Goal: Information Seeking & Learning: Learn about a topic

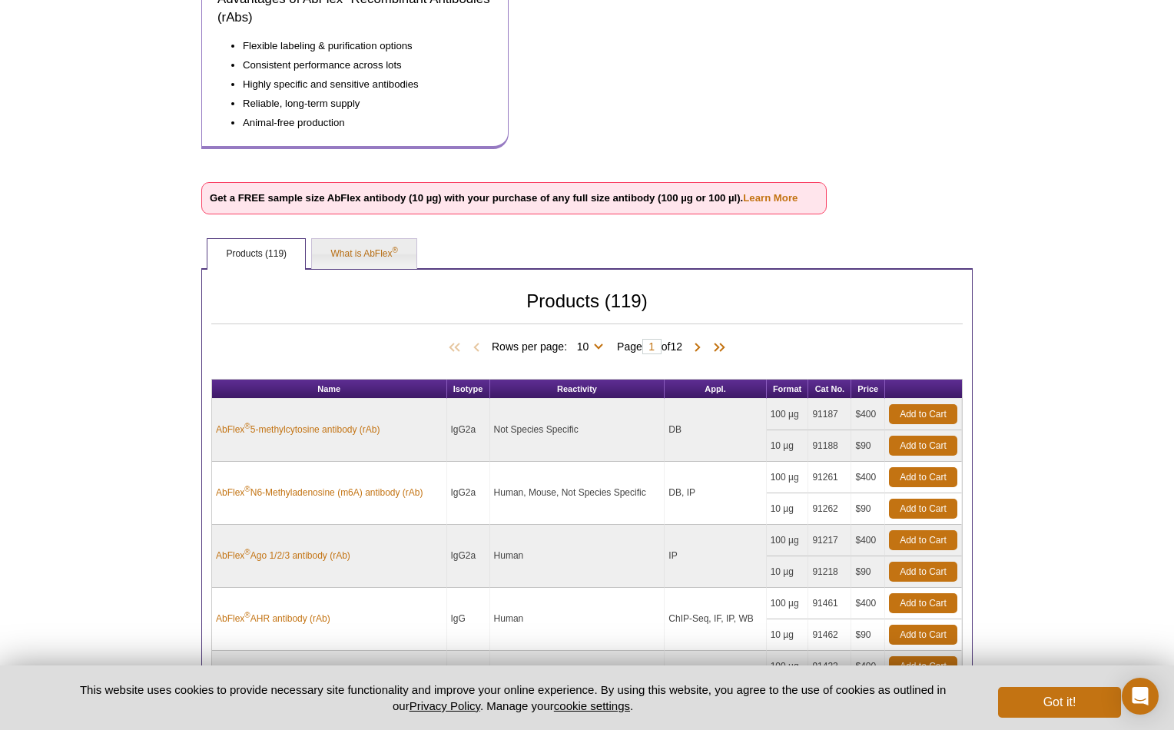
scroll to position [310, 0]
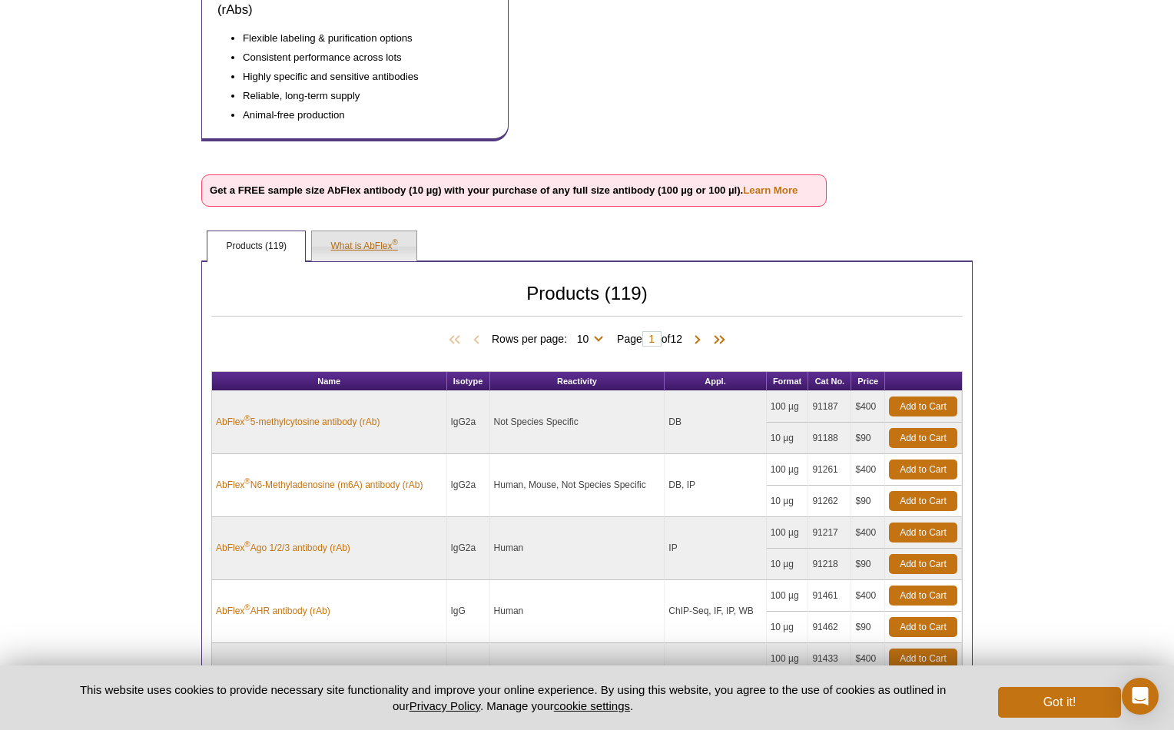
click at [333, 231] on link "What is AbFlex ®" at bounding box center [364, 246] width 104 height 31
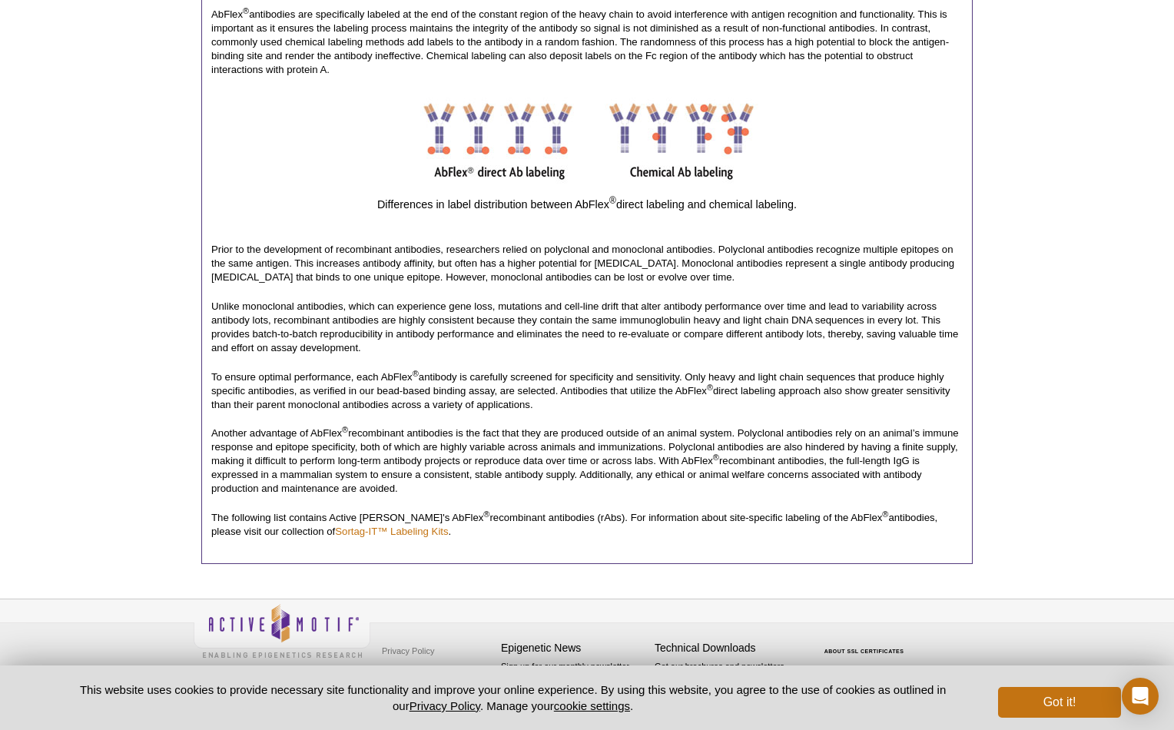
scroll to position [1009, 0]
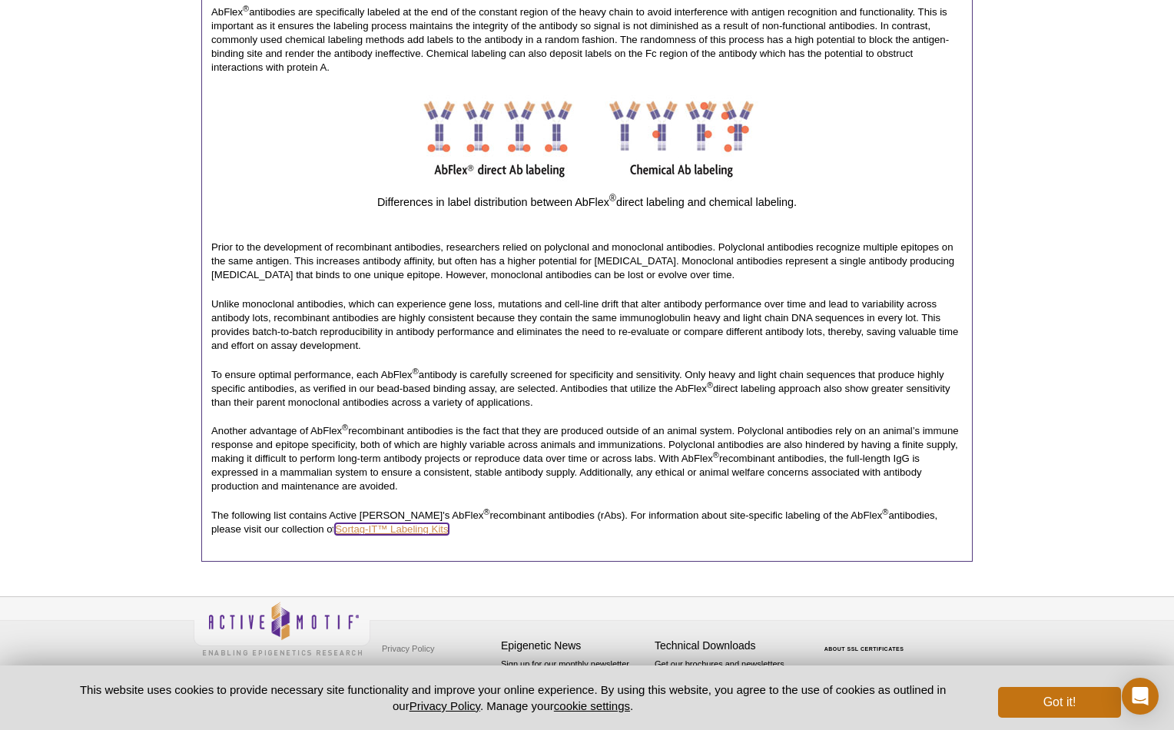
click at [335, 533] on link "Sortag-IT™ Labeling Kits" at bounding box center [391, 529] width 113 height 12
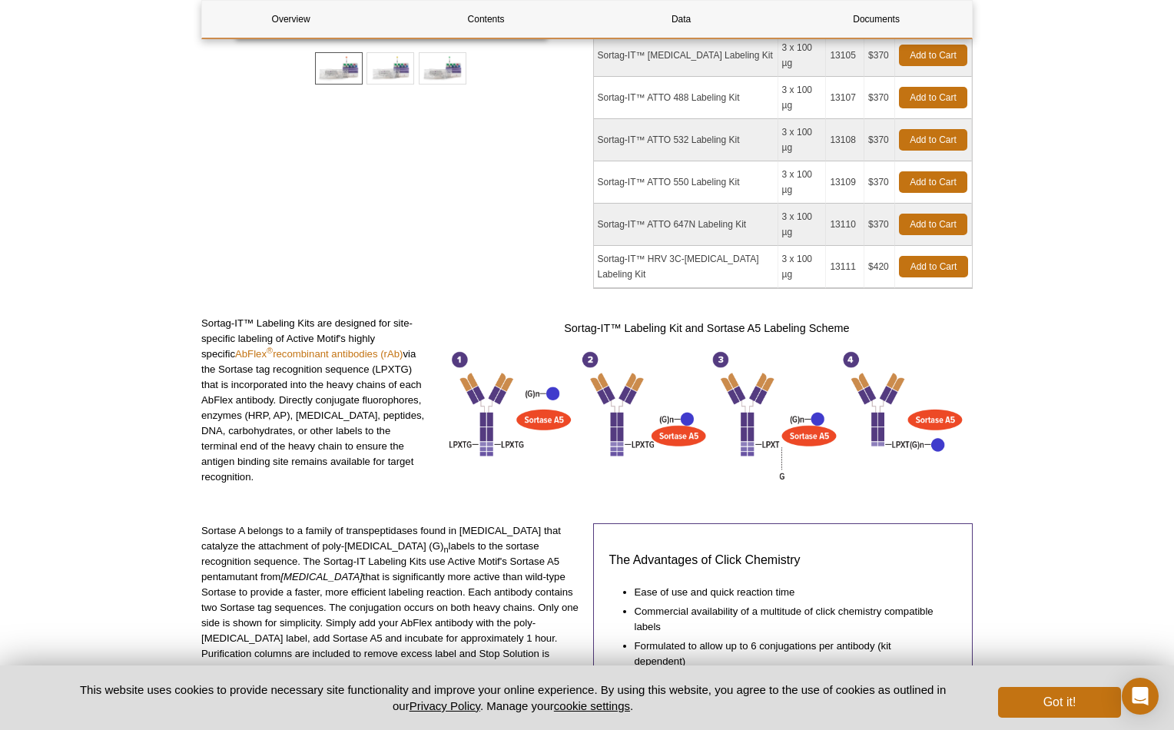
scroll to position [439, 0]
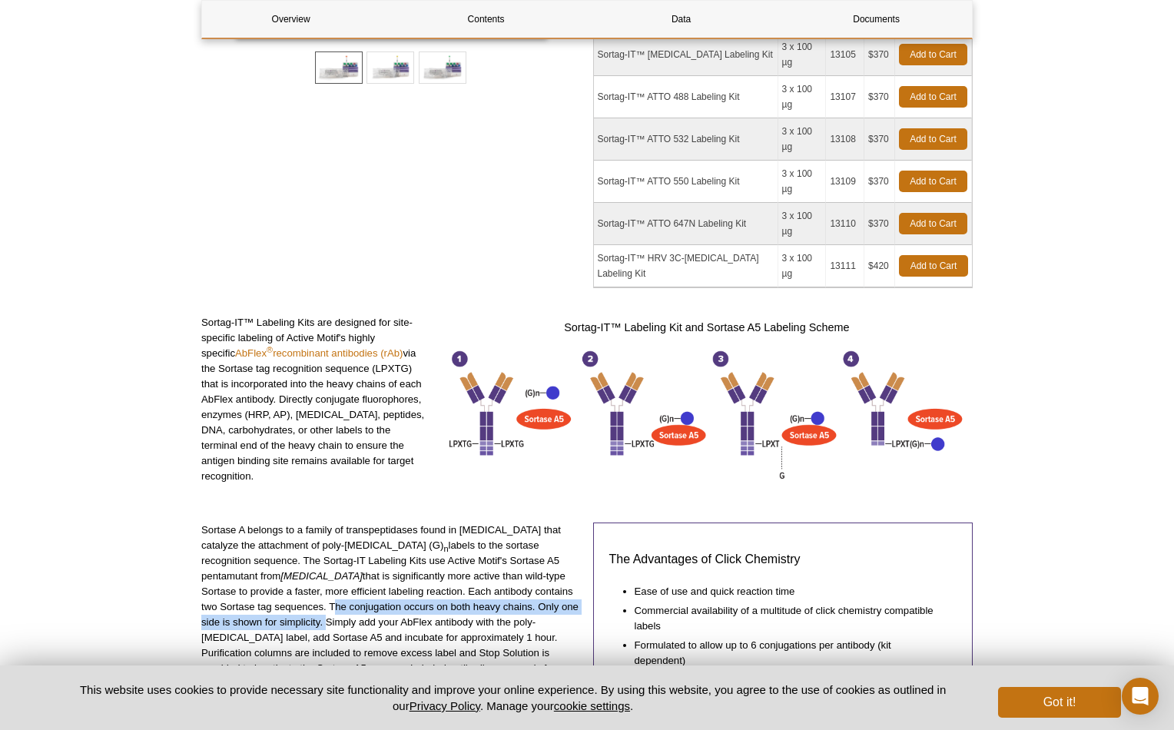
drag, startPoint x: 313, startPoint y: 492, endPoint x: 323, endPoint y: 509, distance: 20.7
click at [323, 522] on p "Sortase A belongs to a family of transpeptidases found in Gram-positive bacteri…" at bounding box center [391, 606] width 380 height 169
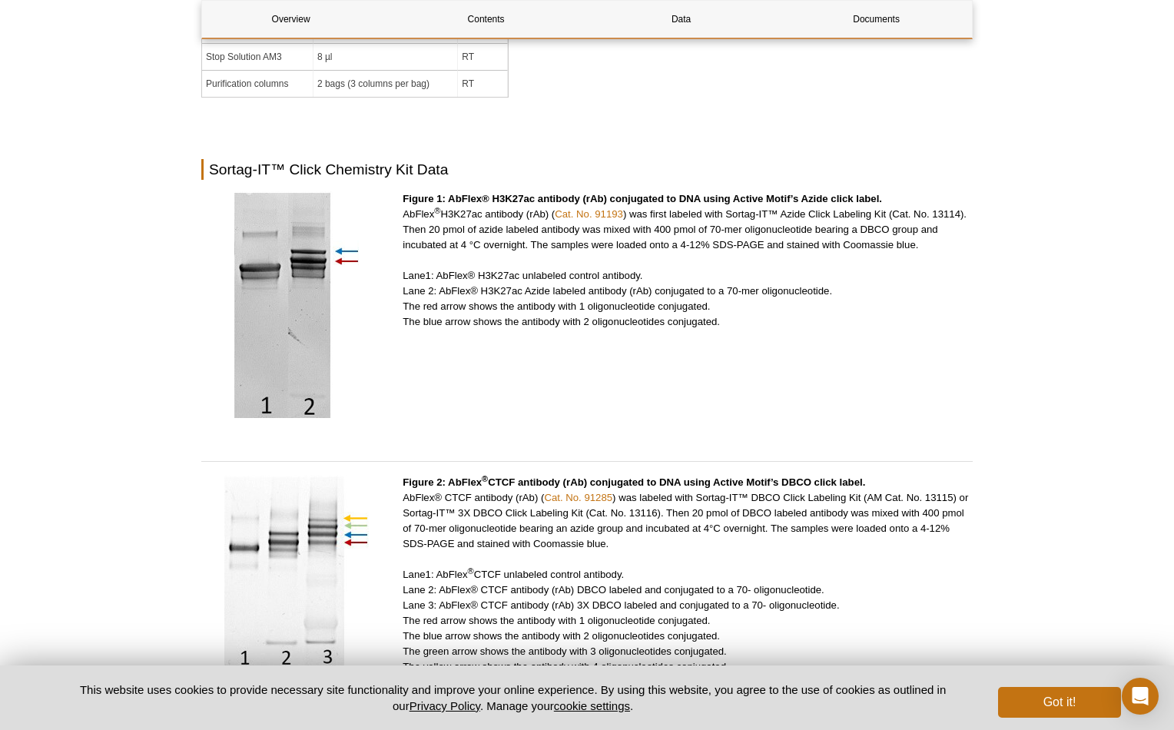
scroll to position [2518, 0]
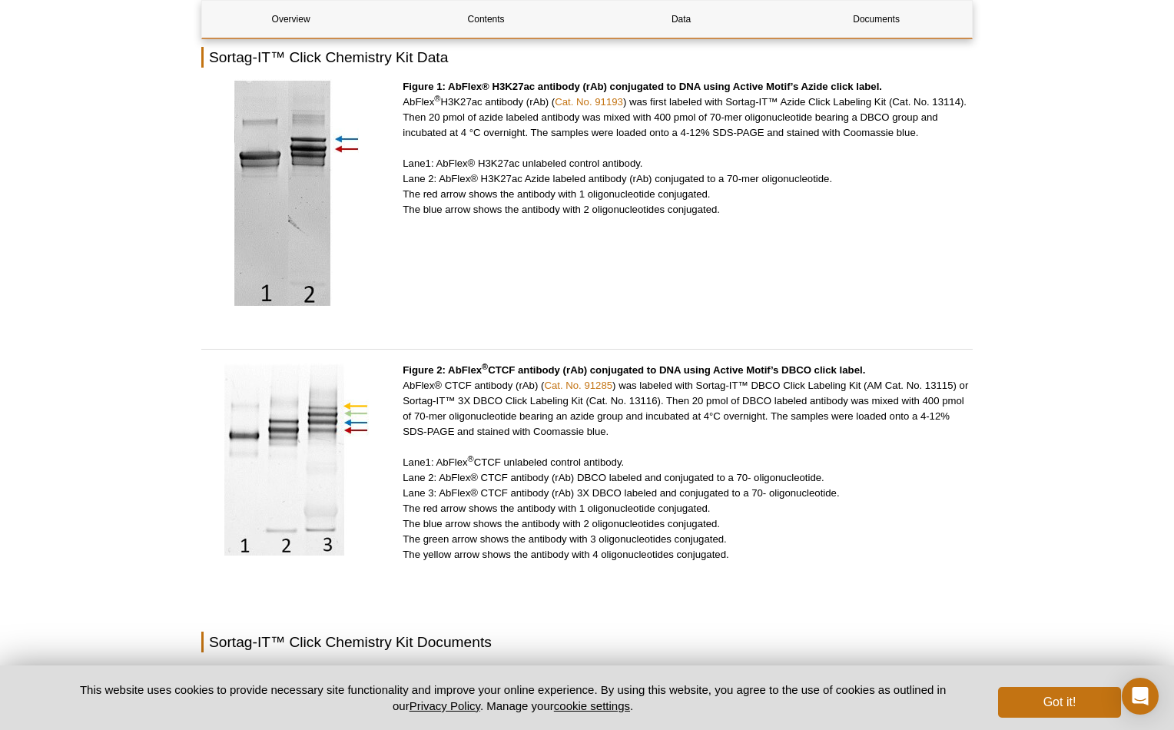
click at [329, 713] on link "Sortag-IT™ DBCO Click Labeling Kit Manual" at bounding box center [307, 722] width 200 height 18
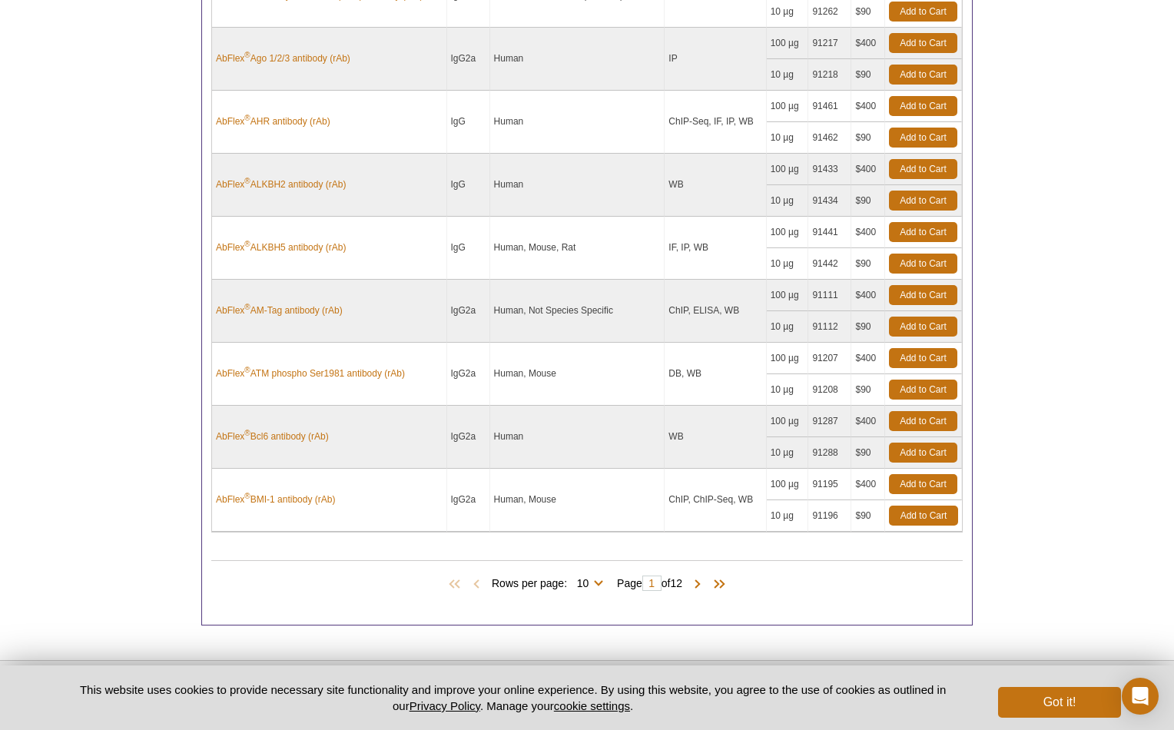
scroll to position [789, 0]
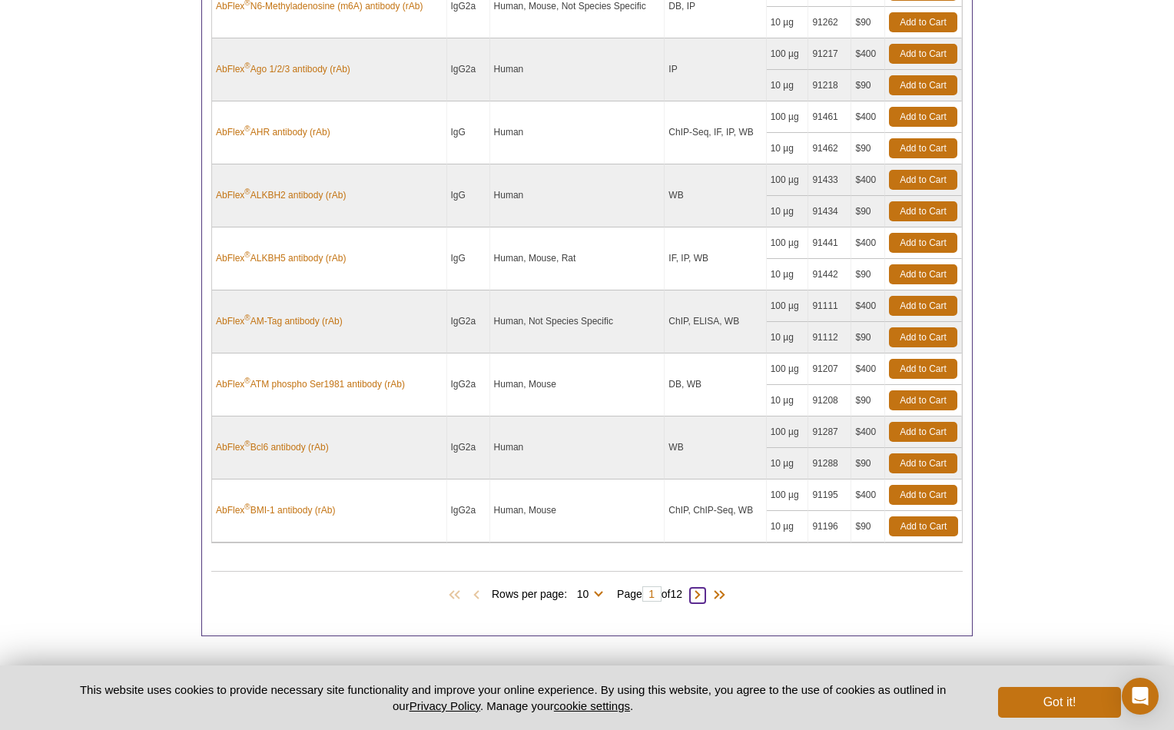
click at [702, 595] on span at bounding box center [697, 595] width 15 height 15
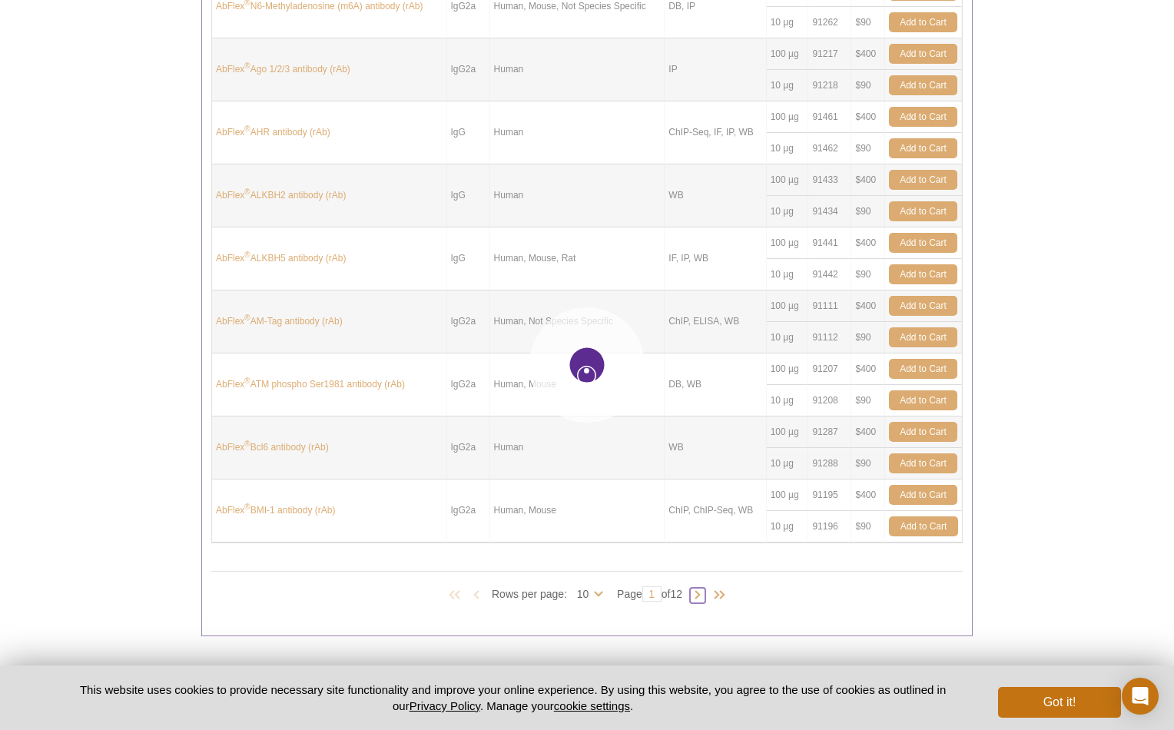
type input "2"
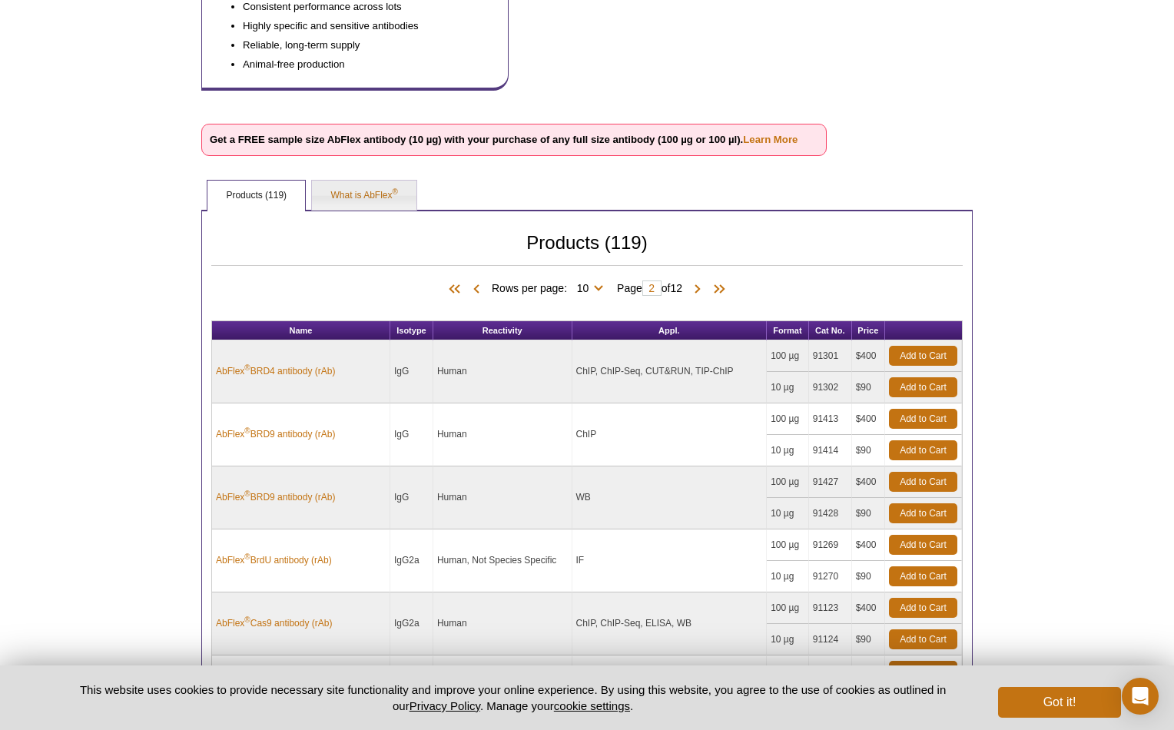
scroll to position [368, 0]
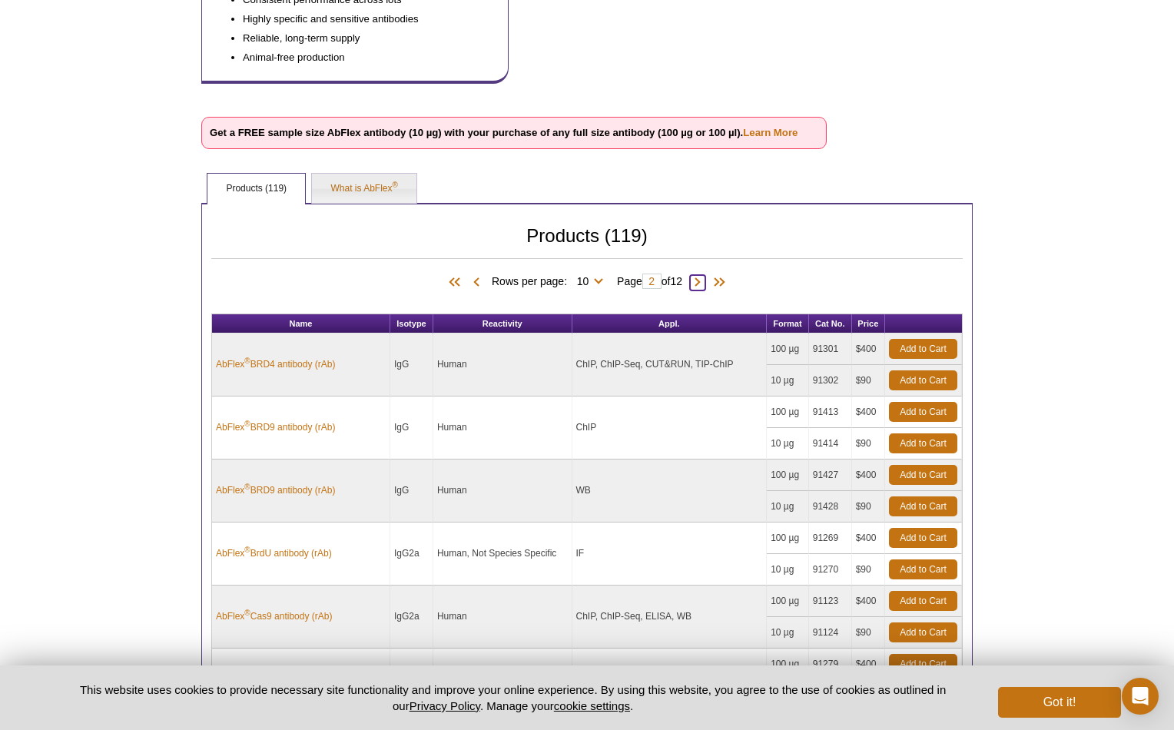
click at [702, 282] on span at bounding box center [697, 282] width 15 height 15
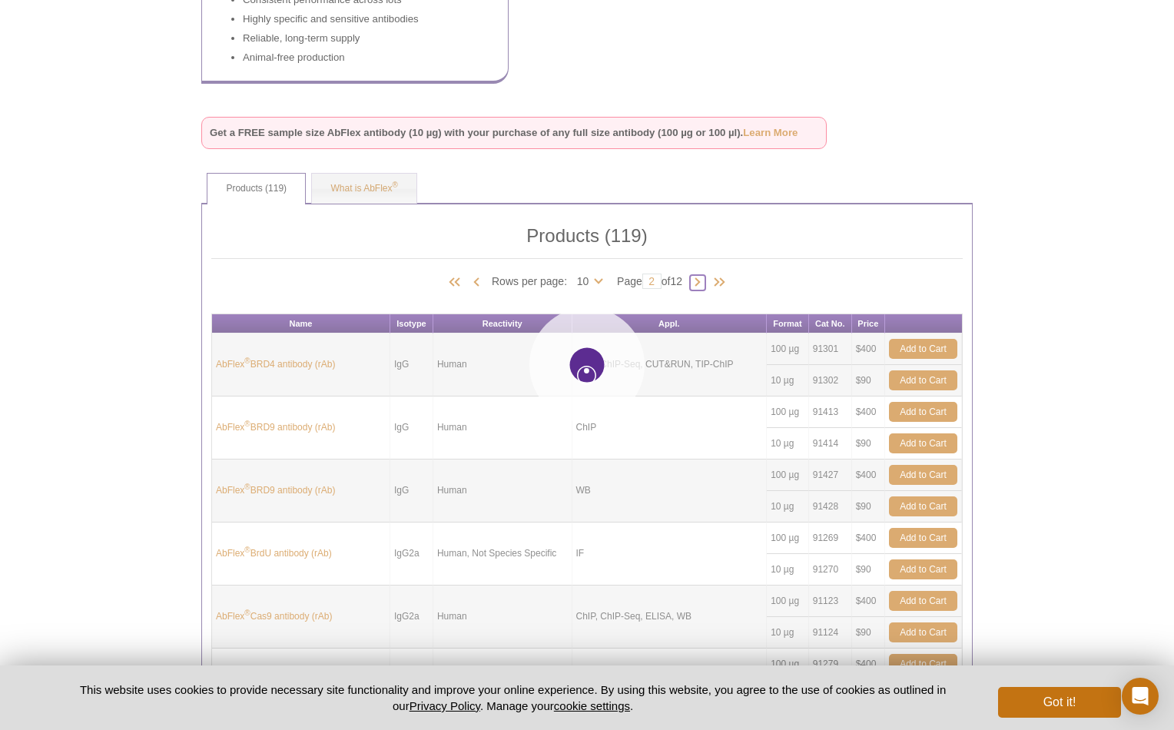
type input "3"
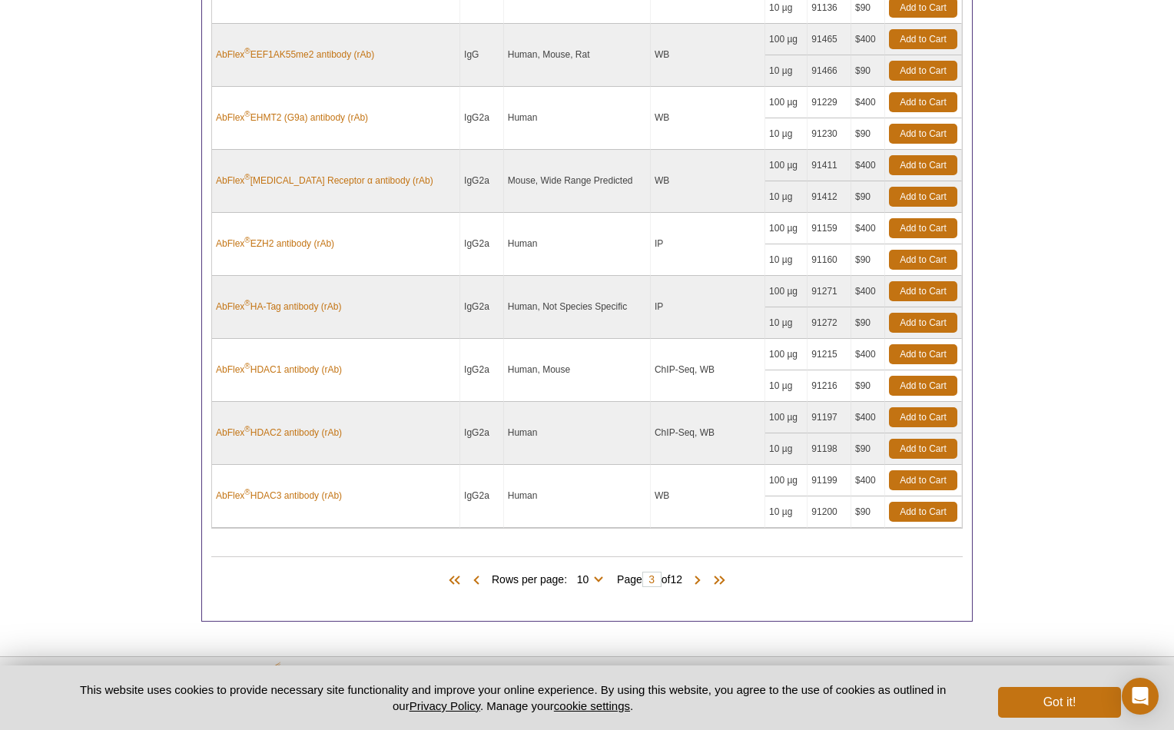
scroll to position [807, 0]
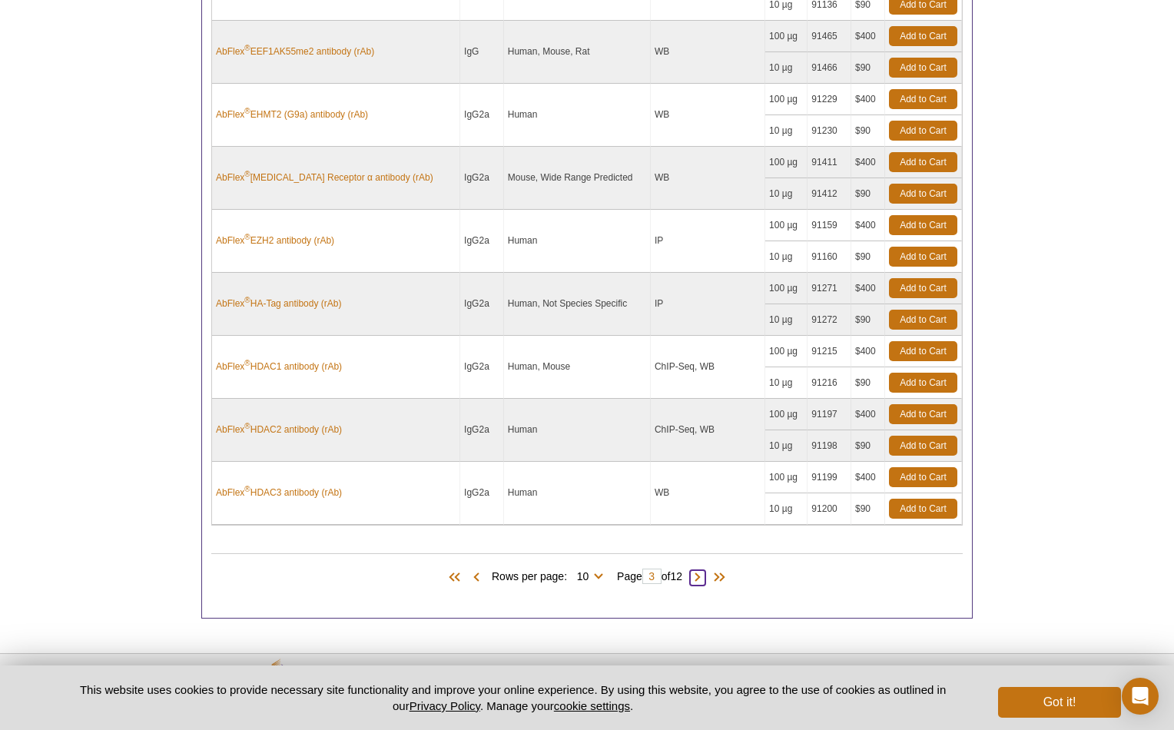
click at [703, 579] on span at bounding box center [697, 577] width 15 height 15
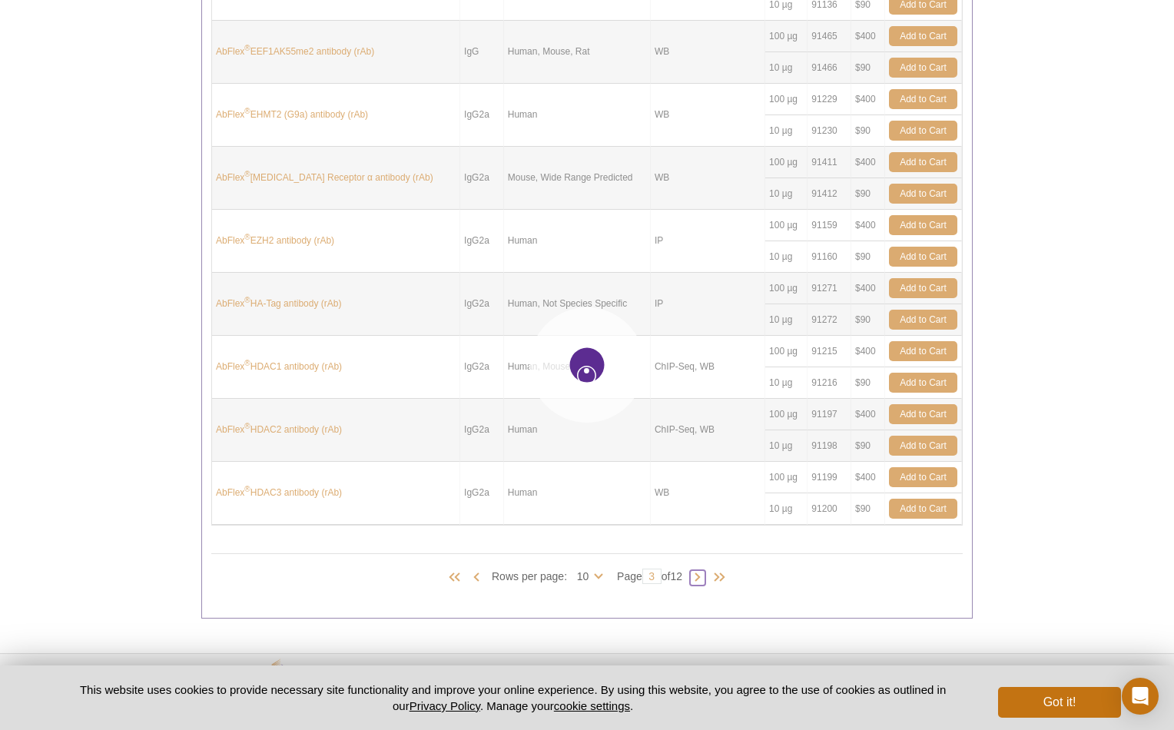
type input "4"
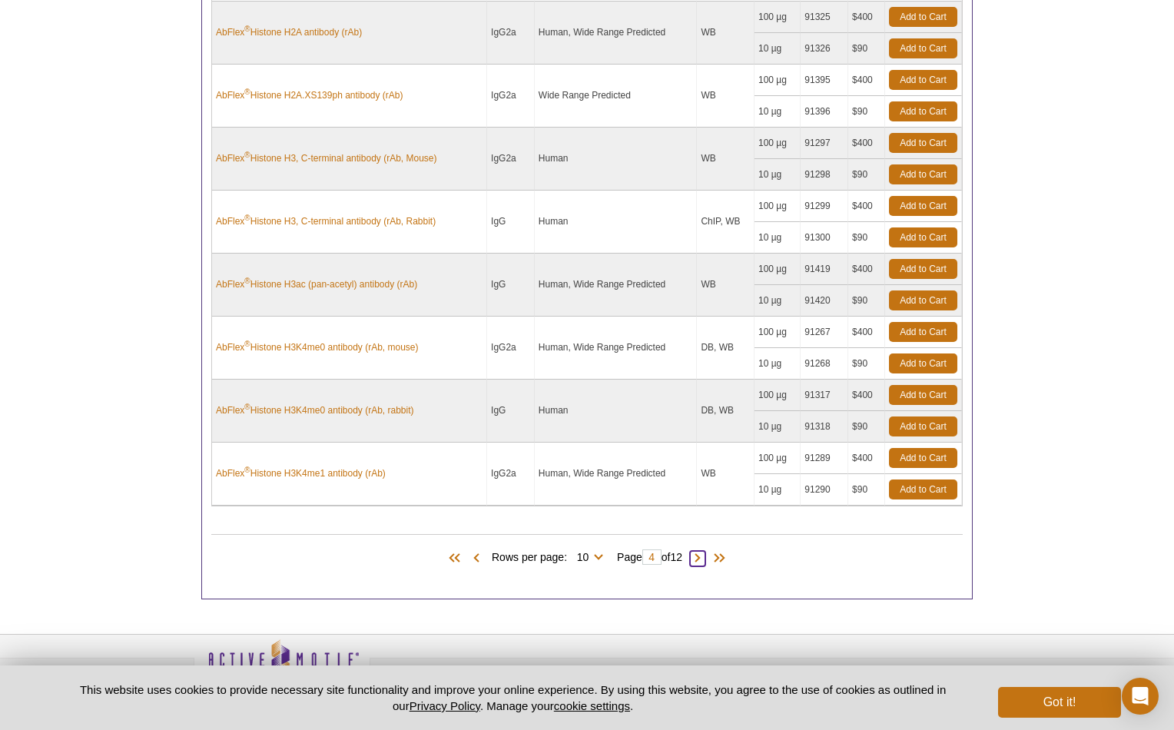
scroll to position [864, 0]
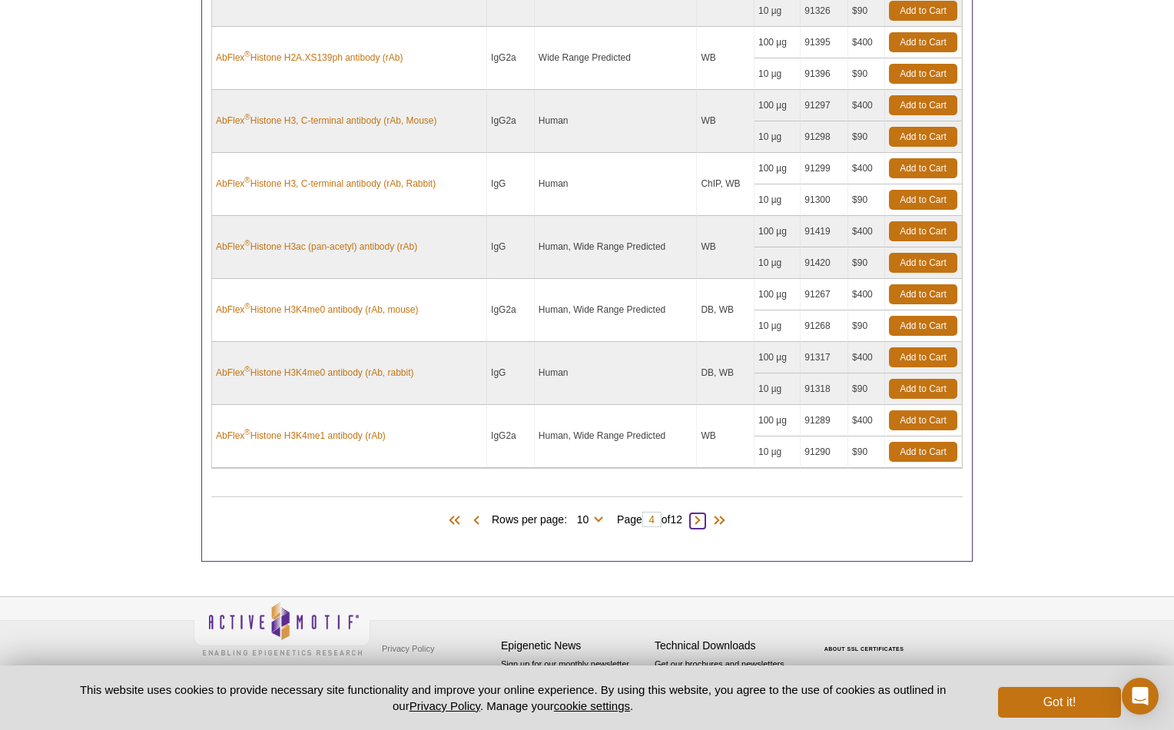
click at [699, 521] on span at bounding box center [697, 520] width 15 height 15
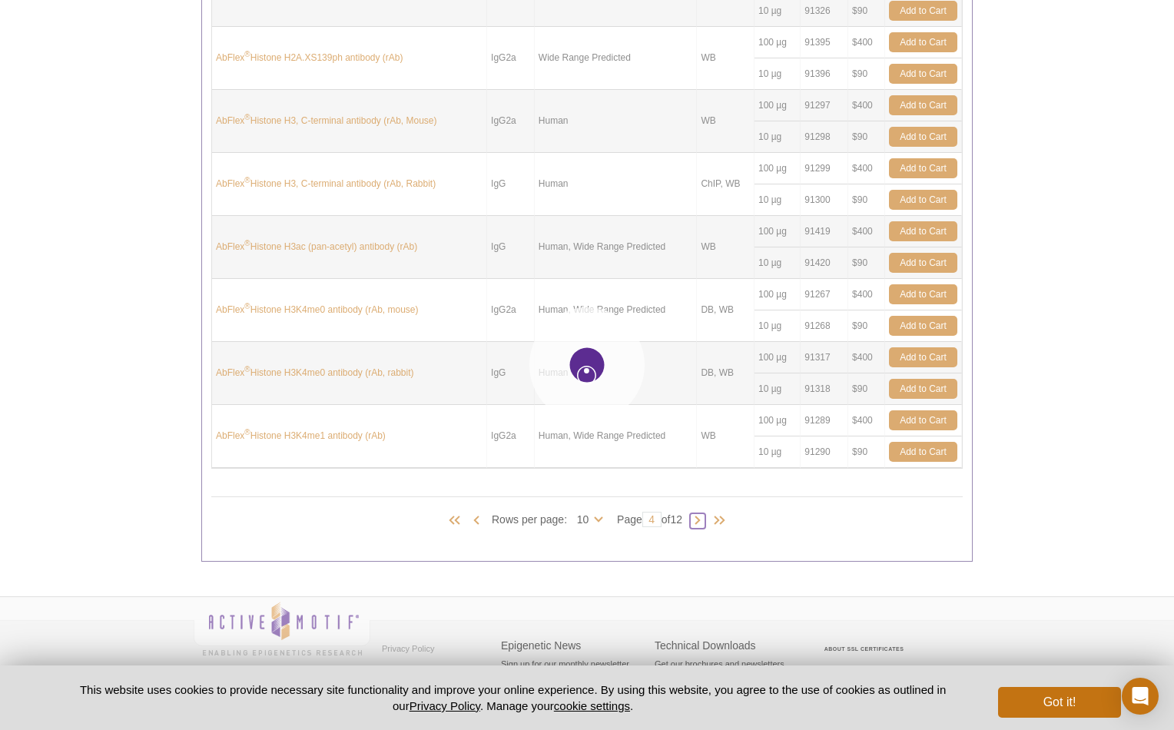
type input "5"
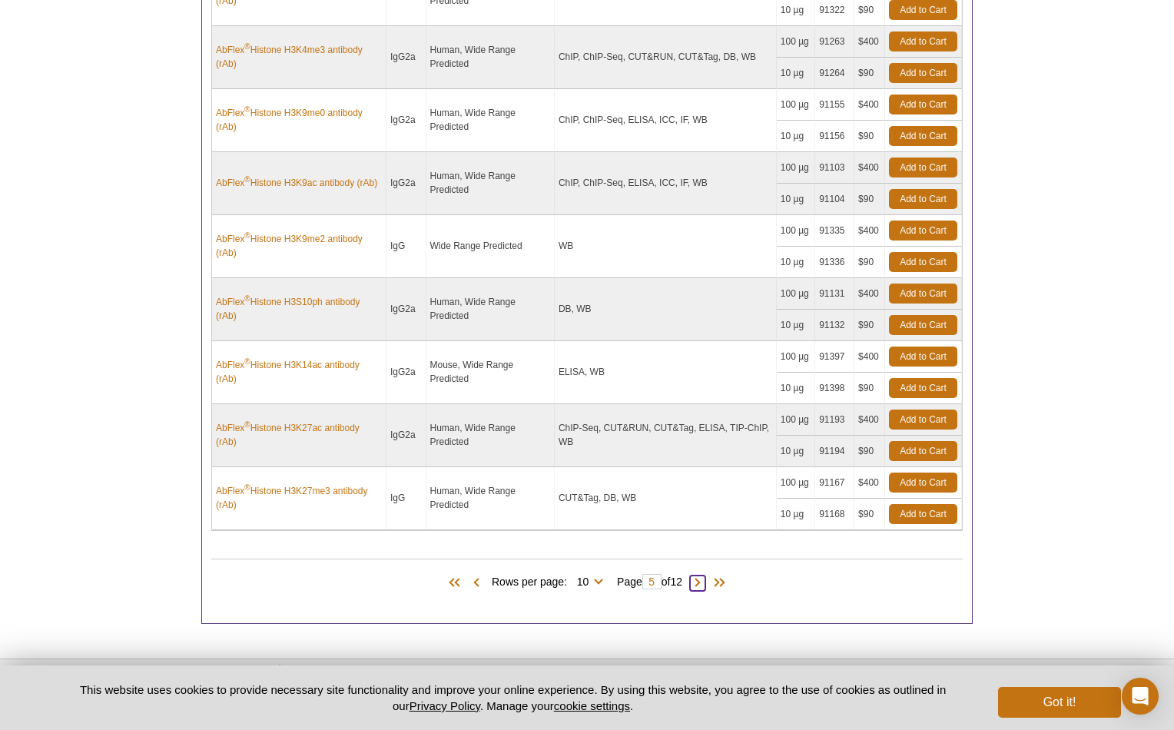
scroll to position [816, 0]
click at [702, 579] on span at bounding box center [697, 582] width 15 height 15
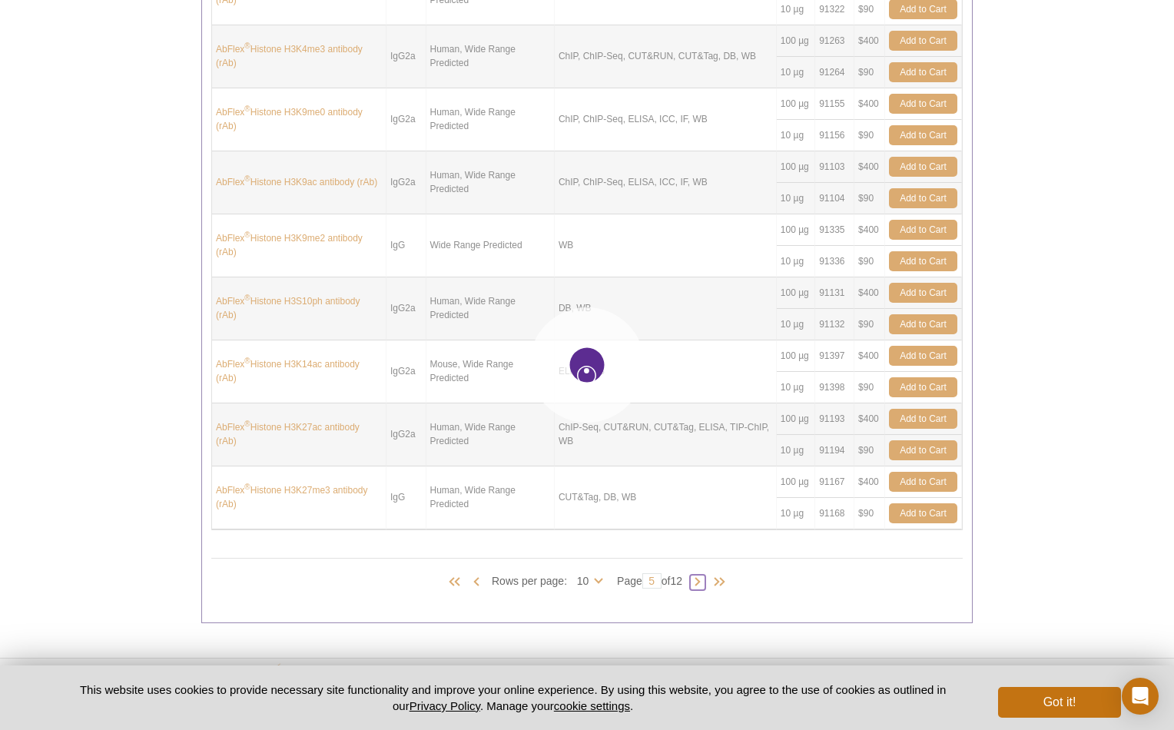
type input "6"
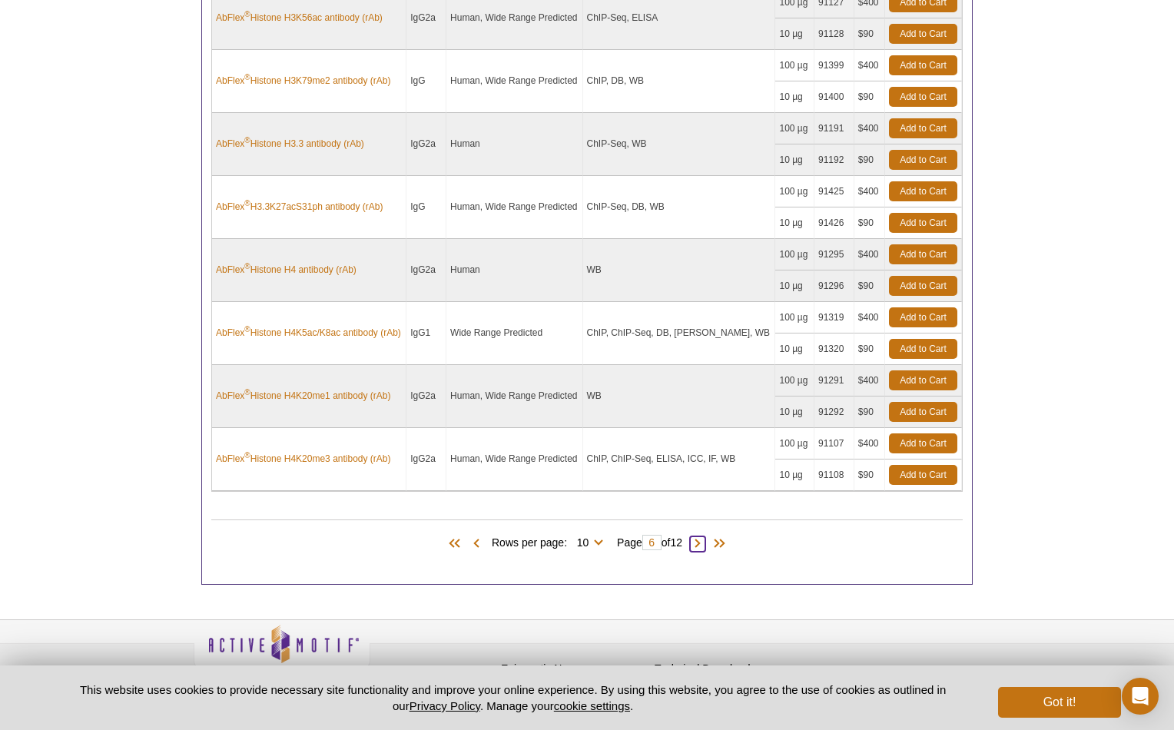
scroll to position [858, 0]
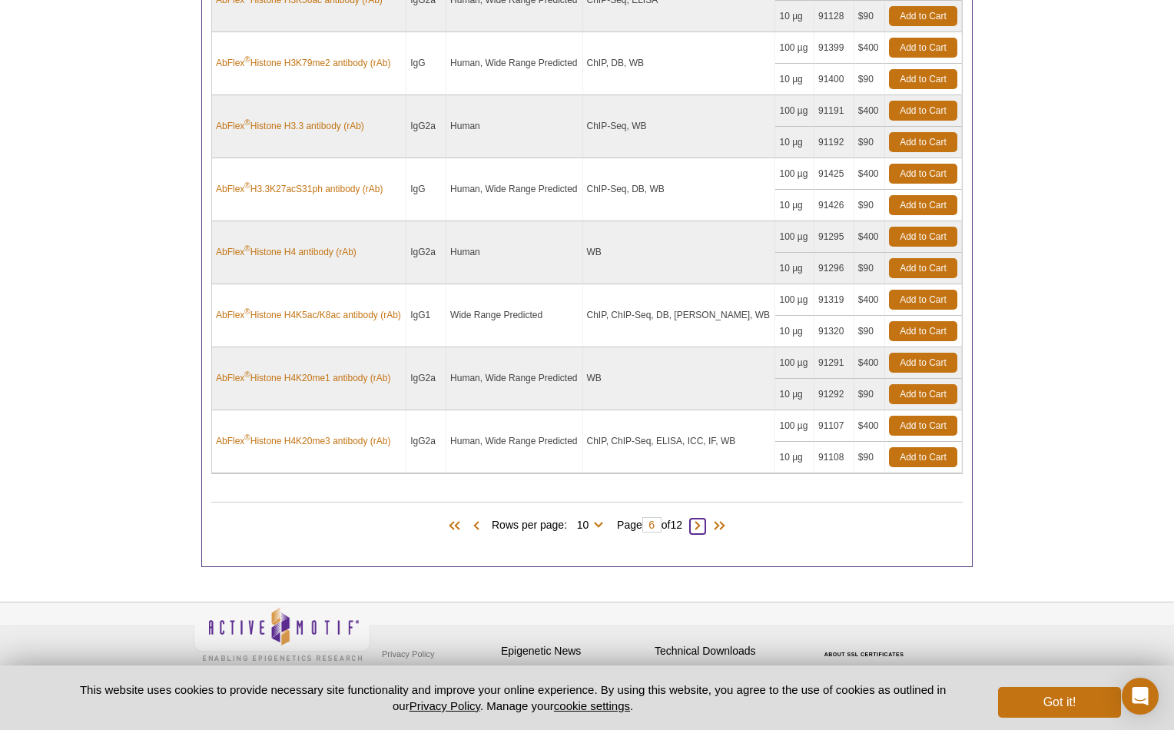
click at [699, 528] on span at bounding box center [697, 526] width 15 height 15
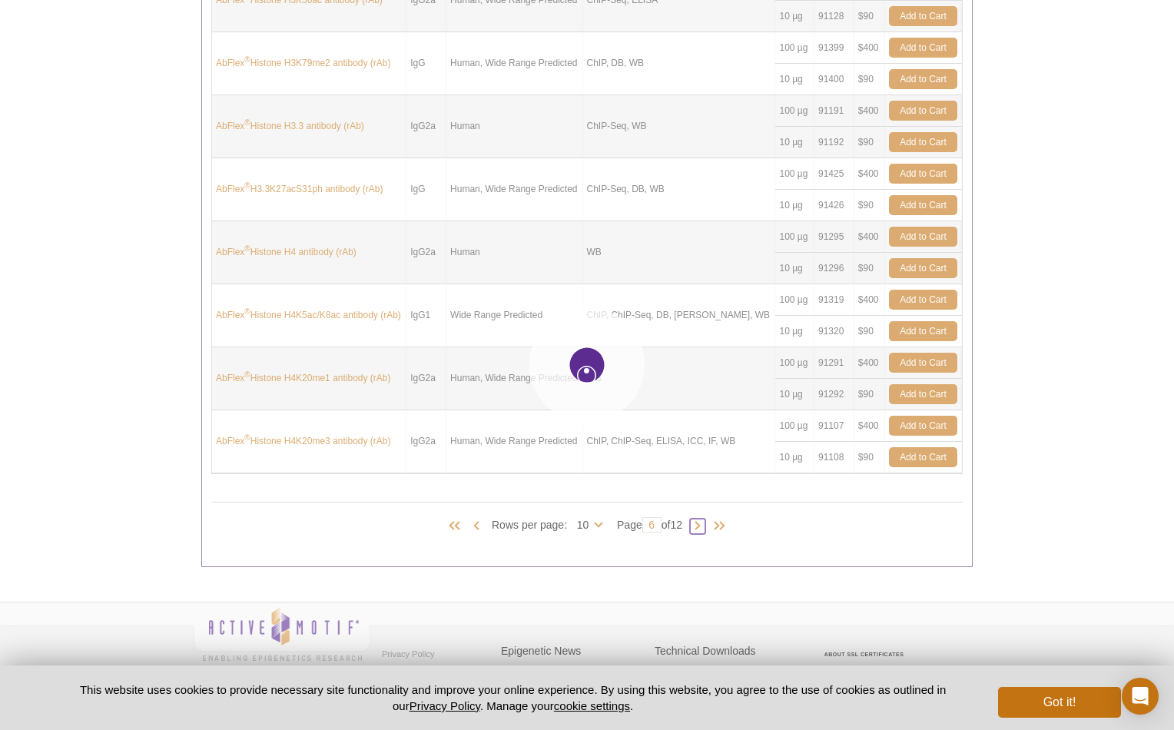
type input "7"
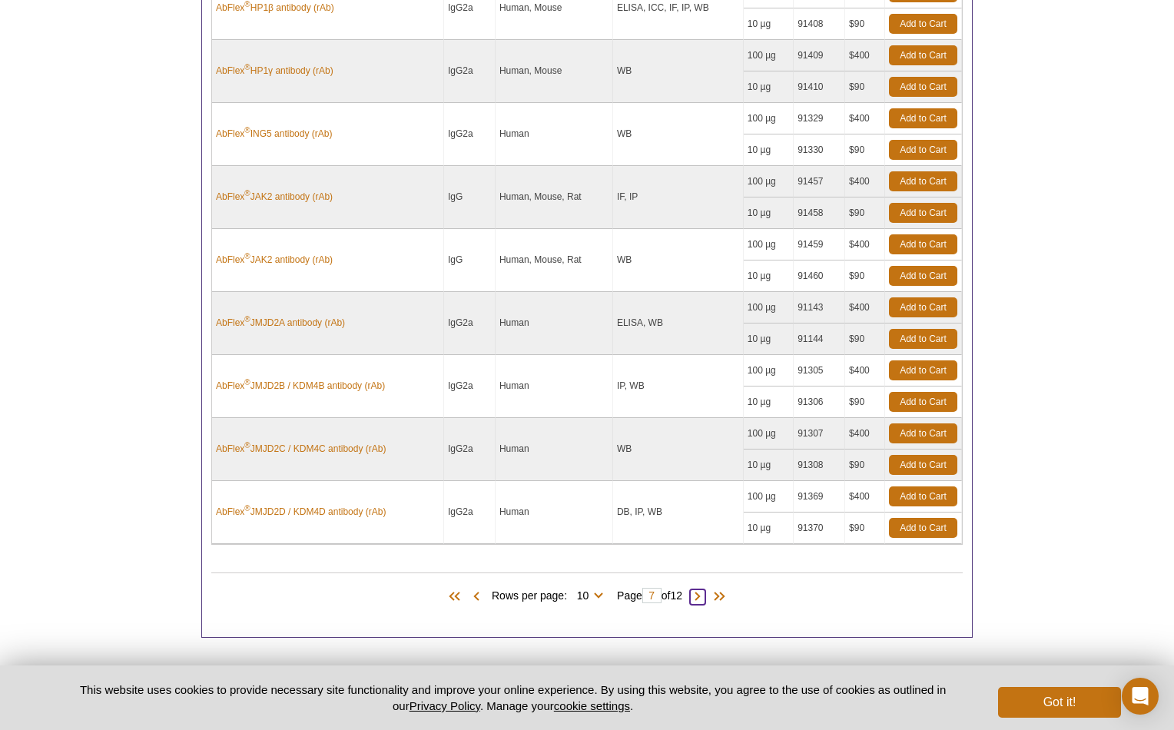
scroll to position [828, 0]
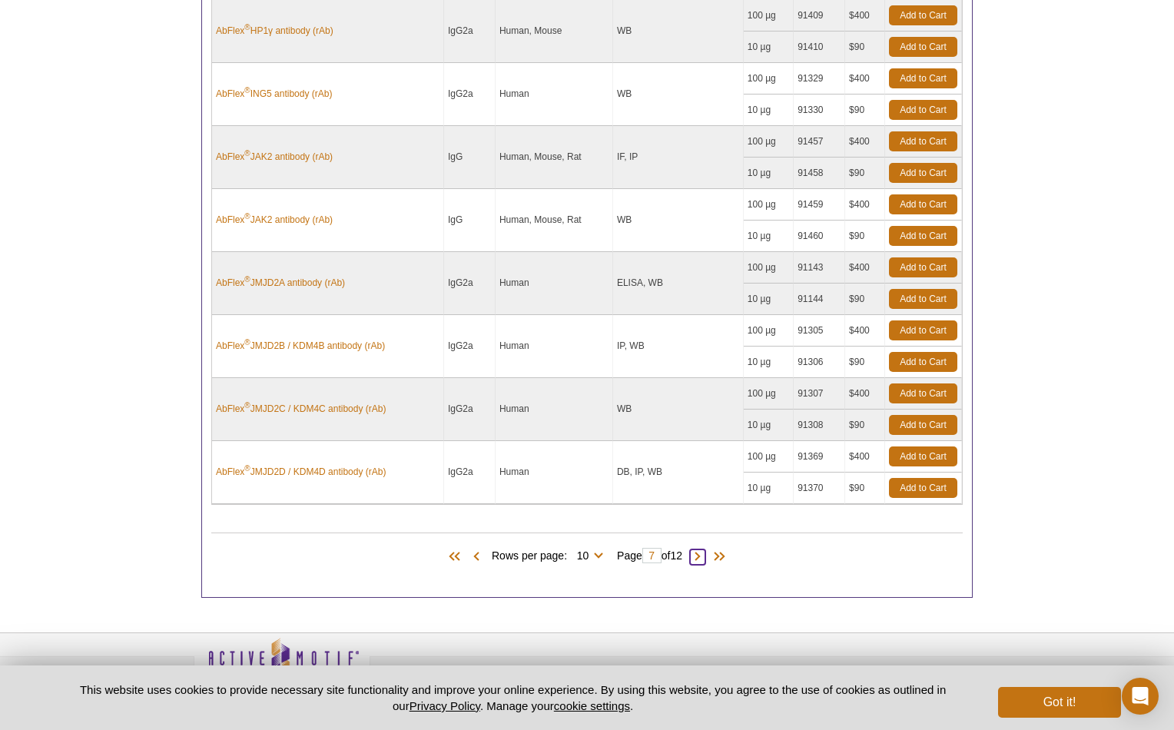
click at [702, 556] on span at bounding box center [697, 556] width 15 height 15
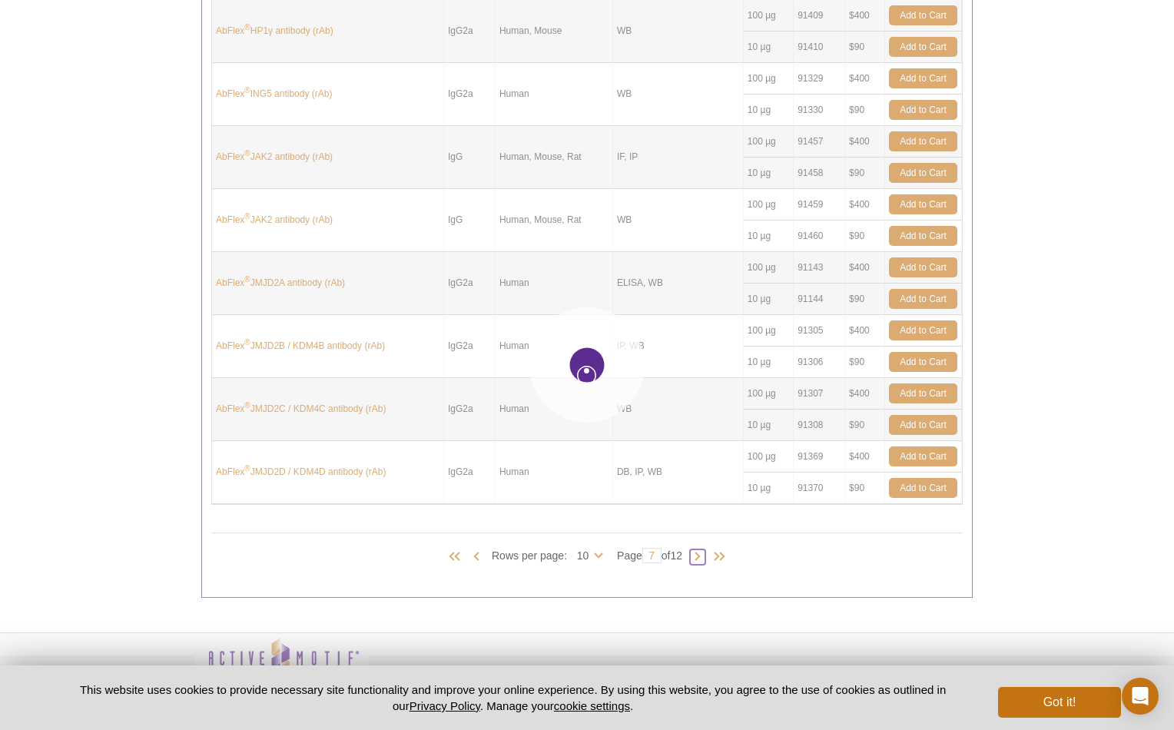
type input "8"
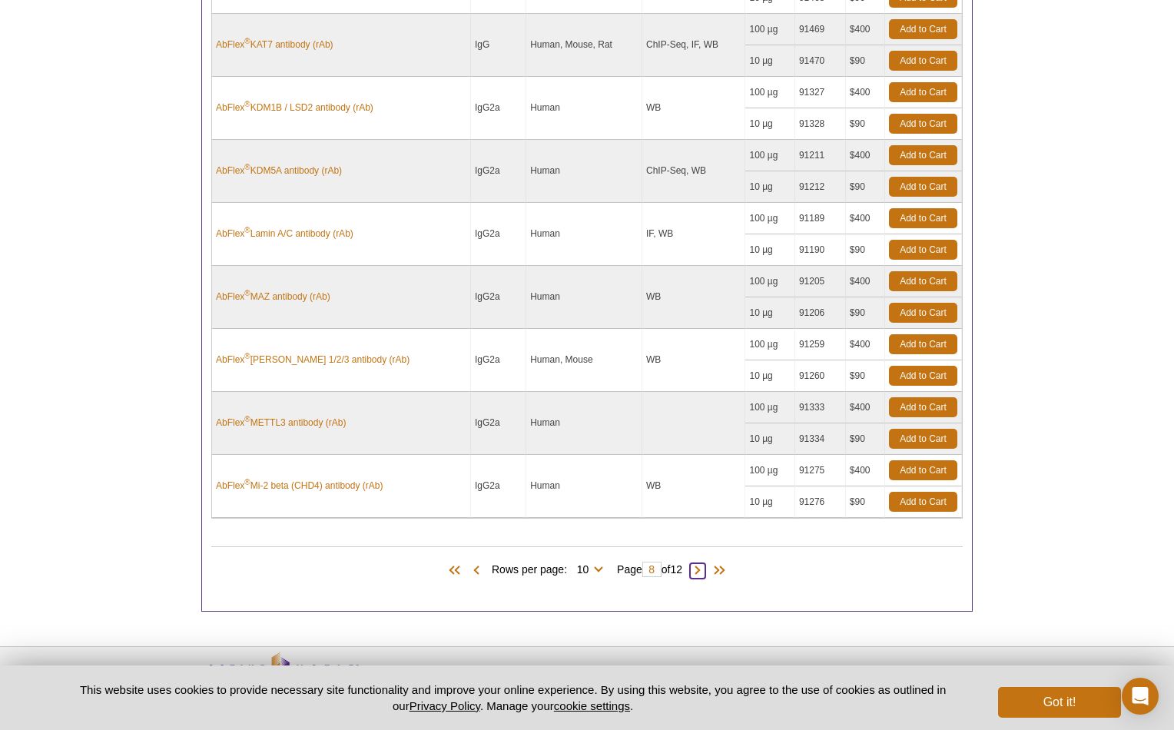
scroll to position [816, 0]
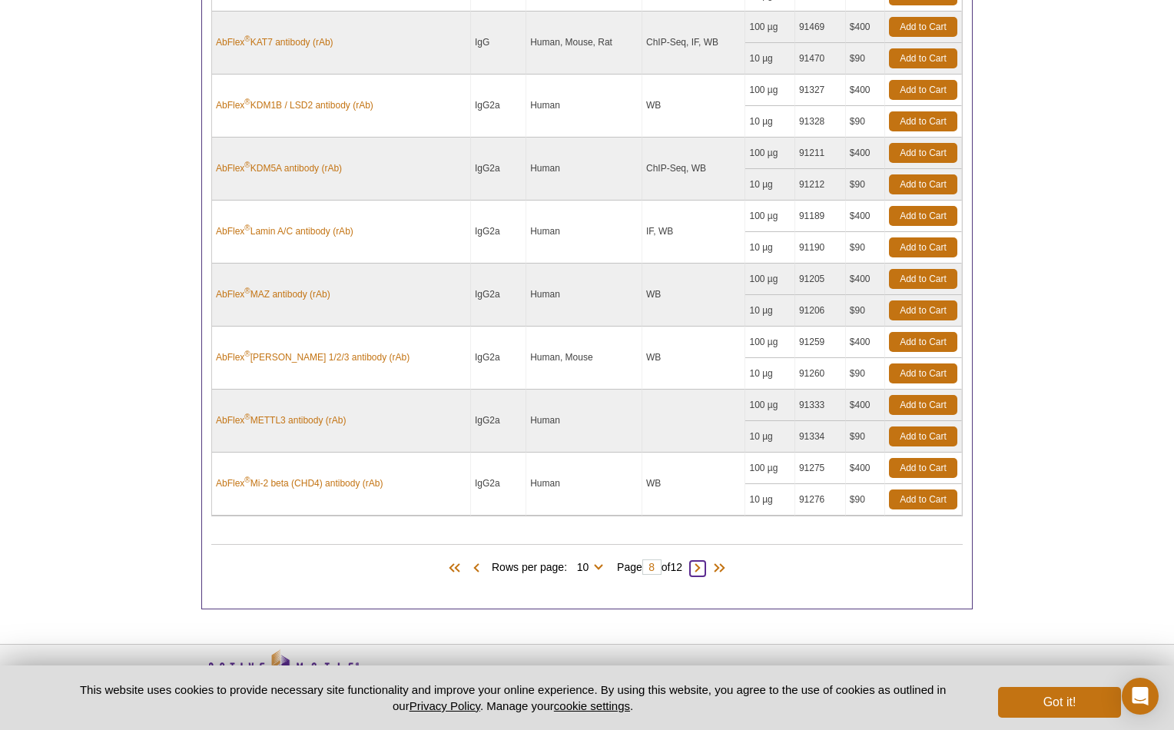
click at [705, 569] on span at bounding box center [697, 568] width 15 height 15
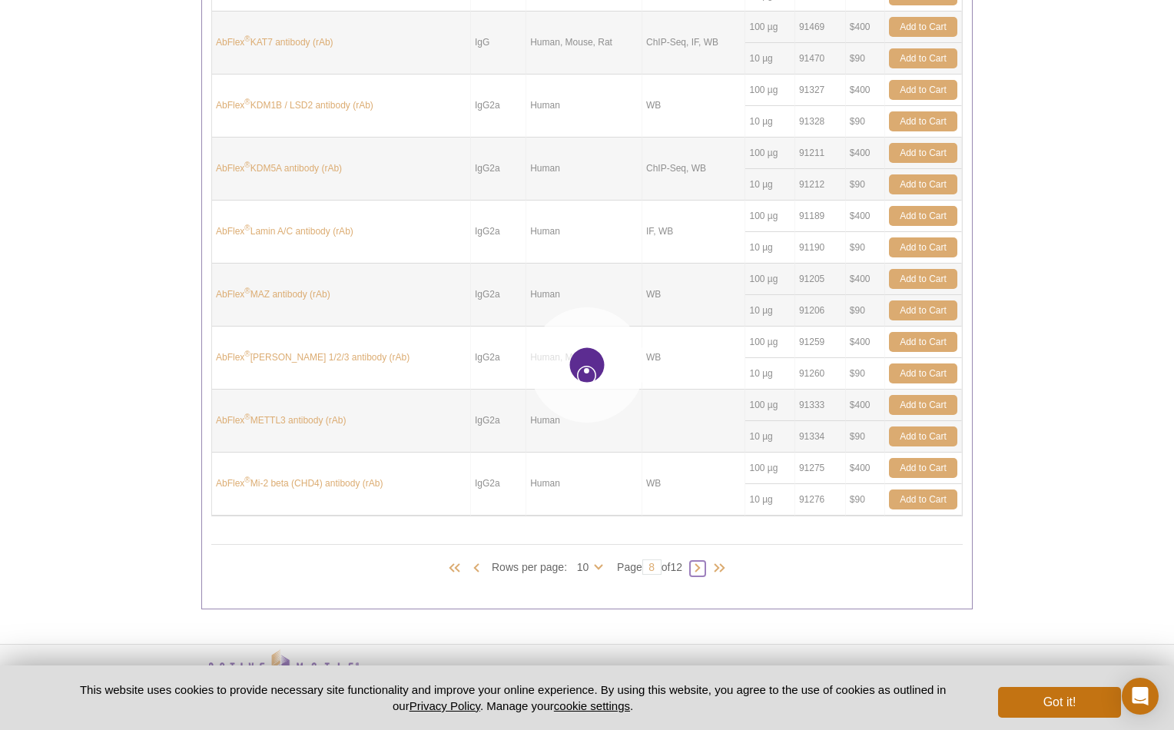
type input "9"
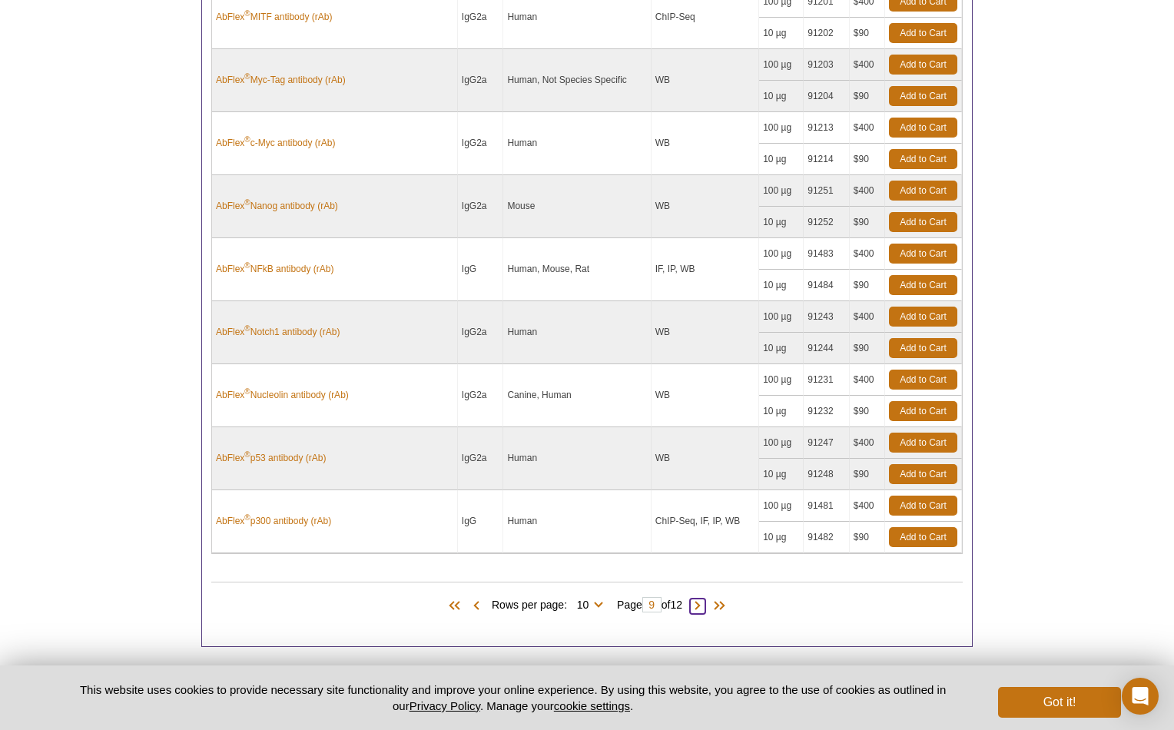
scroll to position [782, 0]
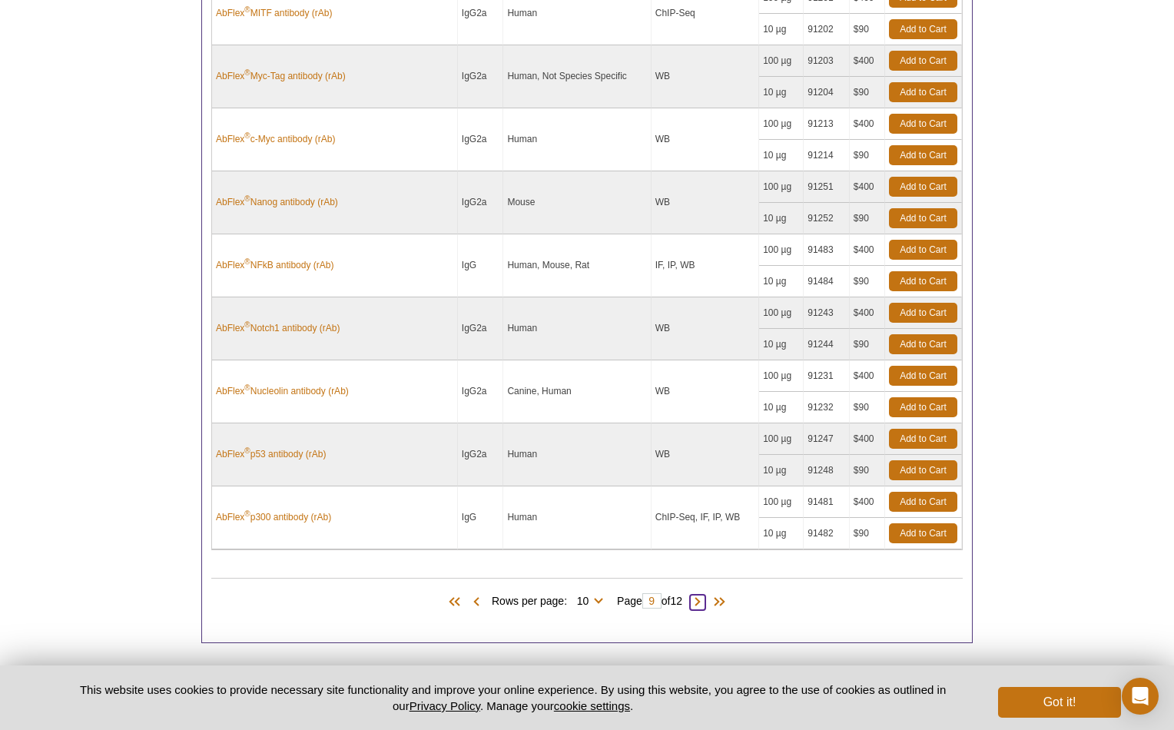
click at [705, 601] on span at bounding box center [697, 602] width 15 height 15
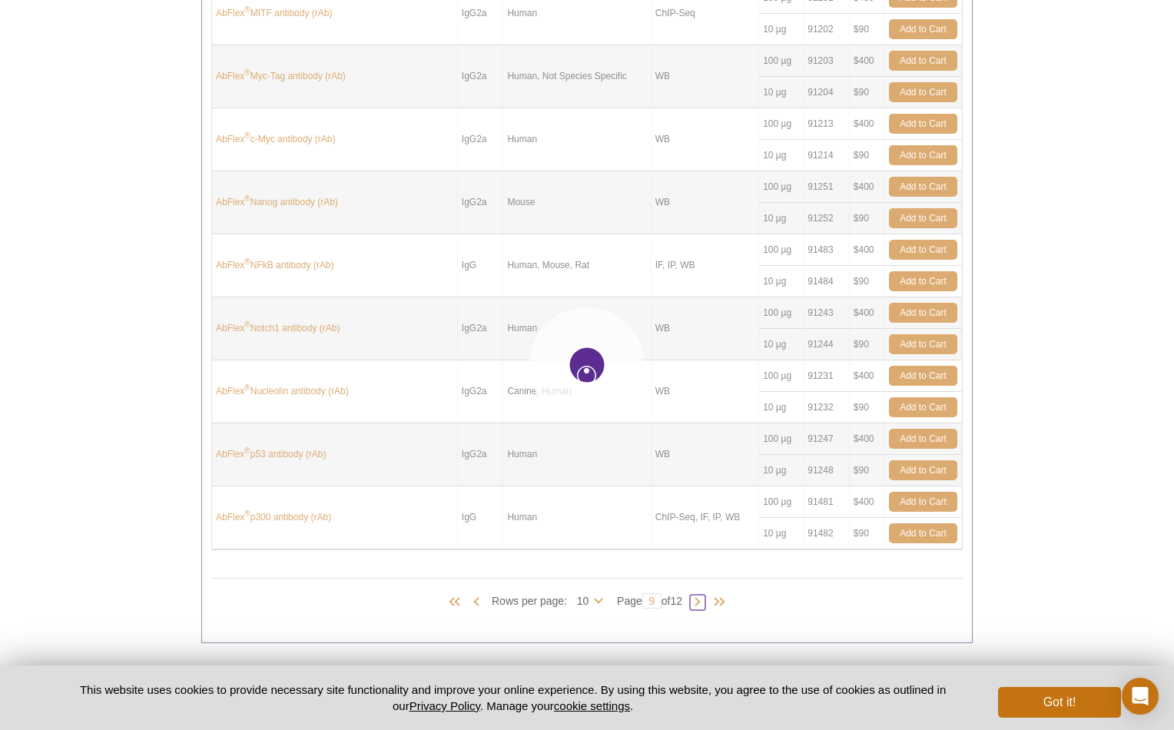
type input "10"
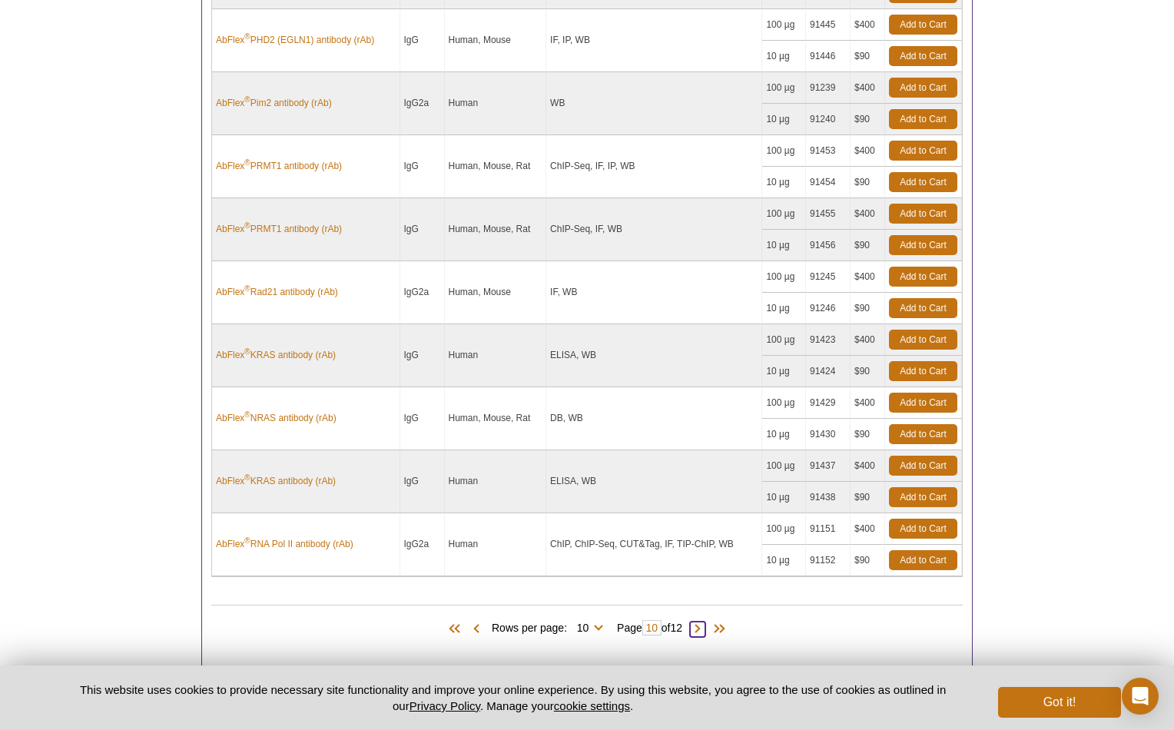
scroll to position [785, 0]
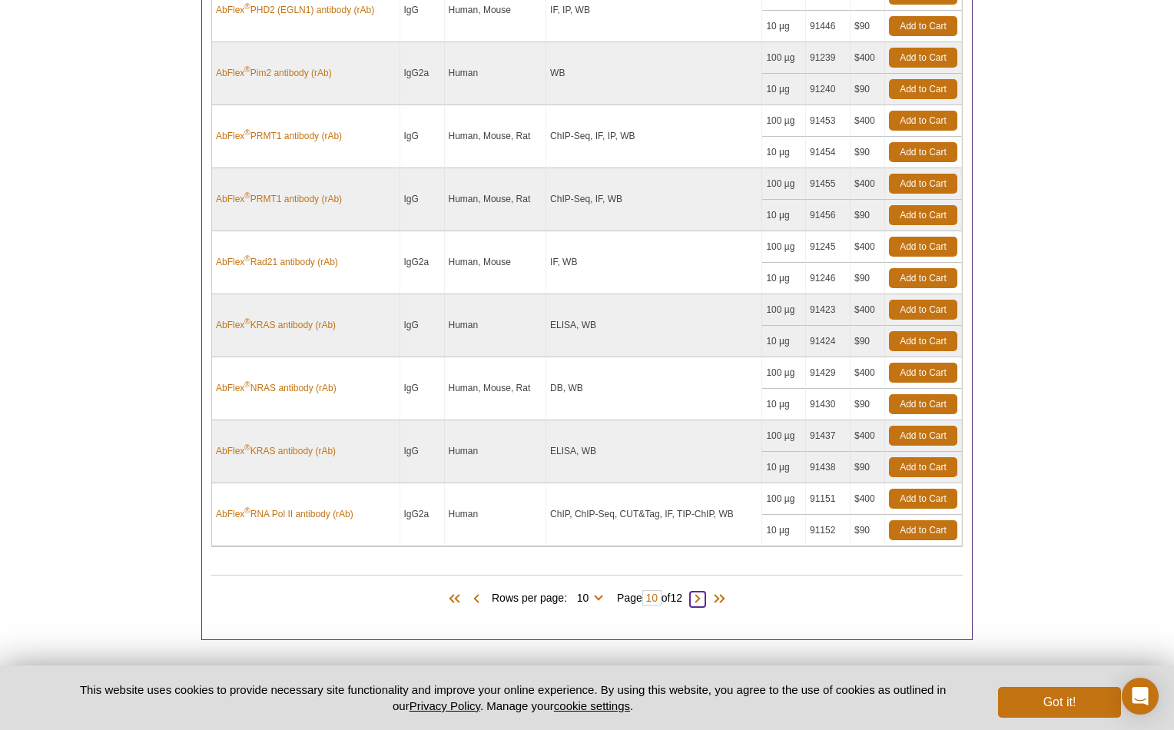
click at [705, 601] on span at bounding box center [697, 599] width 15 height 15
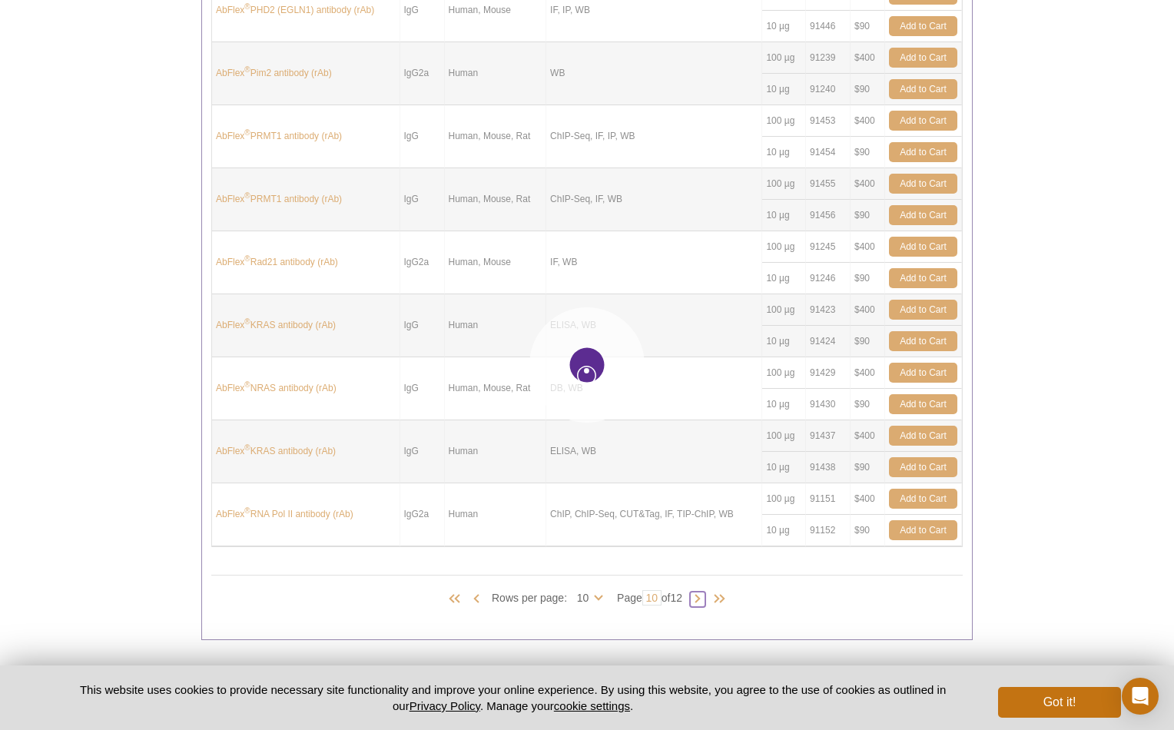
type input "11"
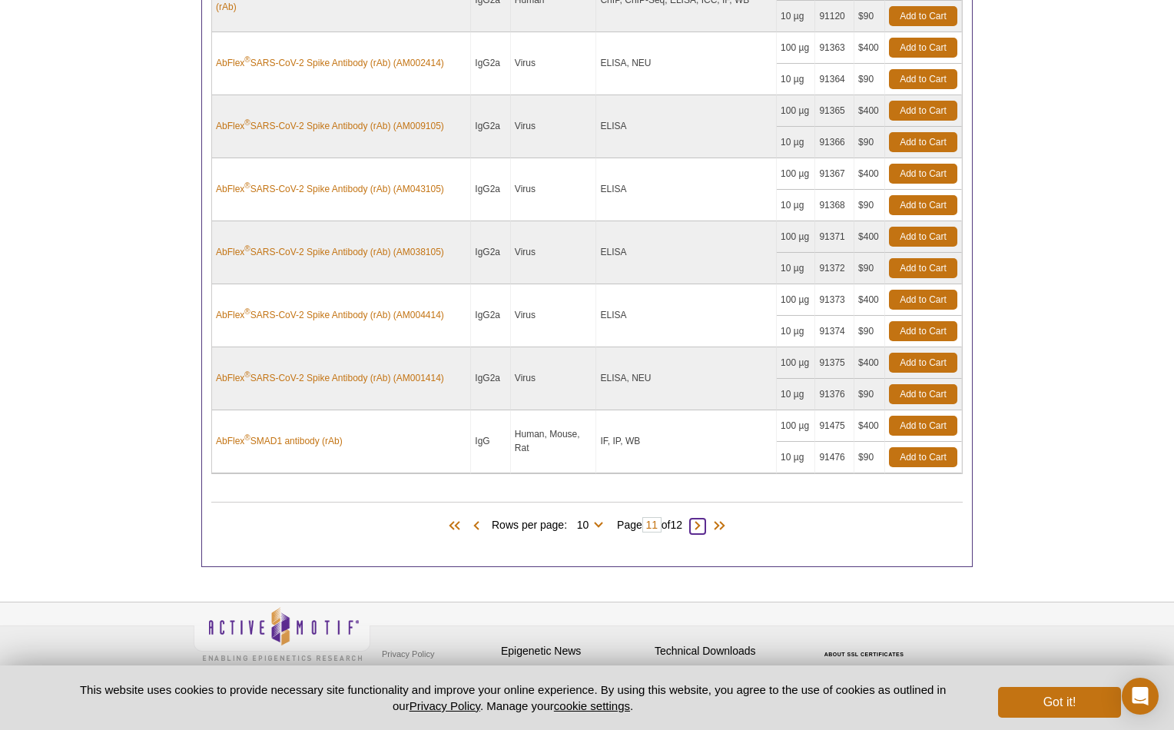
scroll to position [877, 0]
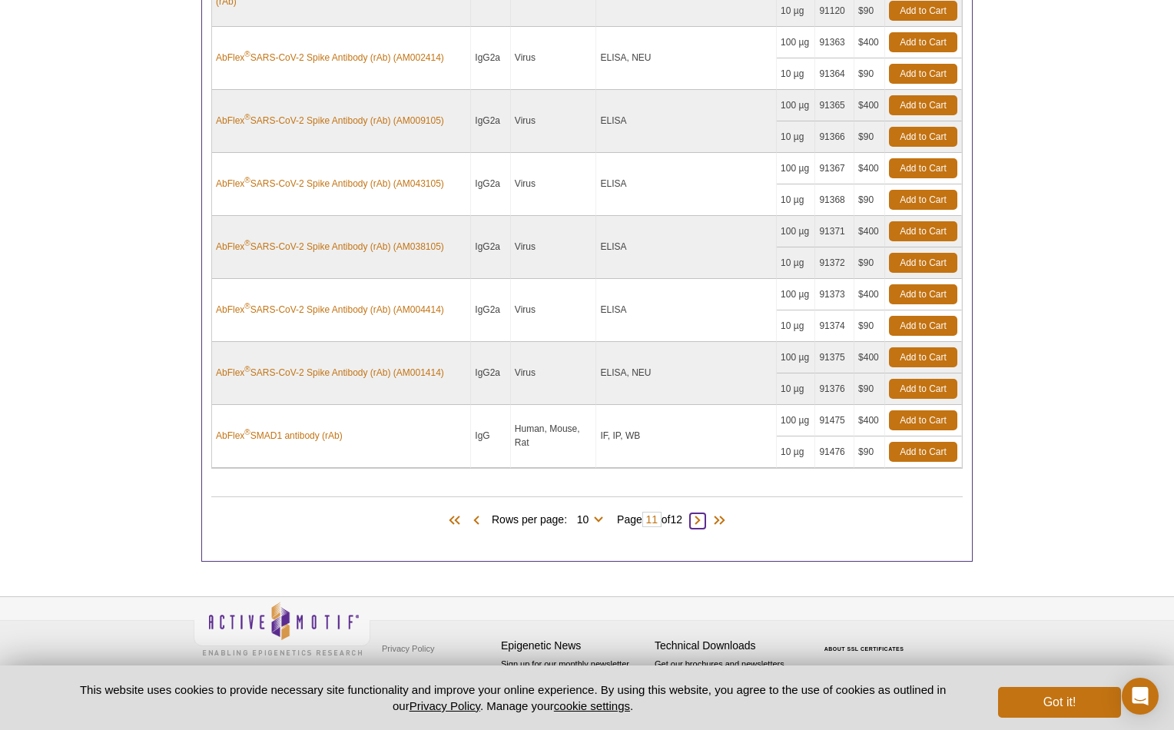
click at [703, 520] on span at bounding box center [697, 520] width 15 height 15
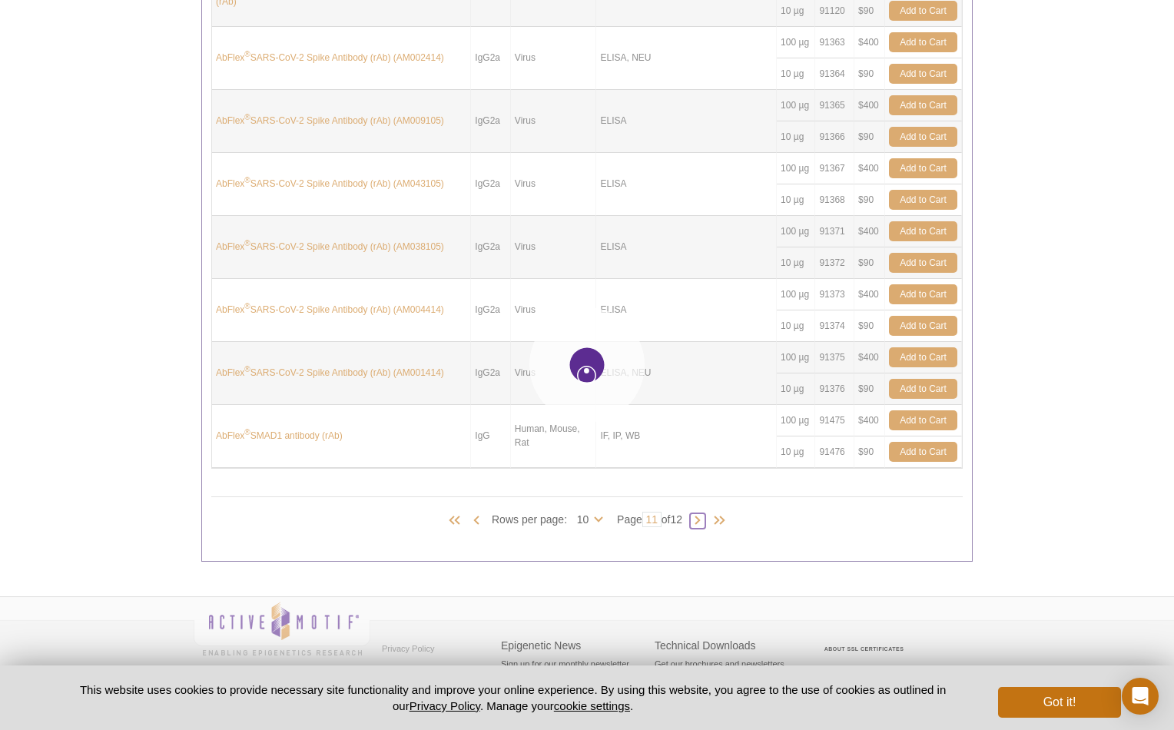
type input "12"
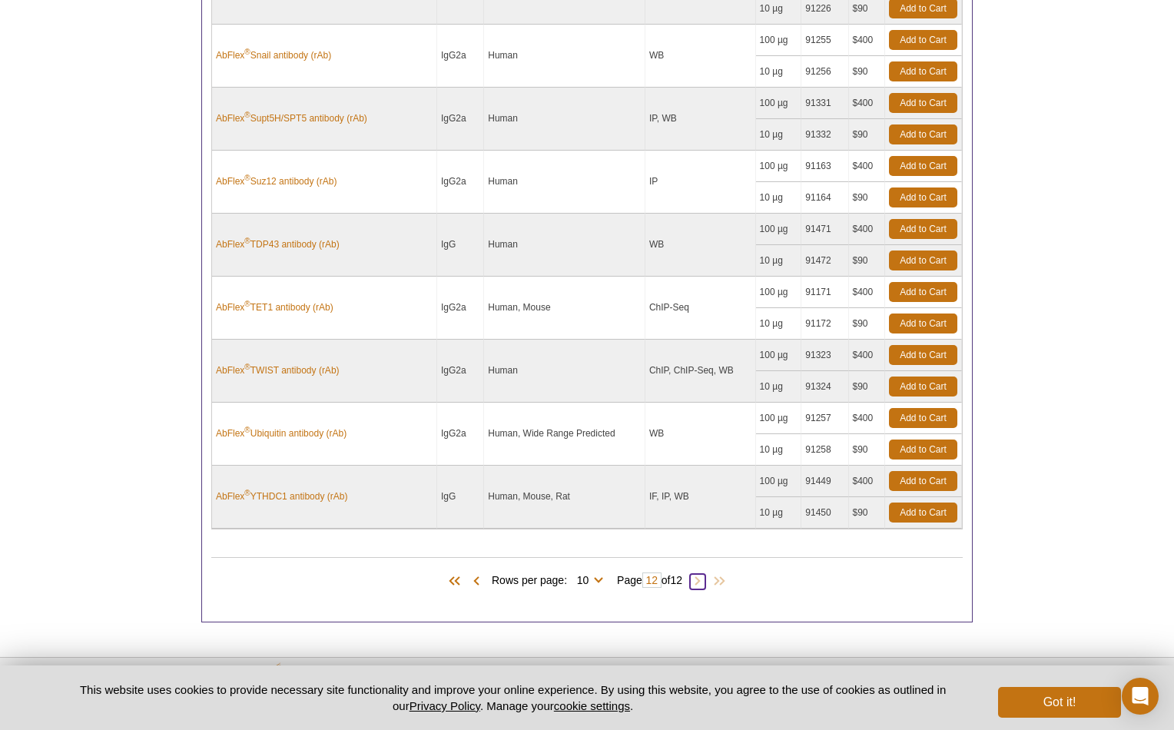
scroll to position [801, 0]
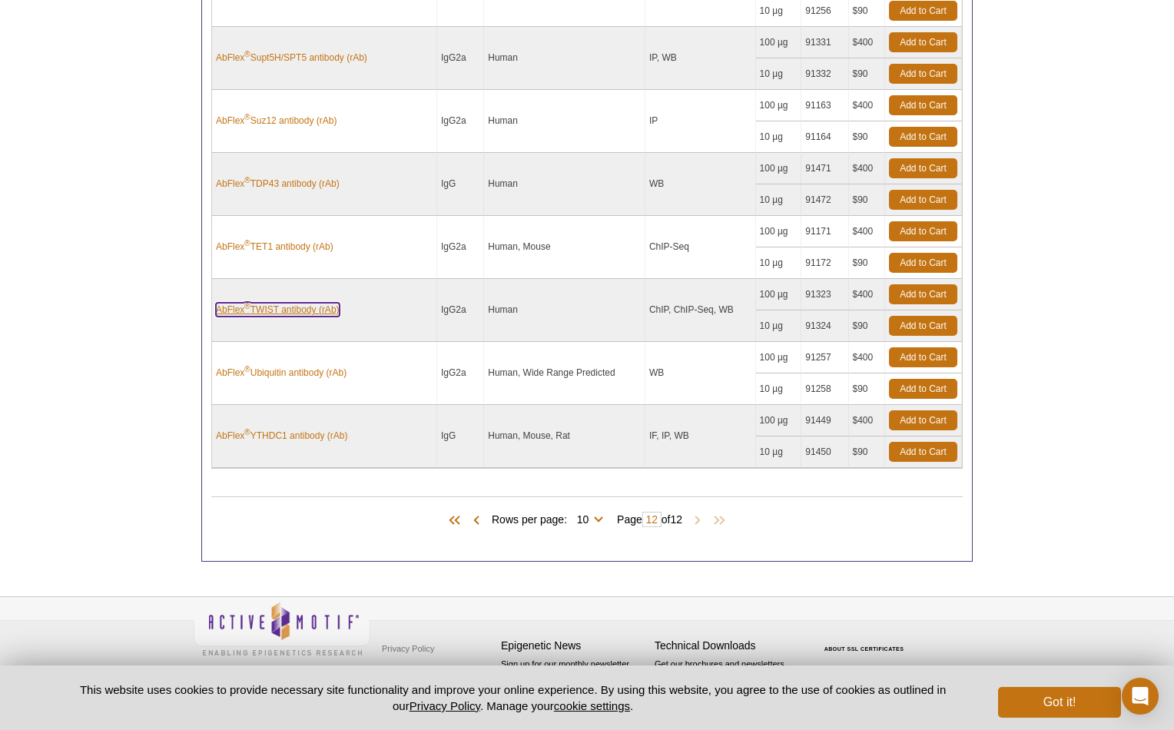
click at [312, 310] on link "AbFlex ® TWIST antibody (rAb)" at bounding box center [278, 310] width 124 height 14
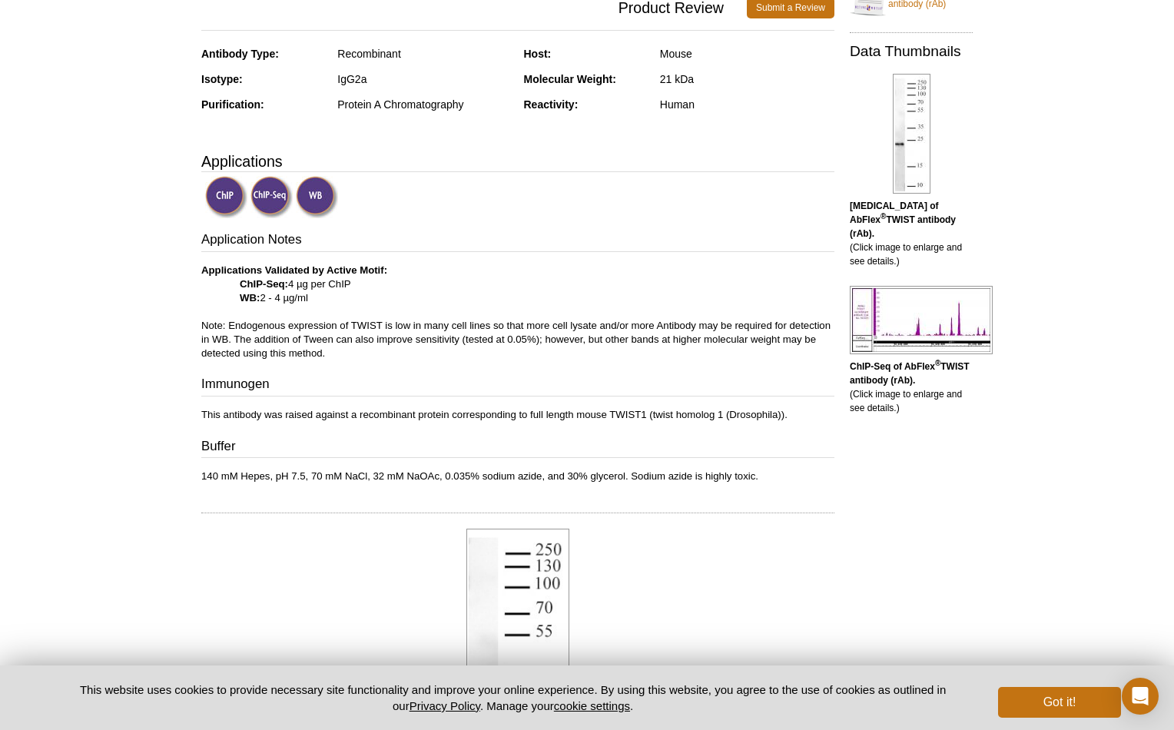
scroll to position [403, 0]
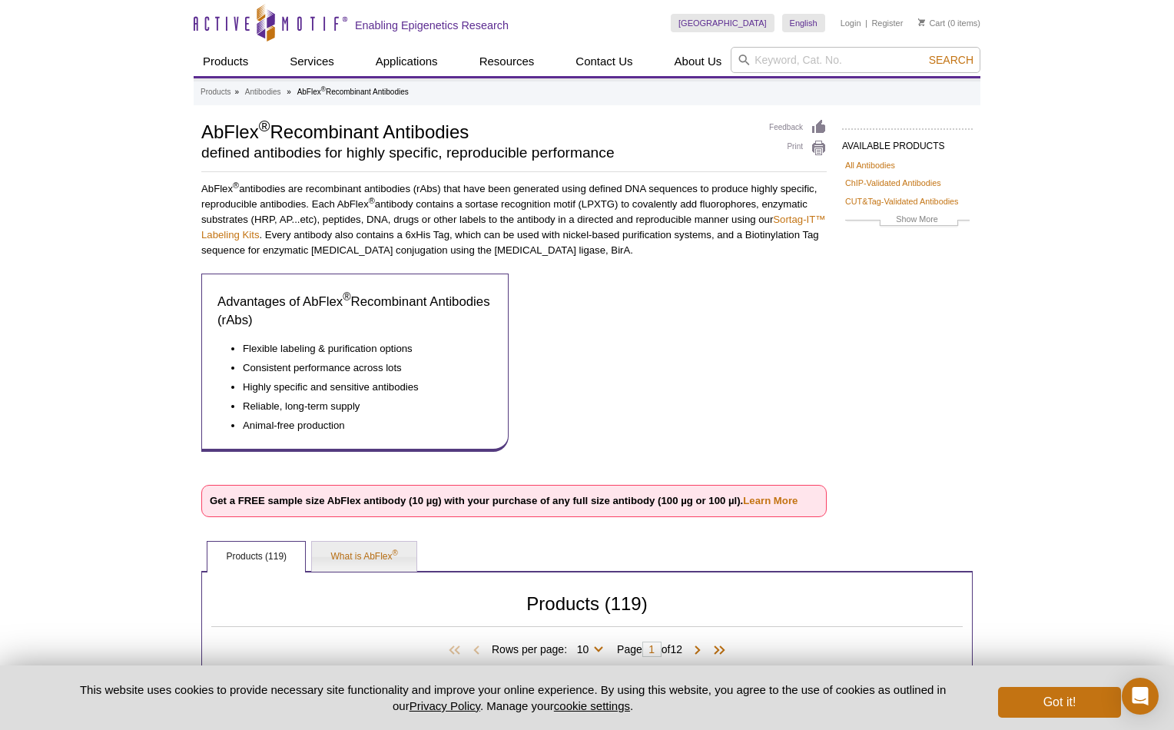
drag, startPoint x: 204, startPoint y: 128, endPoint x: 473, endPoint y: 131, distance: 269.7
click at [473, 131] on h1 "AbFlex ® Recombinant Antibodies" at bounding box center [477, 130] width 552 height 23
copy h1 "AbFlex ® Recombinant Antibodies"
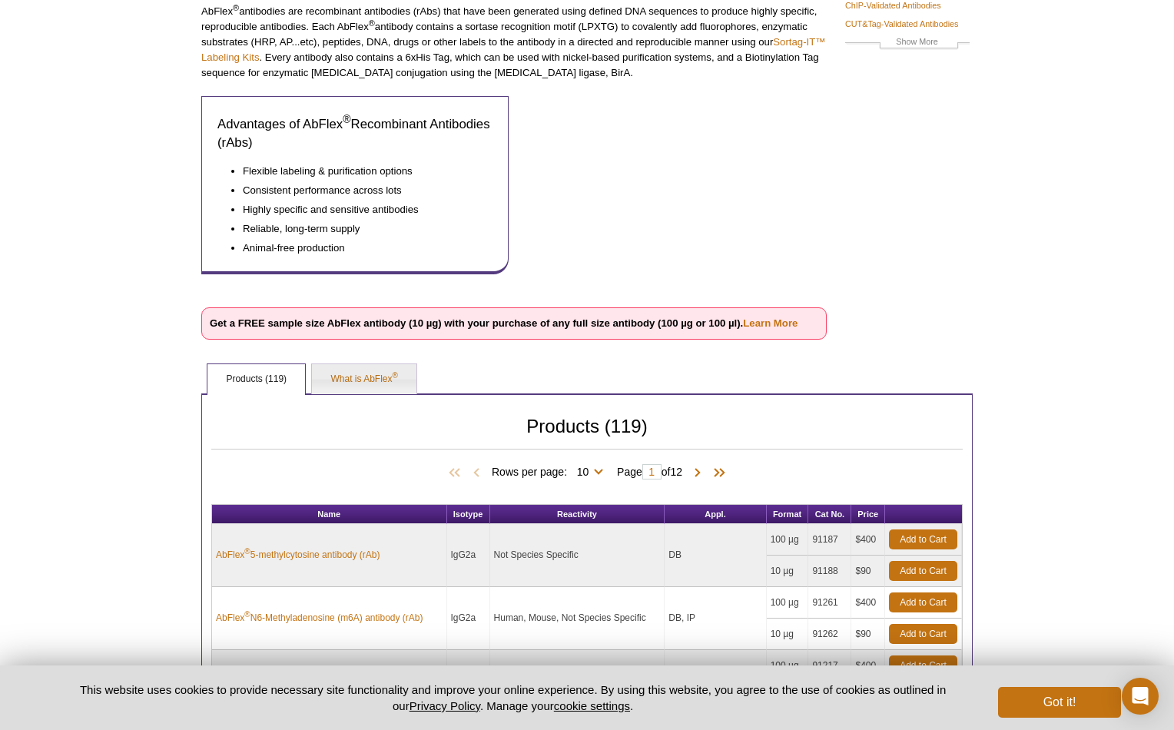
scroll to position [227, 0]
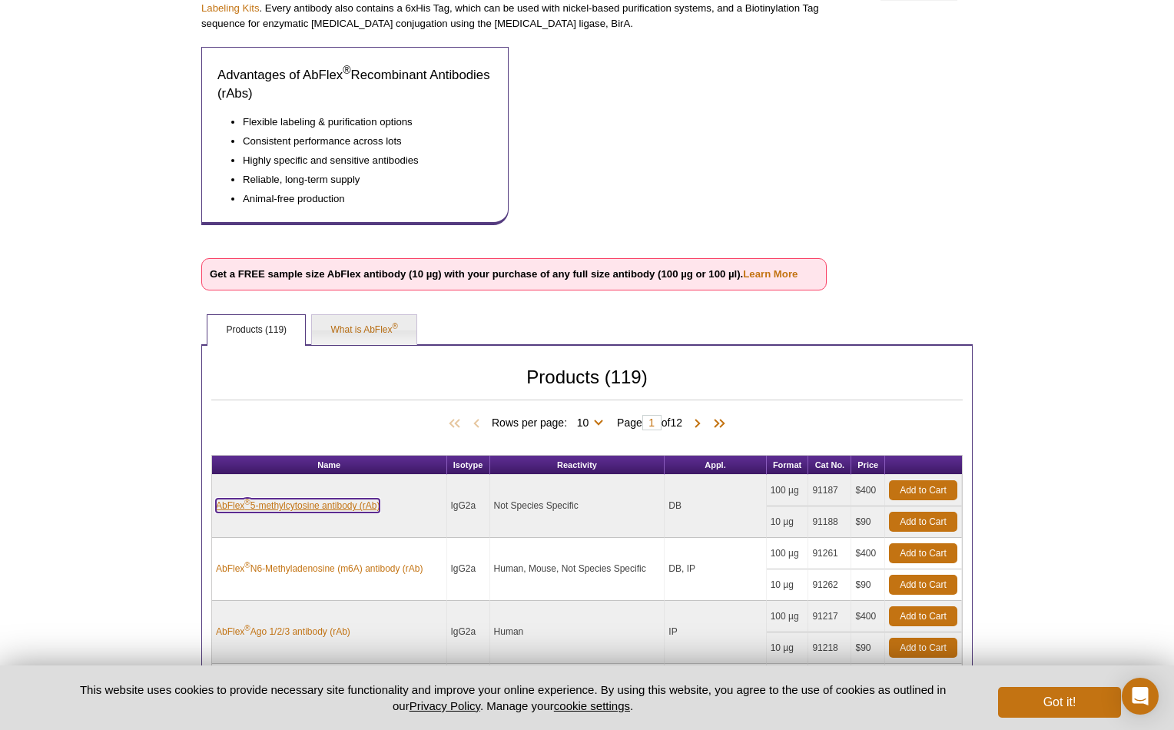
click at [342, 505] on link "AbFlex ® 5-methylcytosine antibody (rAb)" at bounding box center [298, 506] width 164 height 14
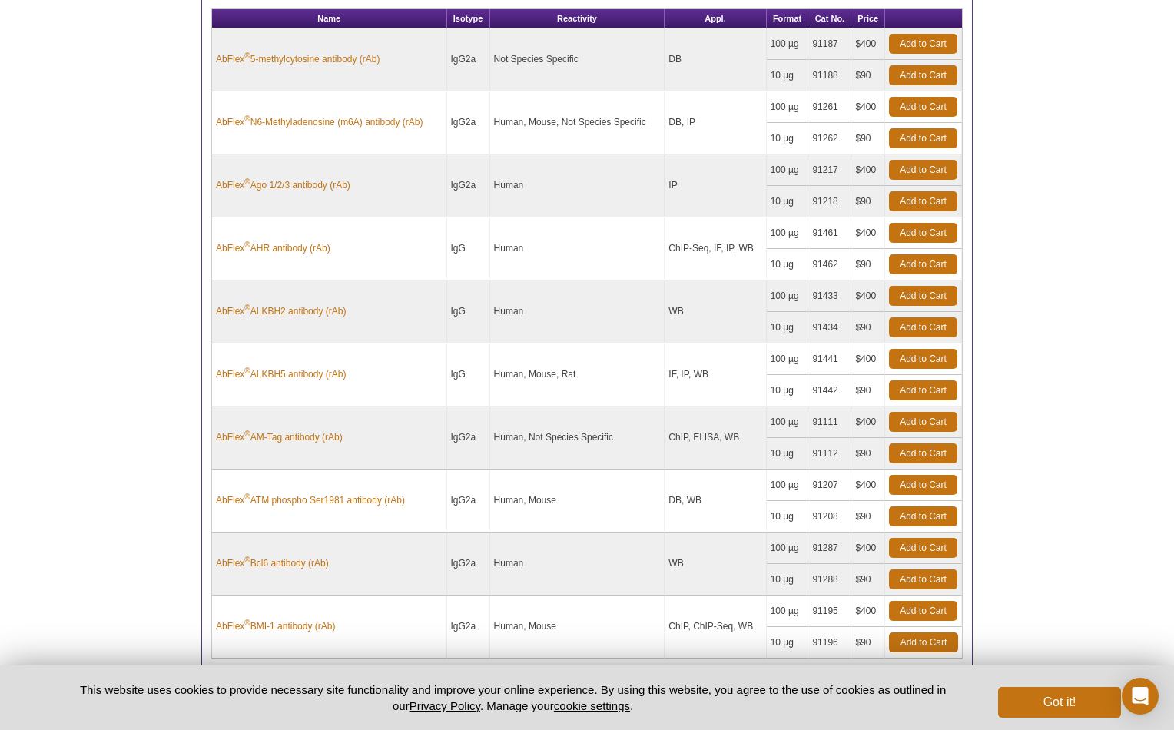
scroll to position [674, 0]
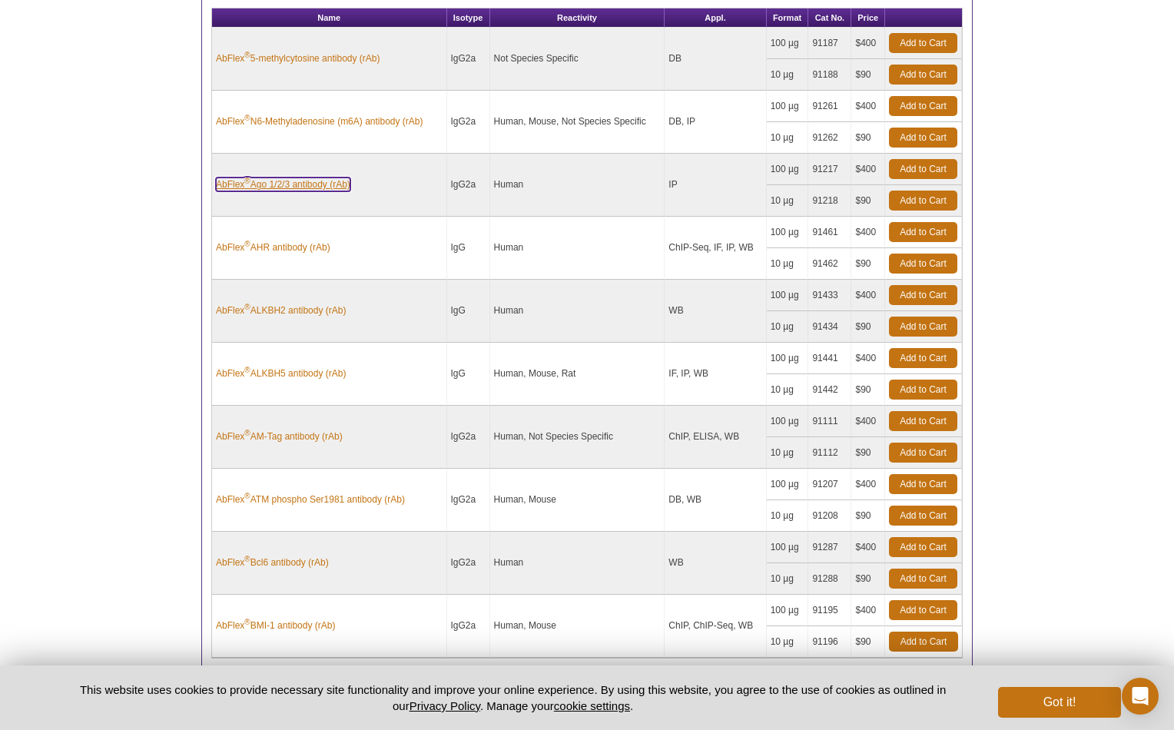
click at [289, 186] on link "AbFlex ® Ago 1/2/3 antibody (rAb)" at bounding box center [283, 184] width 134 height 14
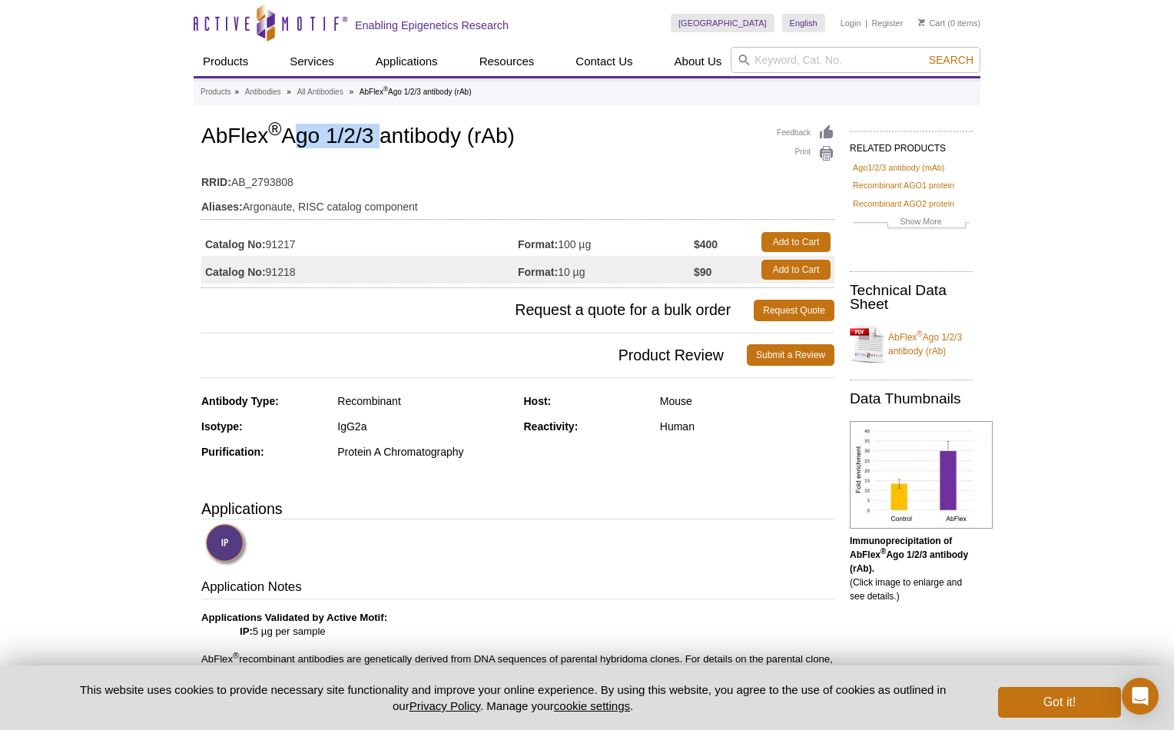
drag, startPoint x: 289, startPoint y: 140, endPoint x: 380, endPoint y: 140, distance: 90.7
click at [380, 140] on h1 "AbFlex ® Ago 1/2/3 antibody (rAb)" at bounding box center [517, 137] width 633 height 26
copy h1 "Ago 1/2/3"
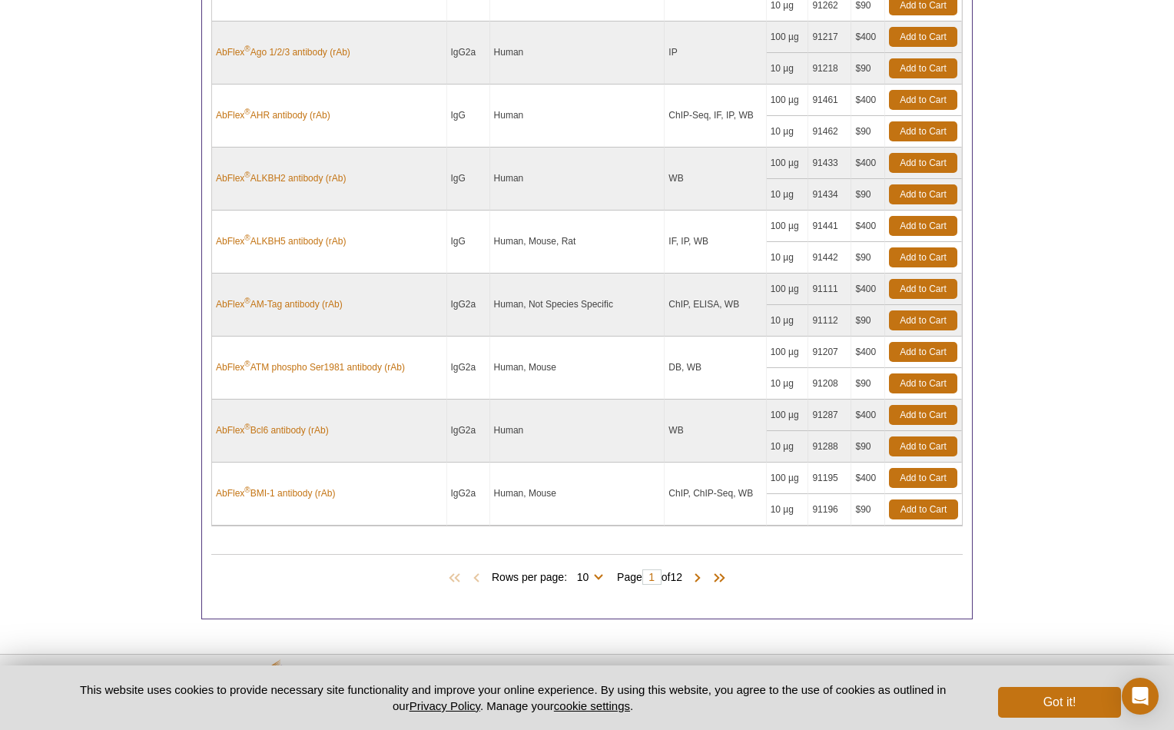
scroll to position [814, 0]
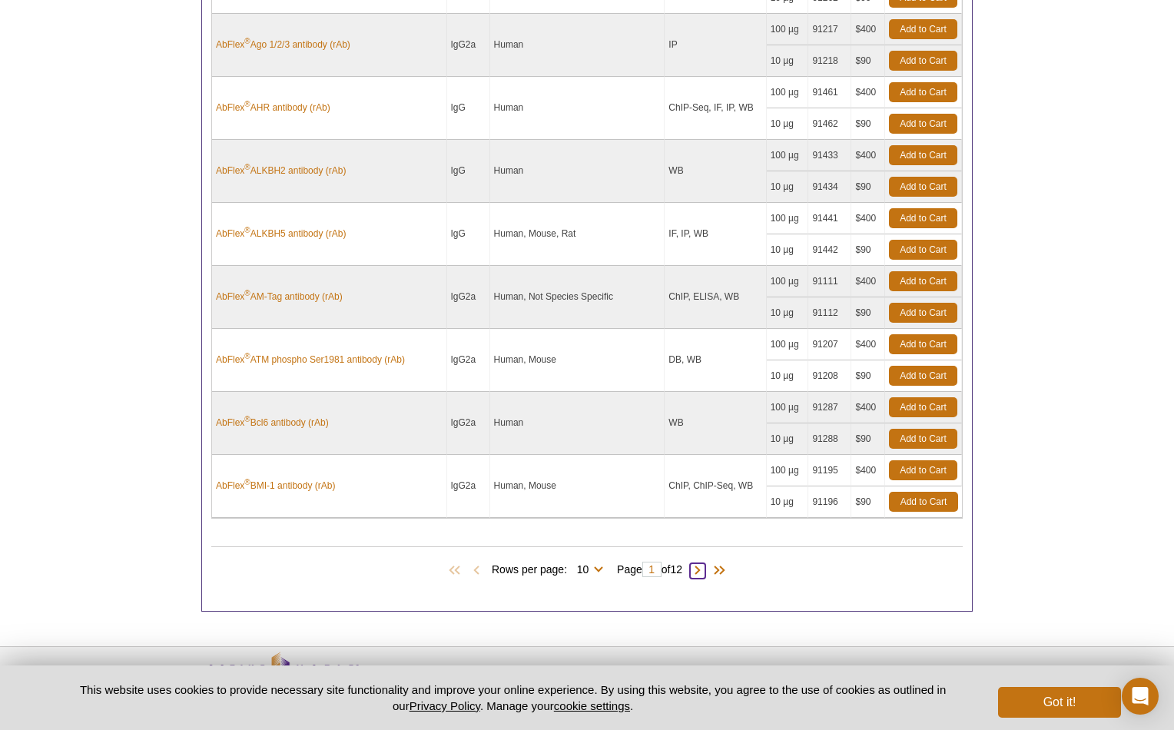
click at [702, 571] on span at bounding box center [697, 570] width 15 height 15
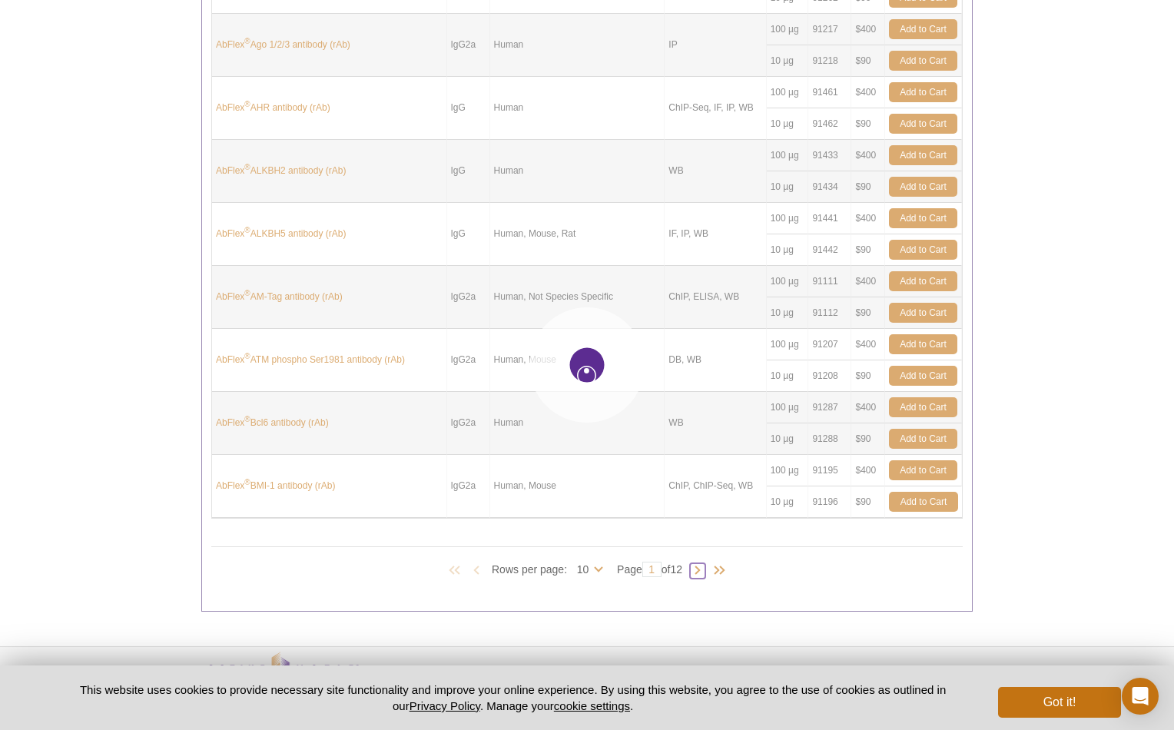
type input "2"
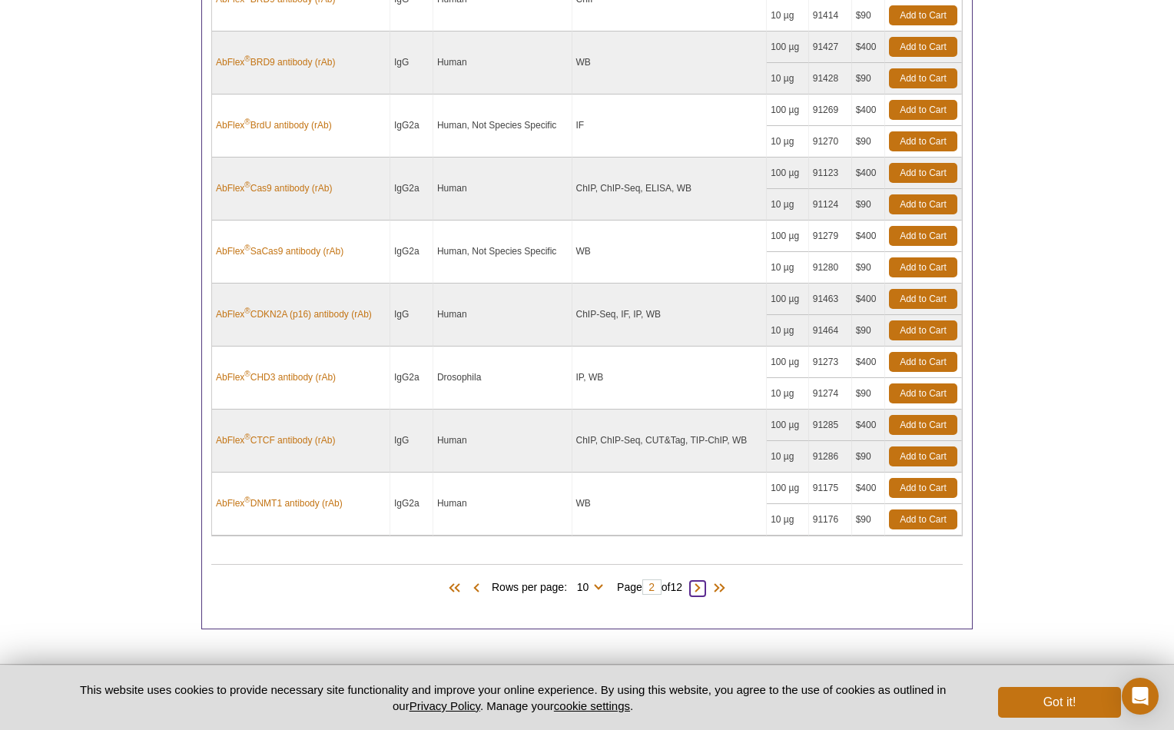
scroll to position [818, 0]
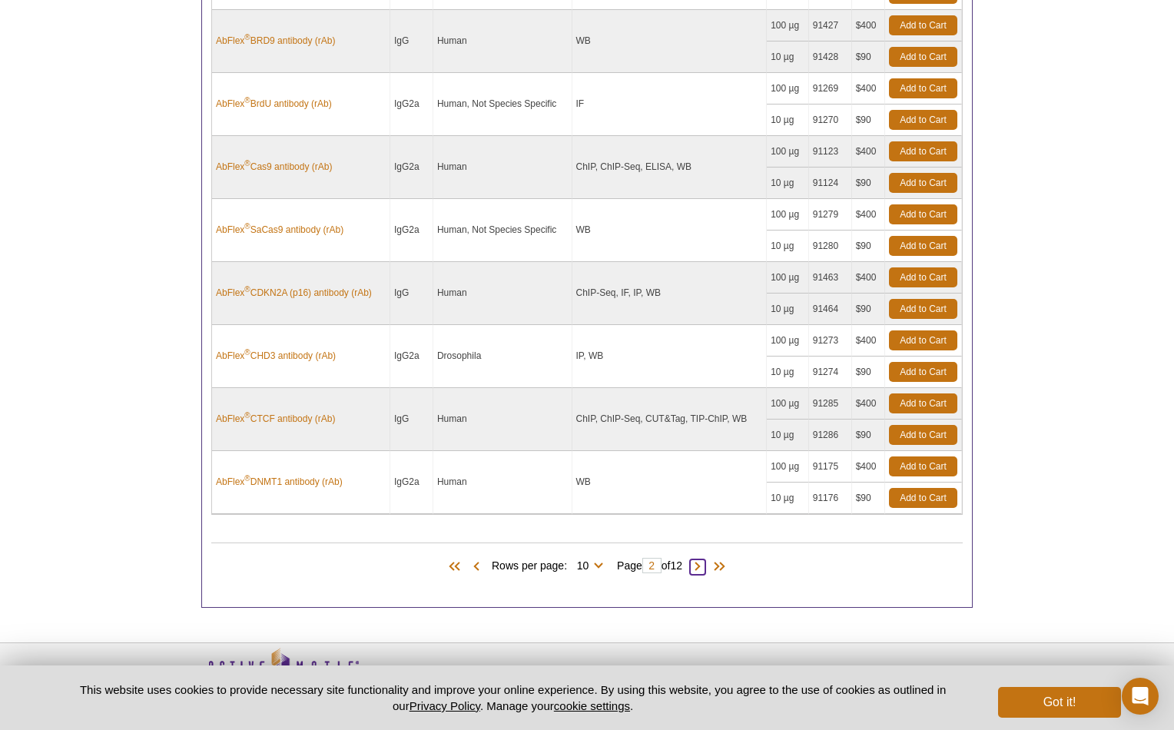
click at [705, 564] on span at bounding box center [697, 566] width 15 height 15
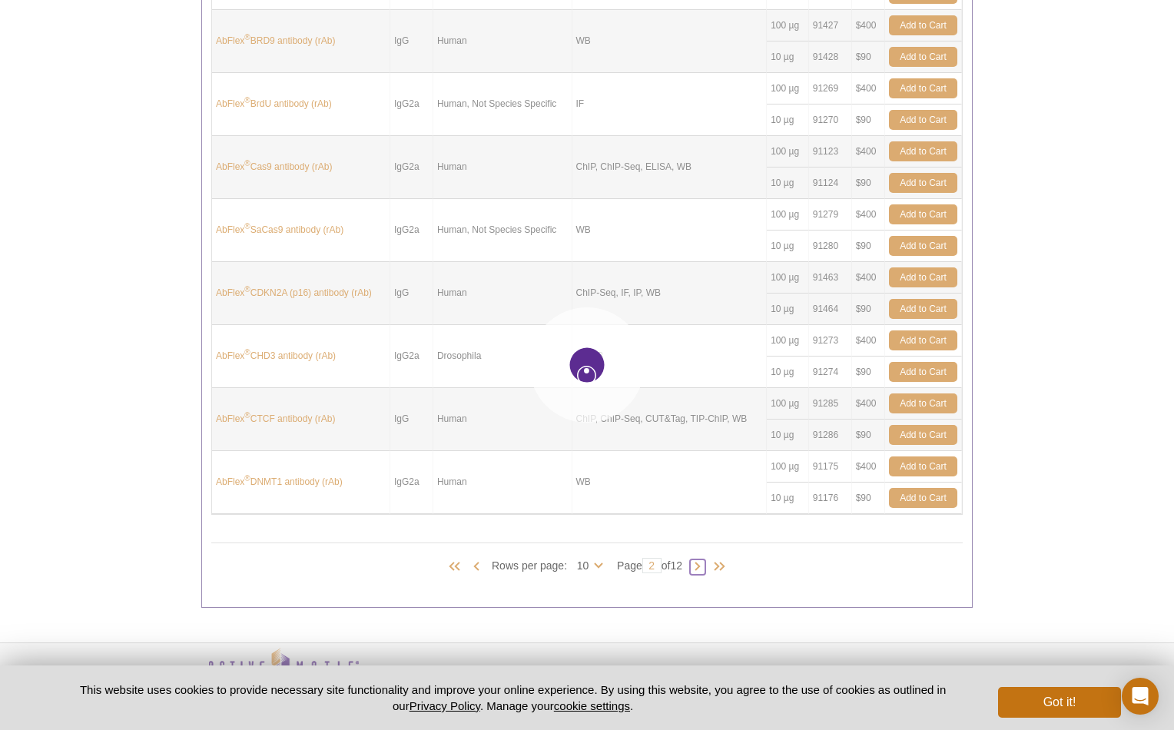
type input "3"
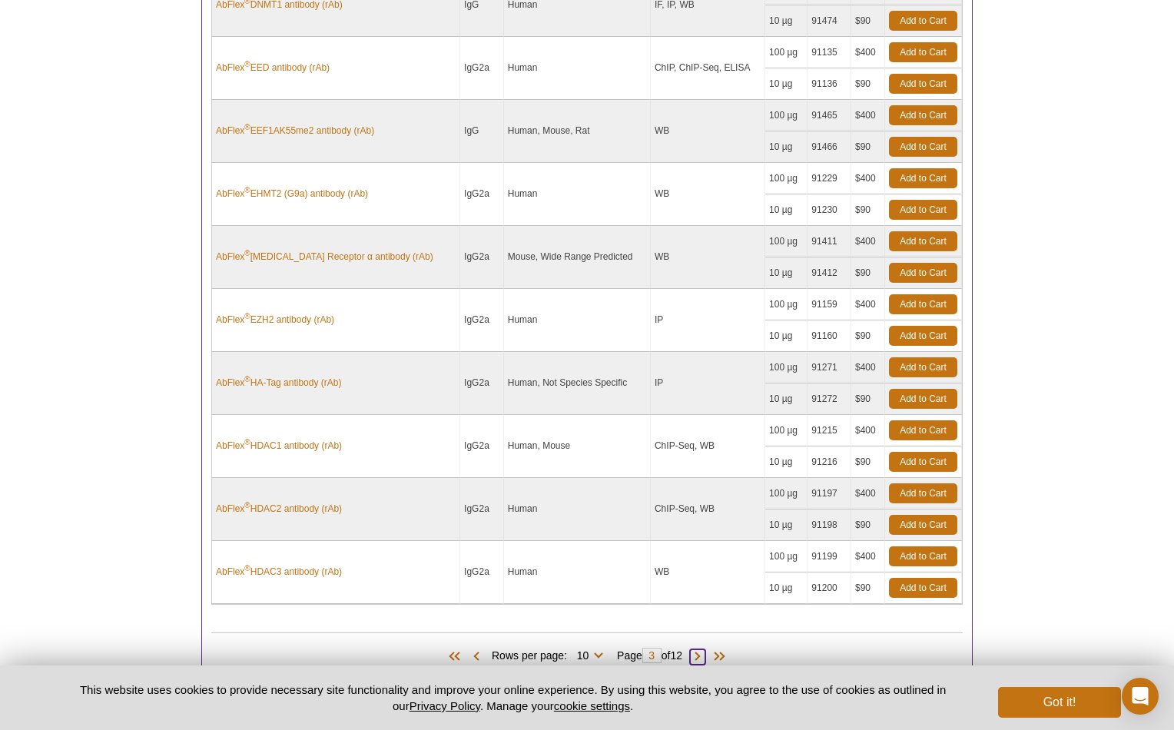
scroll to position [728, 0]
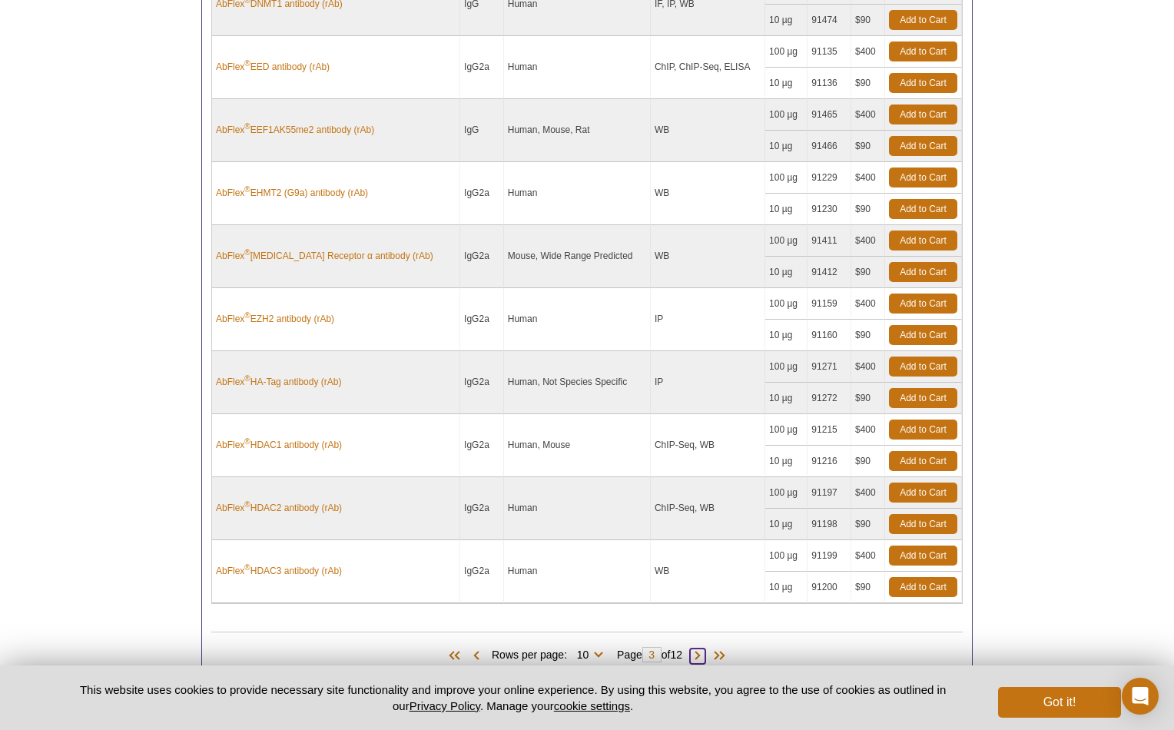
click at [705, 655] on span at bounding box center [697, 655] width 15 height 15
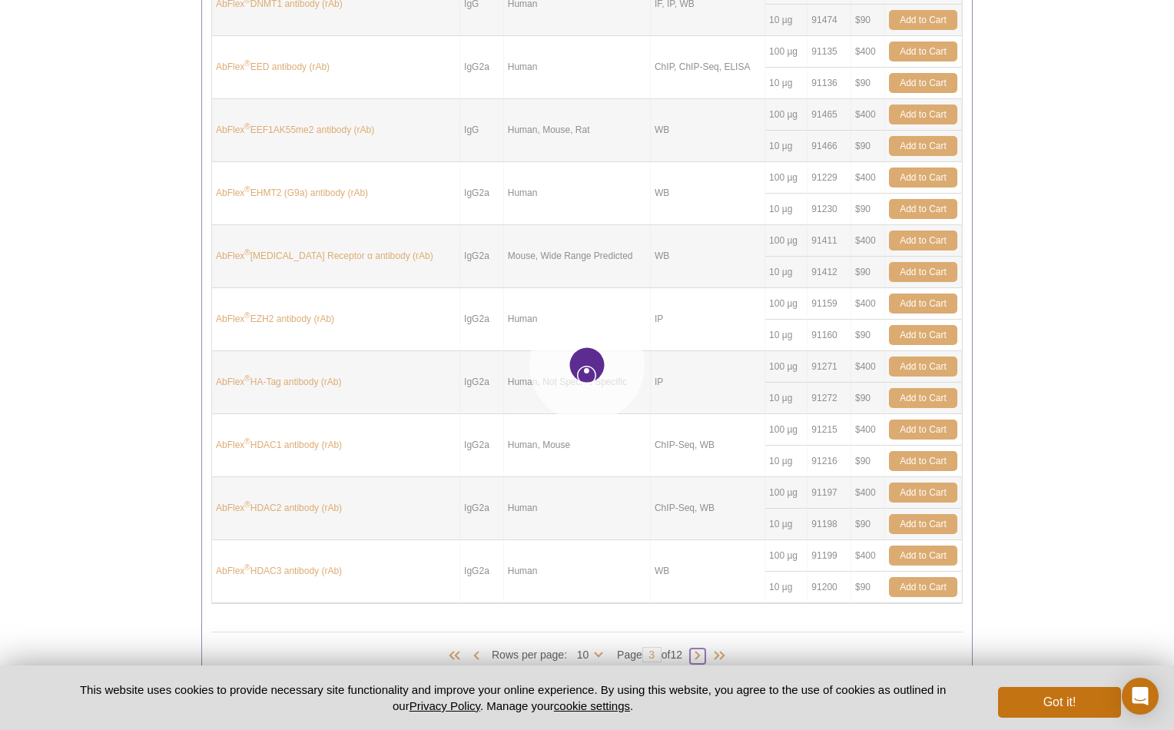
type input "4"
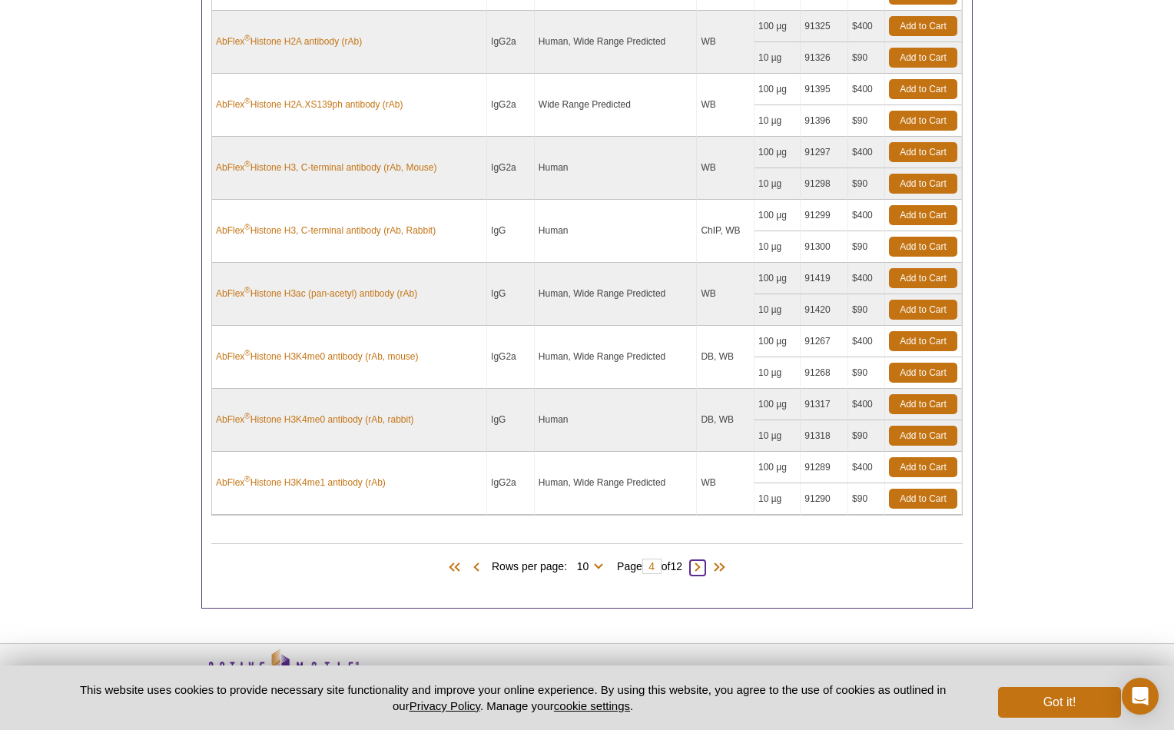
scroll to position [842, 0]
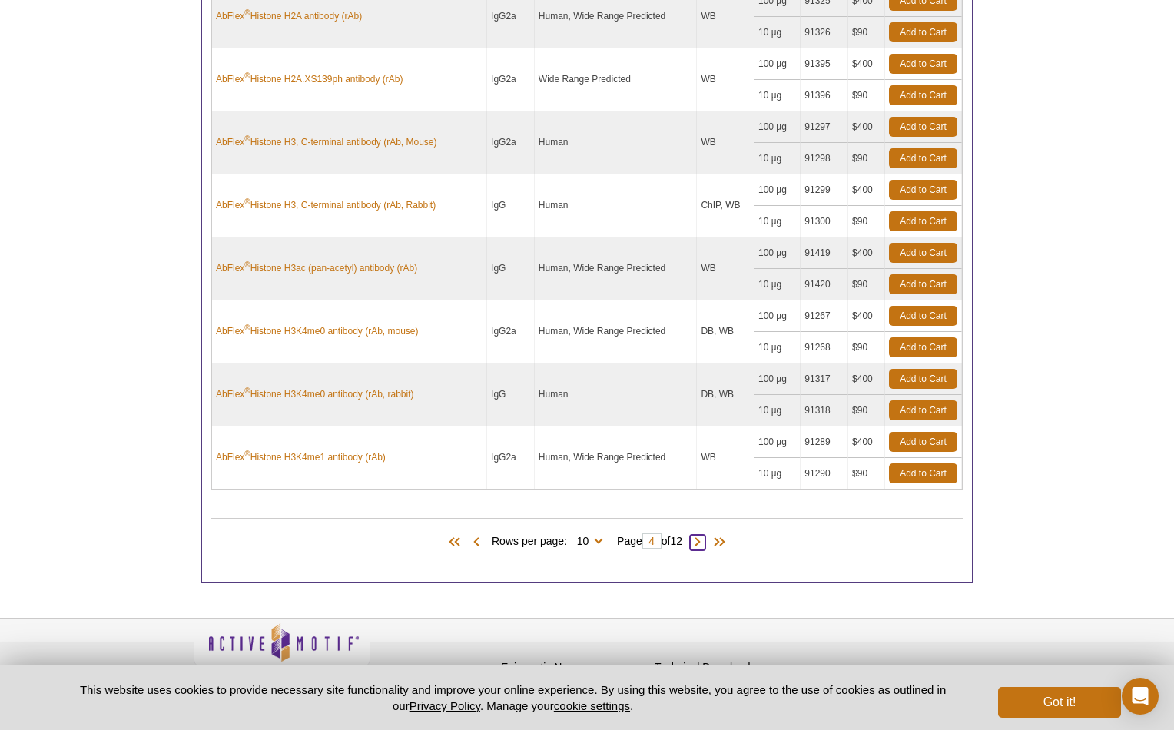
click at [702, 545] on span at bounding box center [697, 542] width 15 height 15
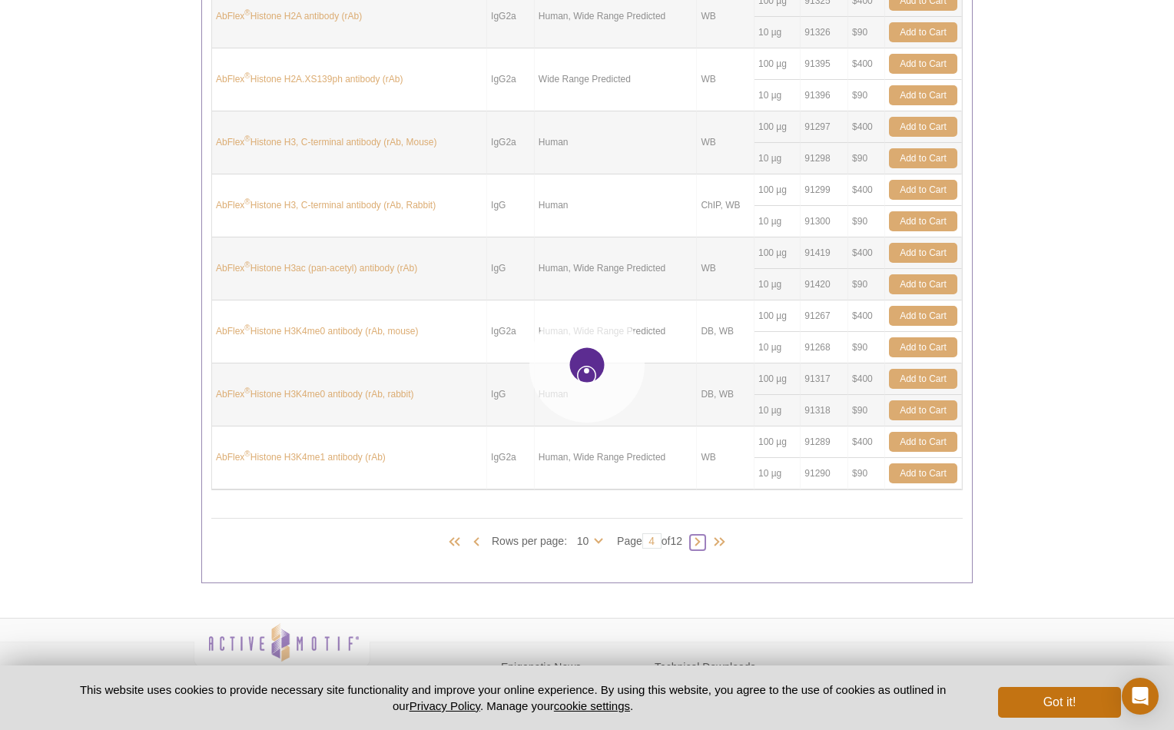
type input "5"
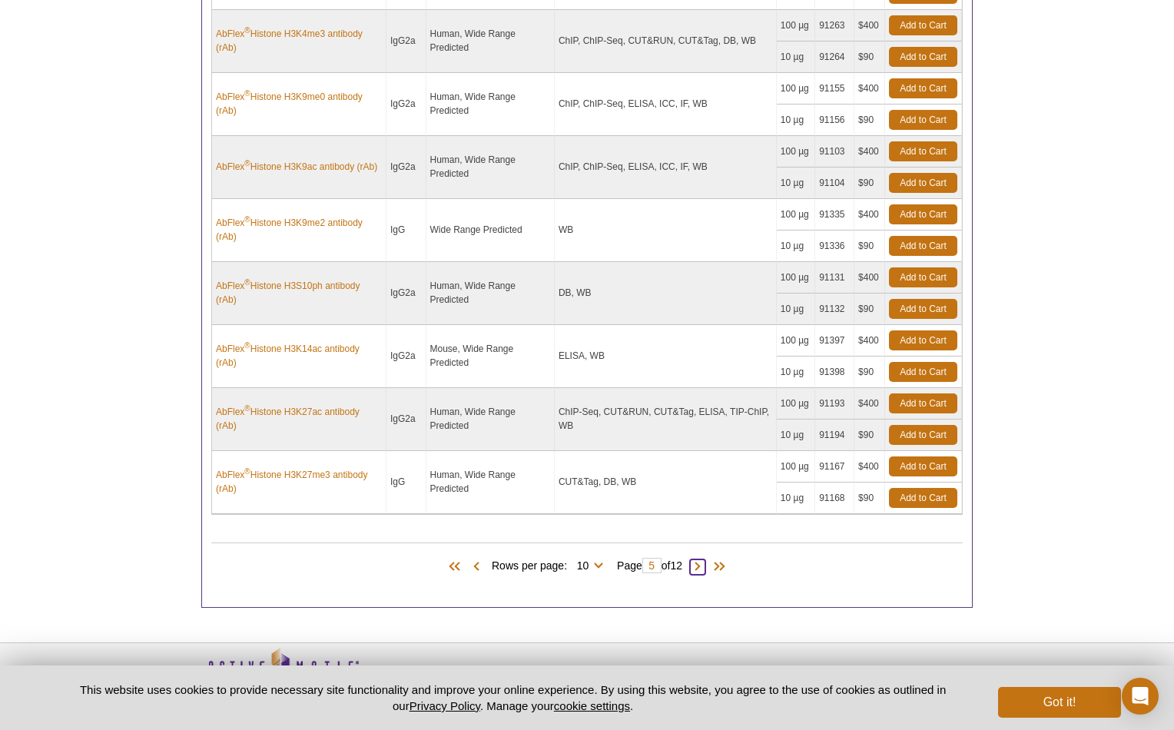
scroll to position [877, 0]
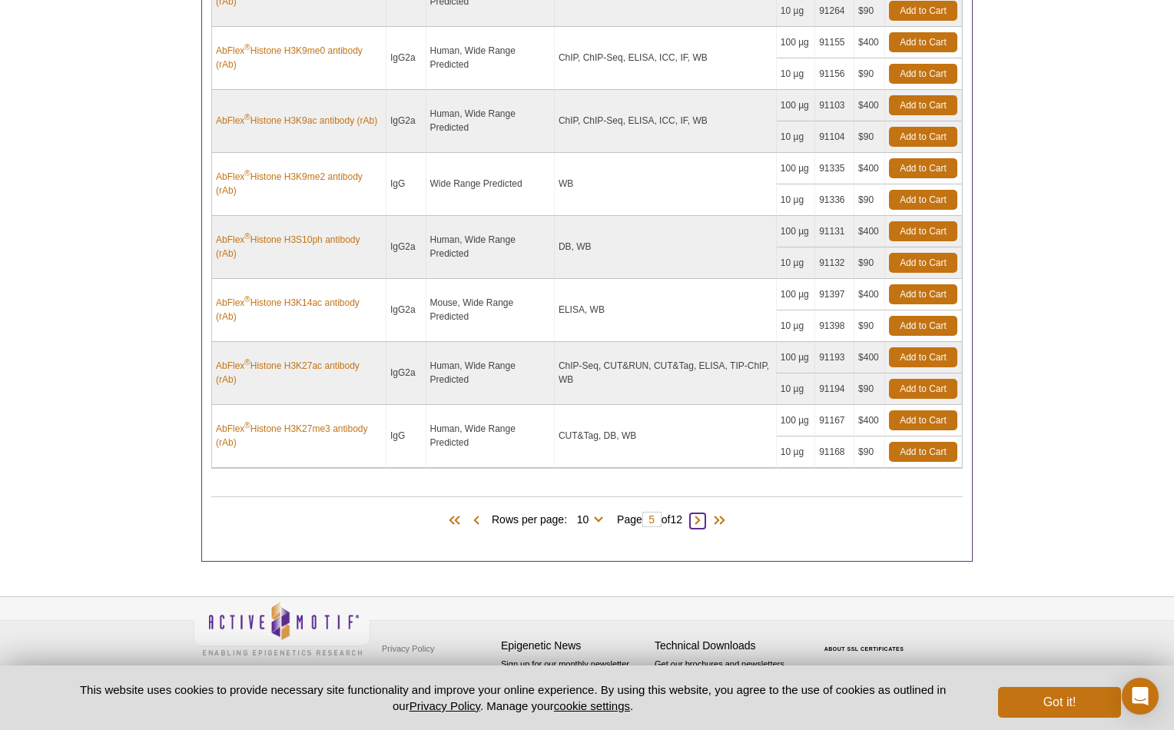
click at [702, 519] on span at bounding box center [697, 520] width 15 height 15
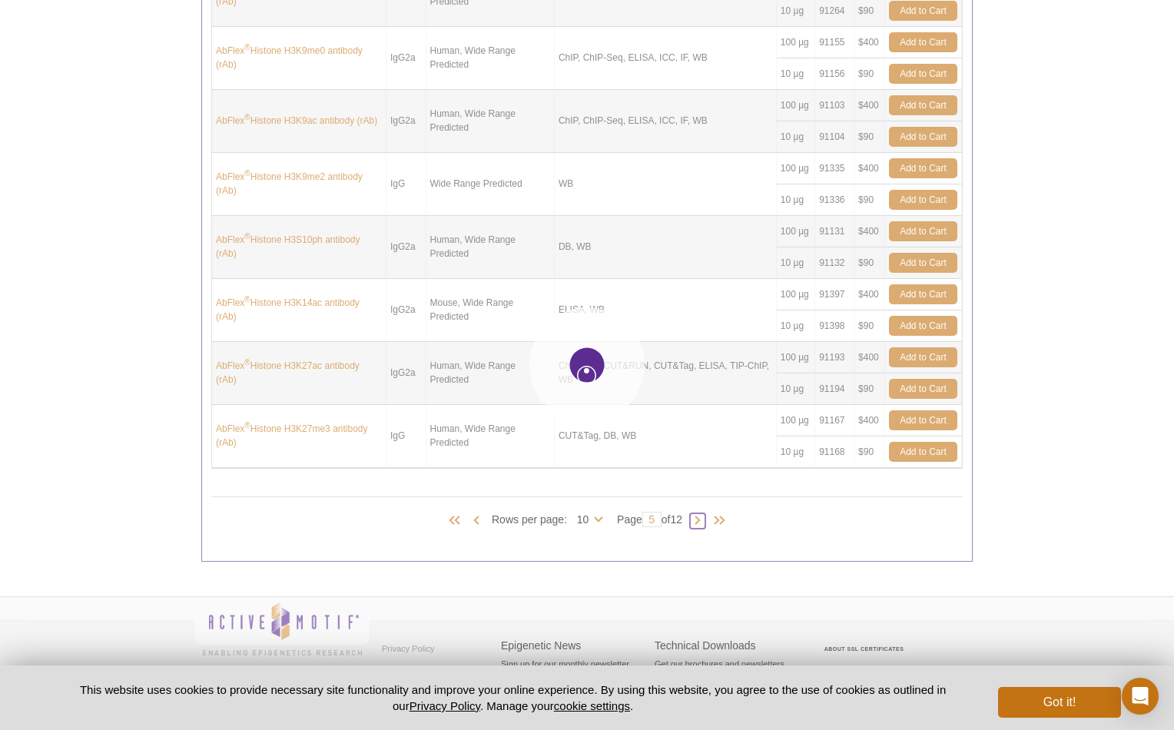
type input "6"
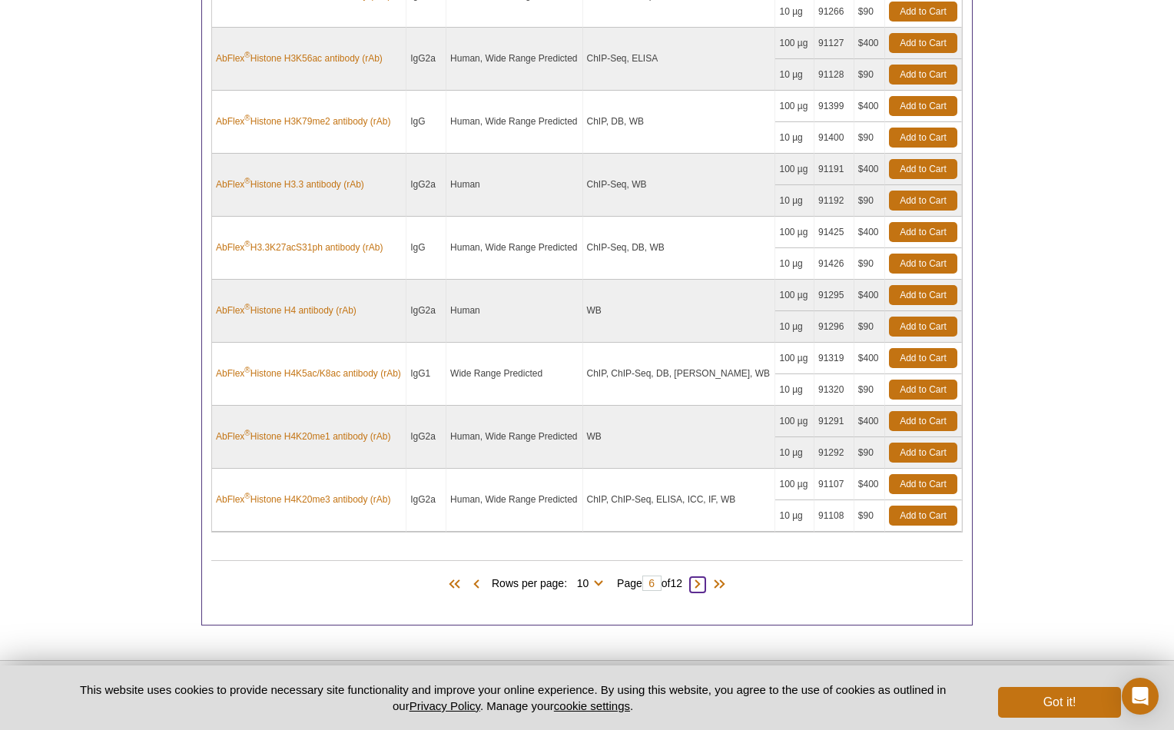
scroll to position [864, 0]
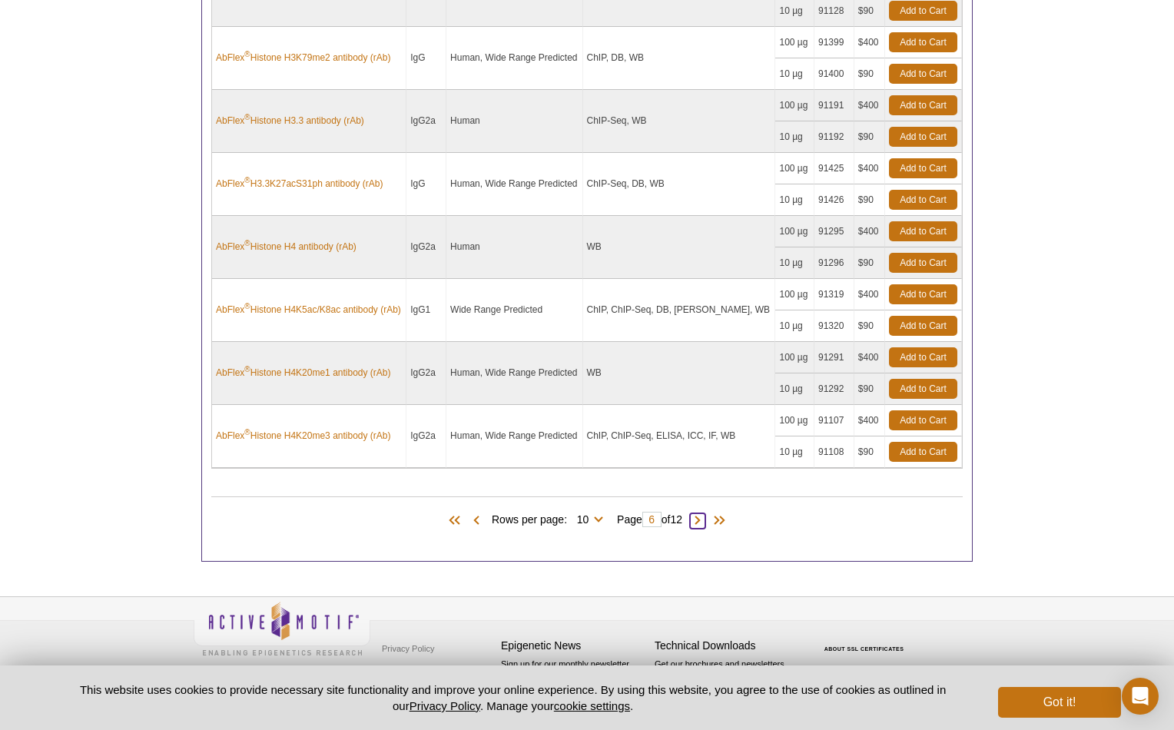
click at [704, 519] on span at bounding box center [697, 520] width 15 height 15
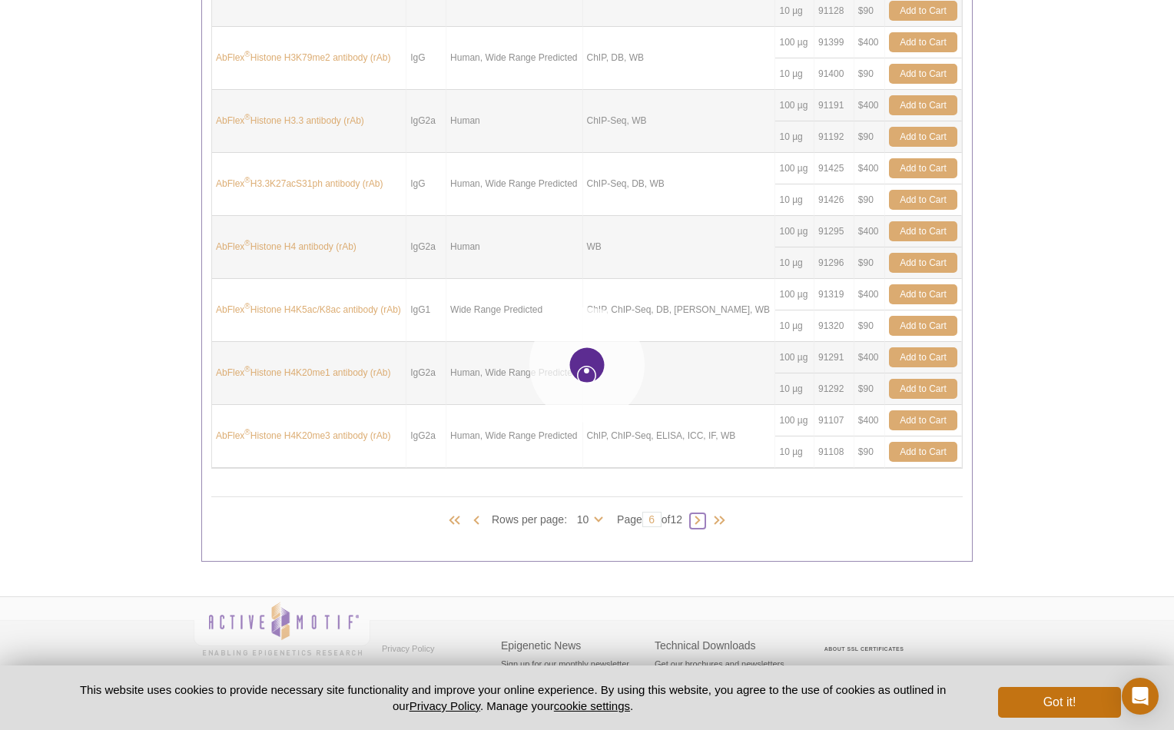
type input "7"
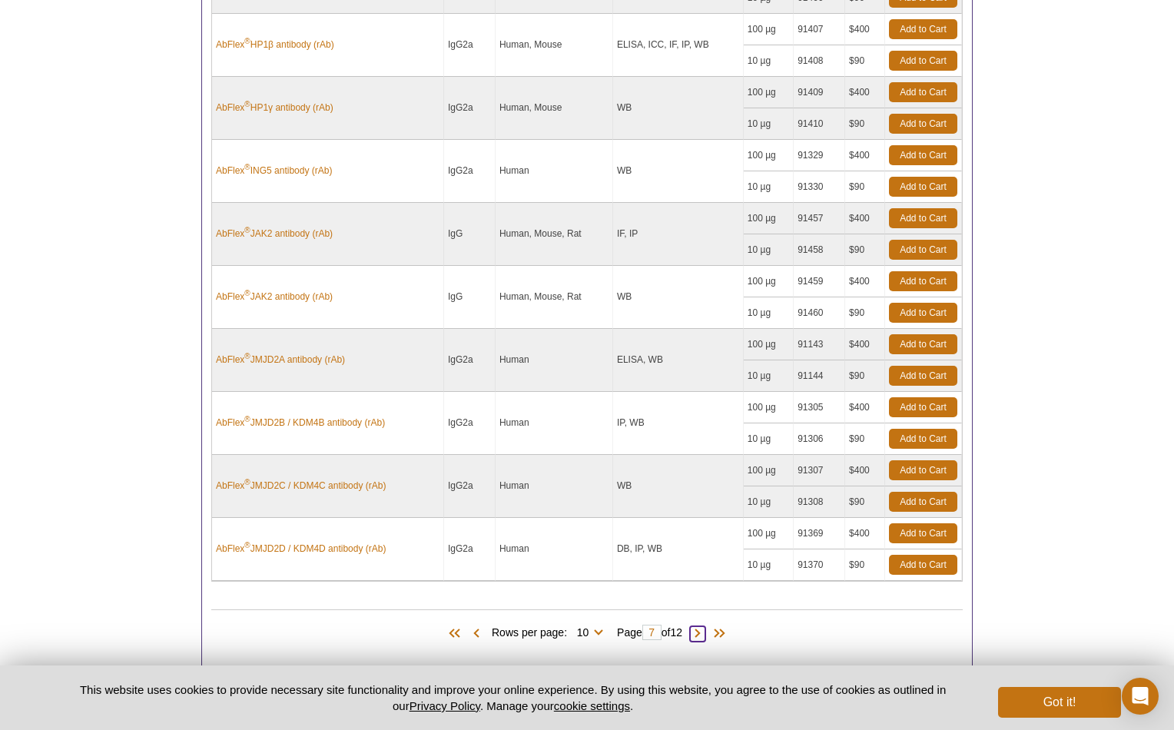
scroll to position [752, 0]
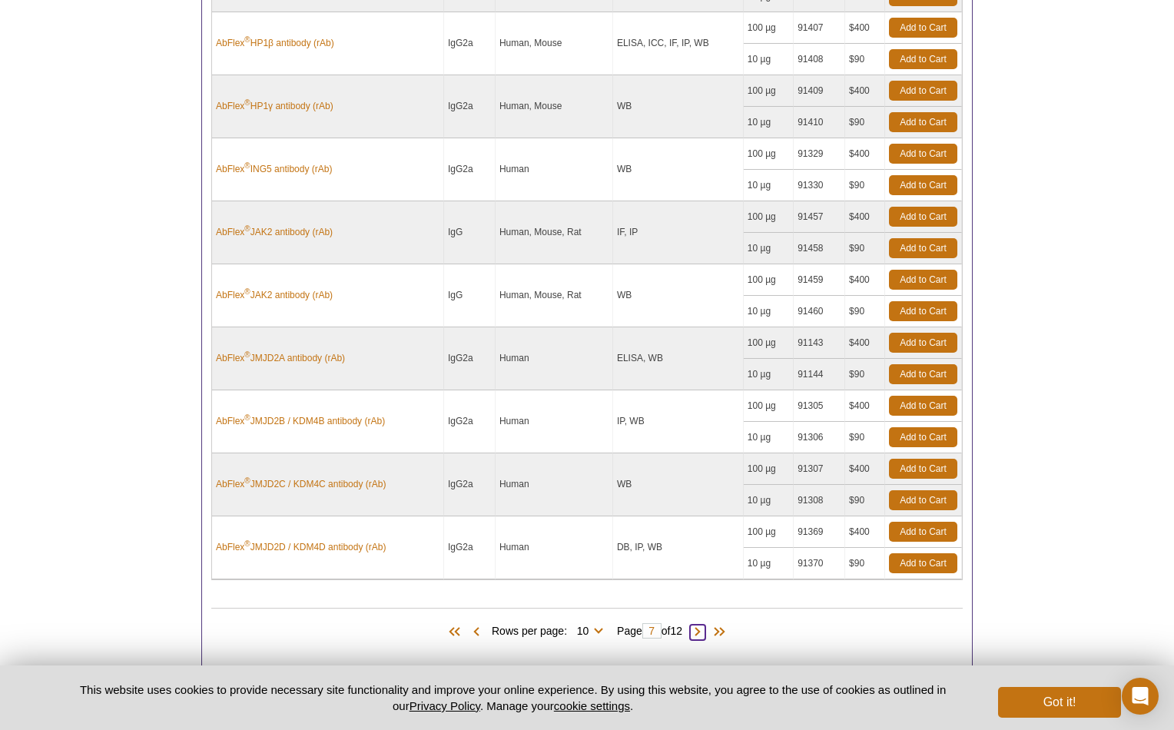
click at [705, 635] on span at bounding box center [697, 632] width 15 height 15
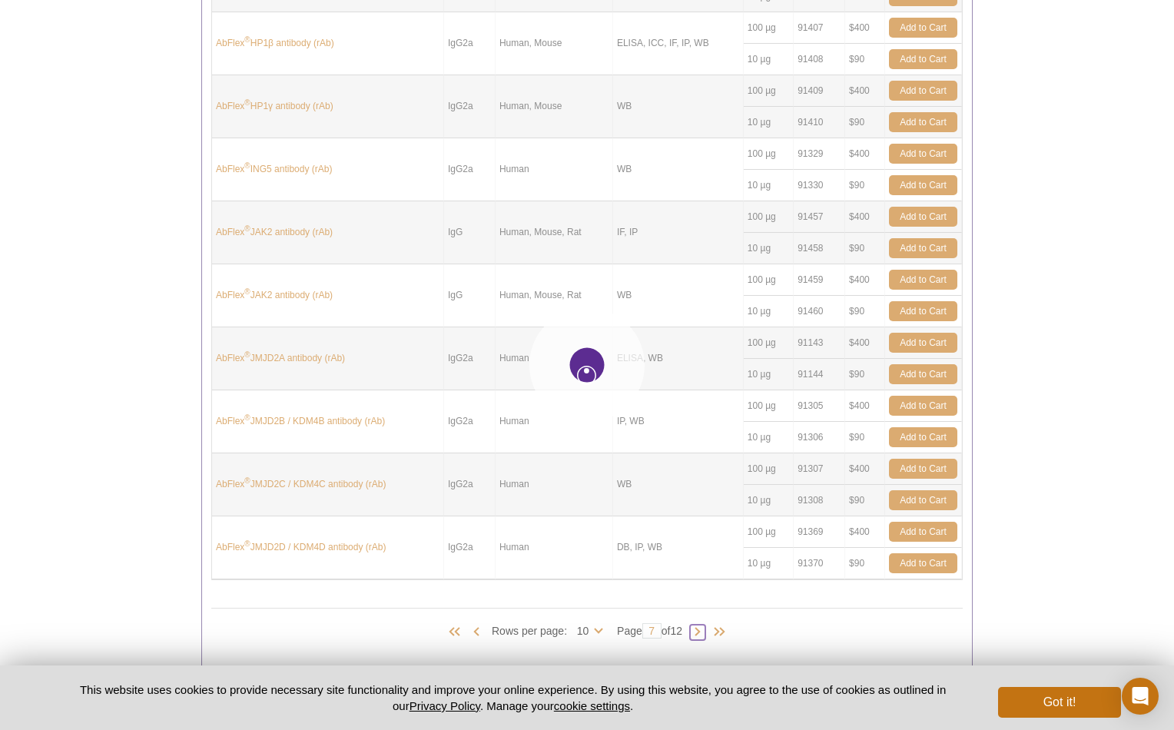
type input "8"
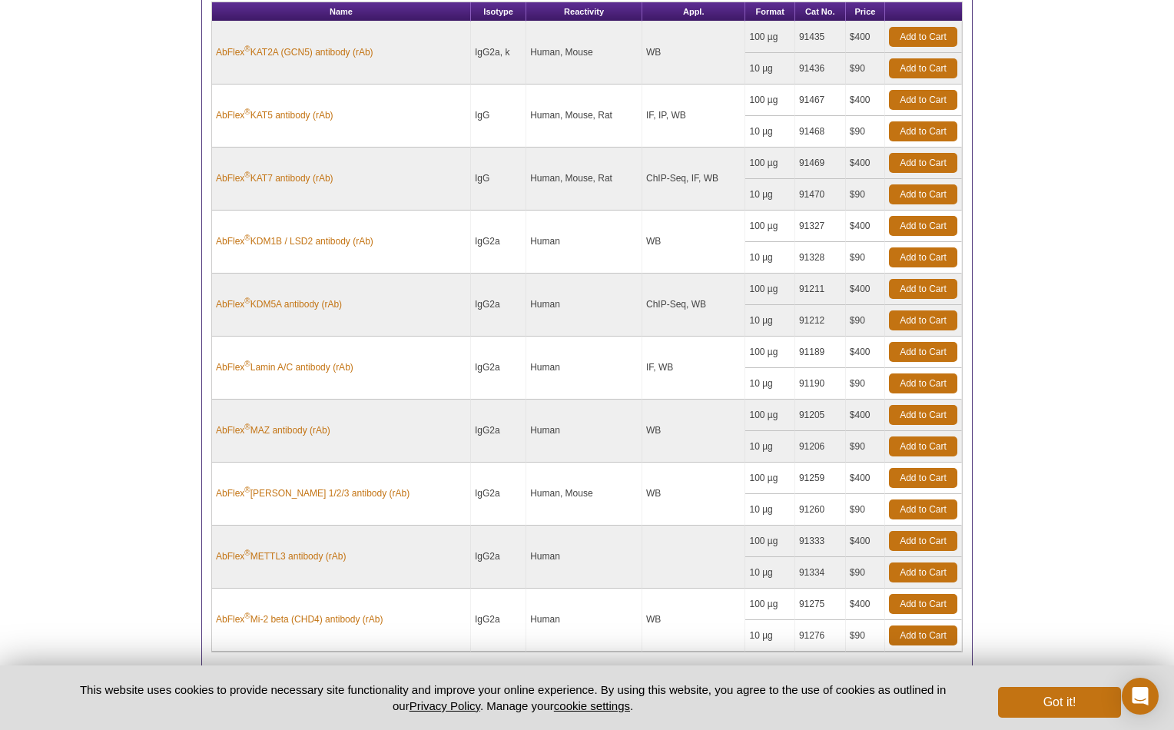
scroll to position [678, 0]
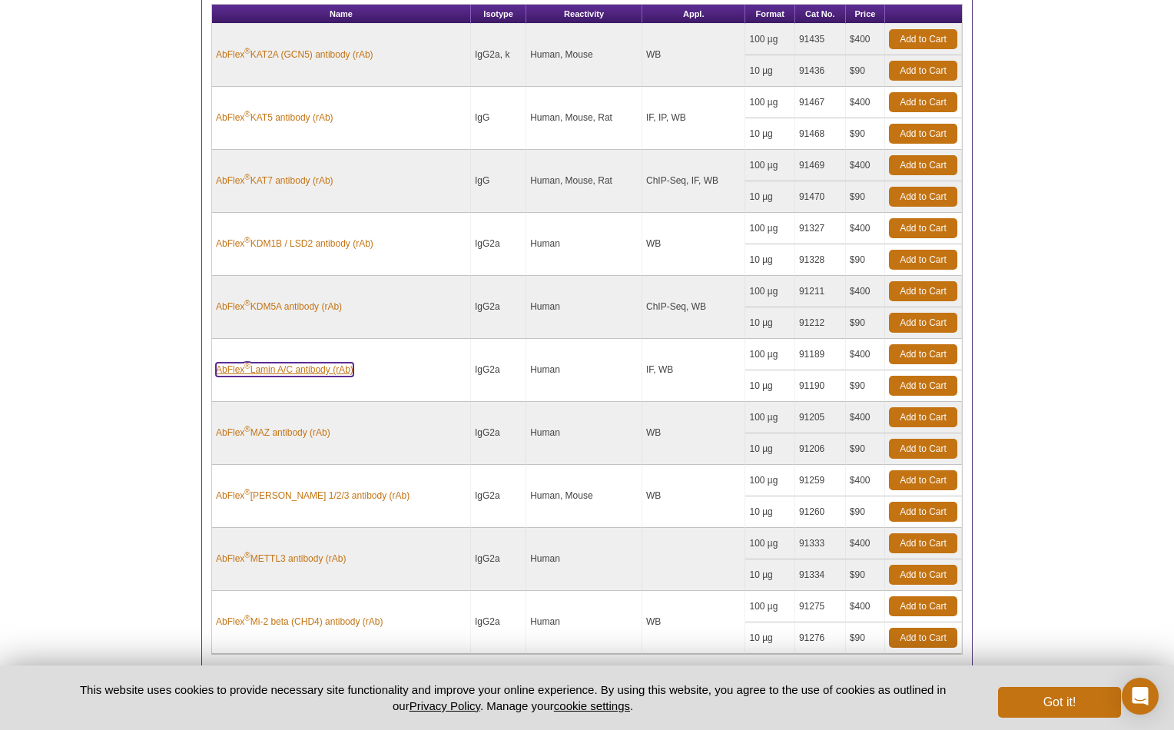
click at [270, 370] on link "AbFlex ® Lamin A/C antibody (rAb)" at bounding box center [285, 370] width 138 height 14
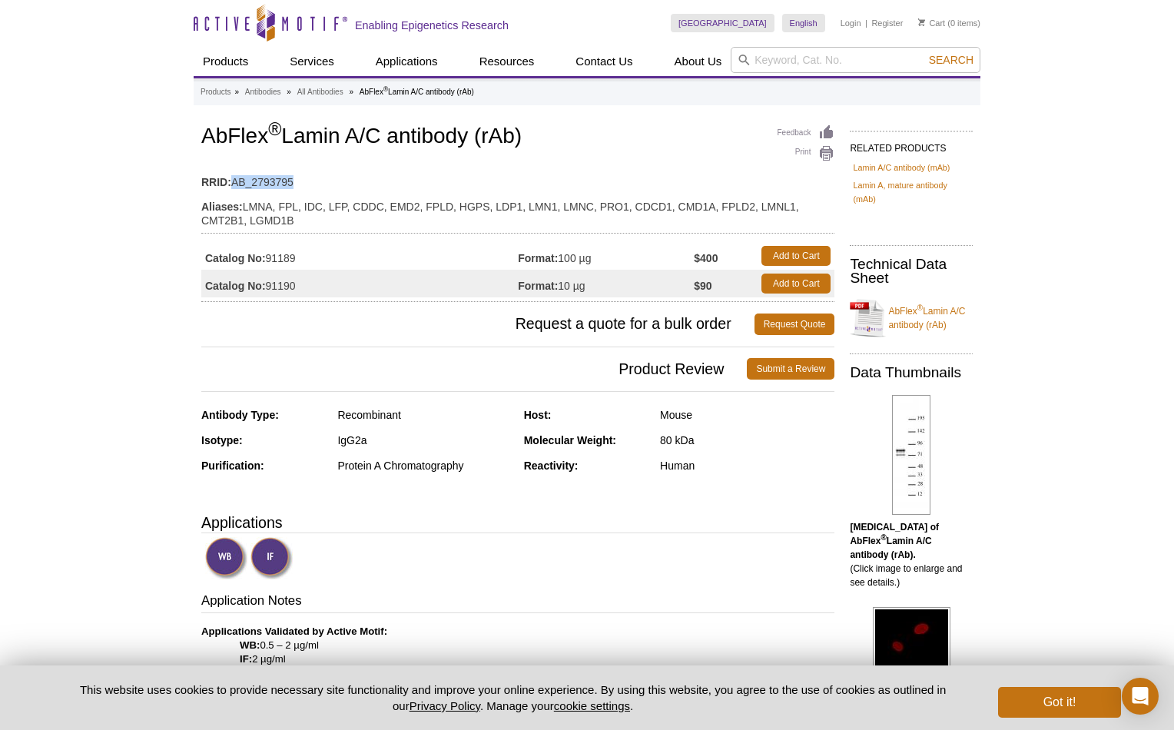
drag, startPoint x: 307, startPoint y: 180, endPoint x: 233, endPoint y: 181, distance: 73.8
click at [233, 181] on td "RRID: AB_2793795" at bounding box center [517, 178] width 633 height 25
copy td "AB_2793795"
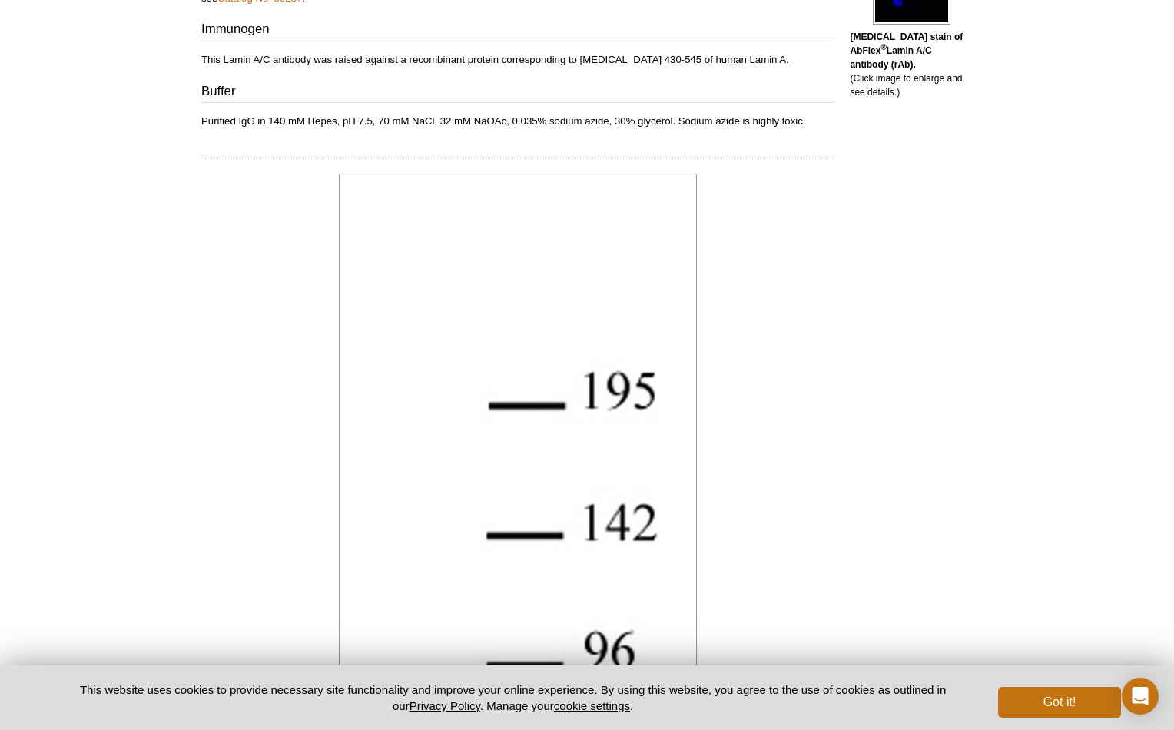
scroll to position [689, 0]
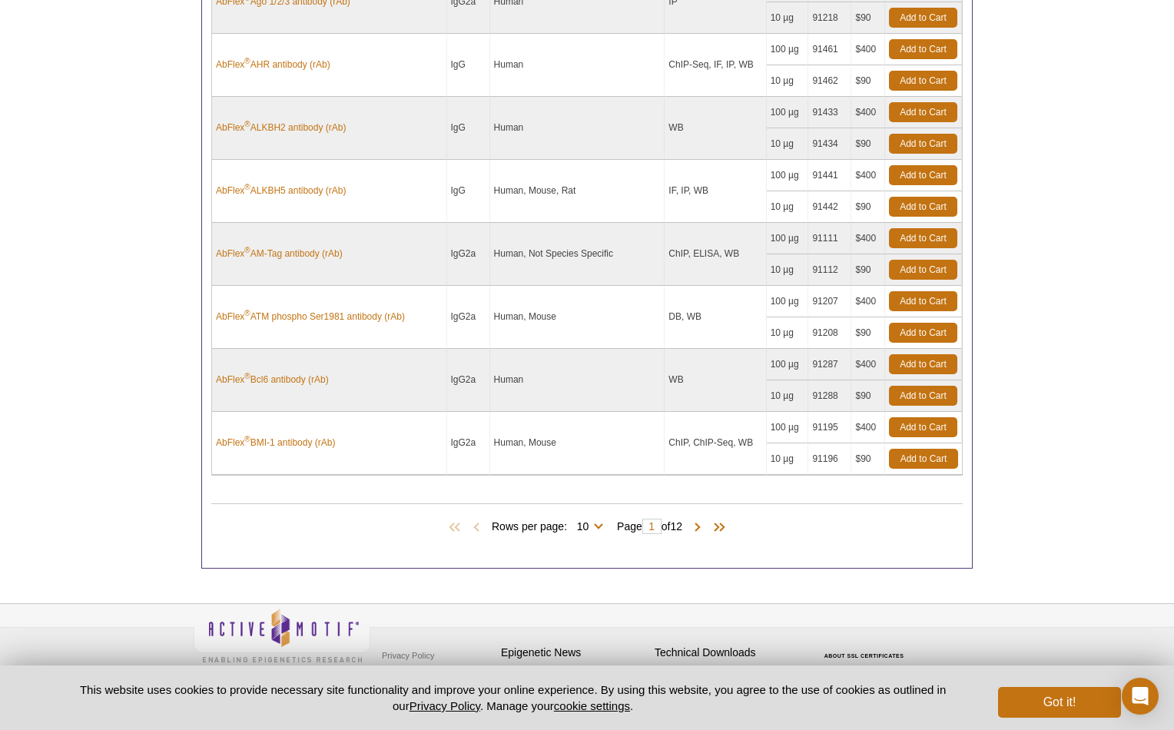
scroll to position [864, 0]
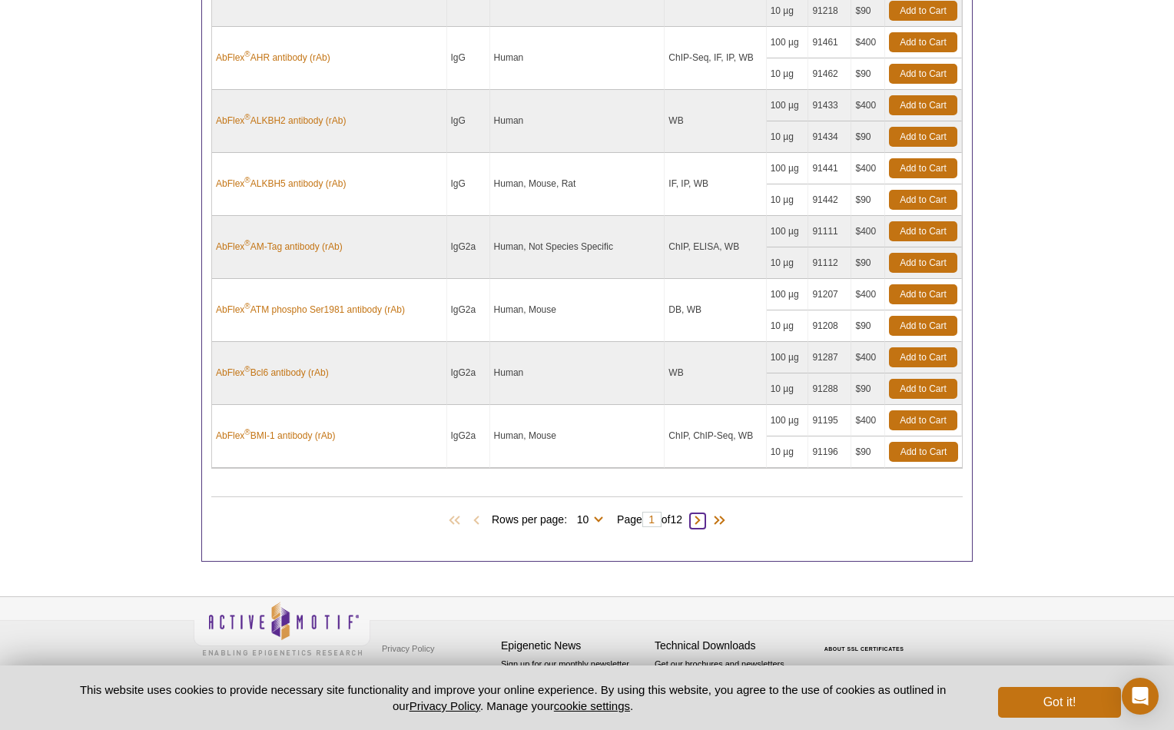
click at [705, 522] on span at bounding box center [697, 520] width 15 height 15
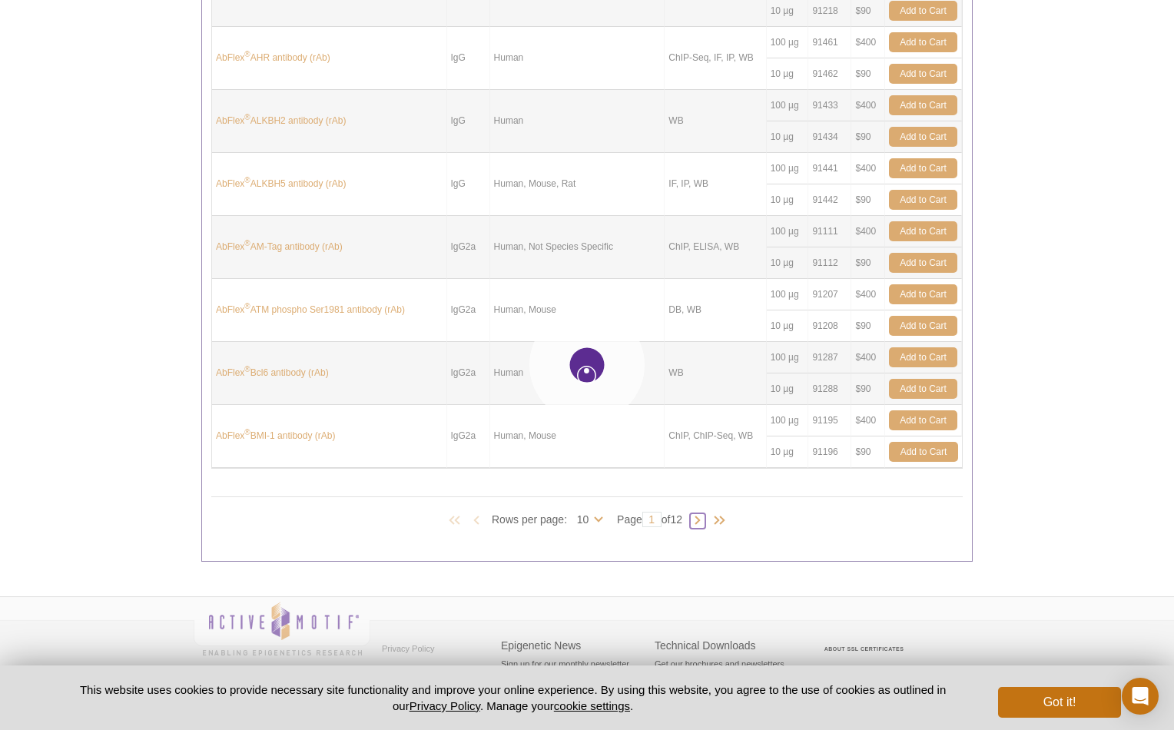
type input "2"
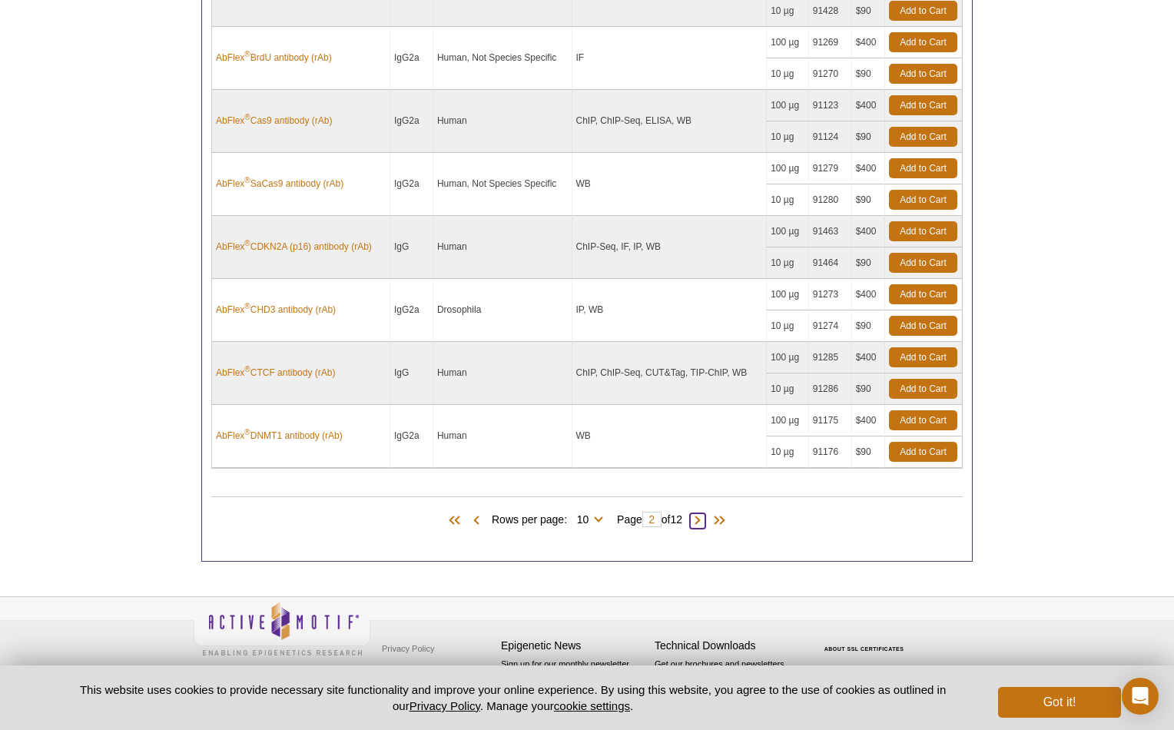
click at [705, 522] on span at bounding box center [697, 520] width 15 height 15
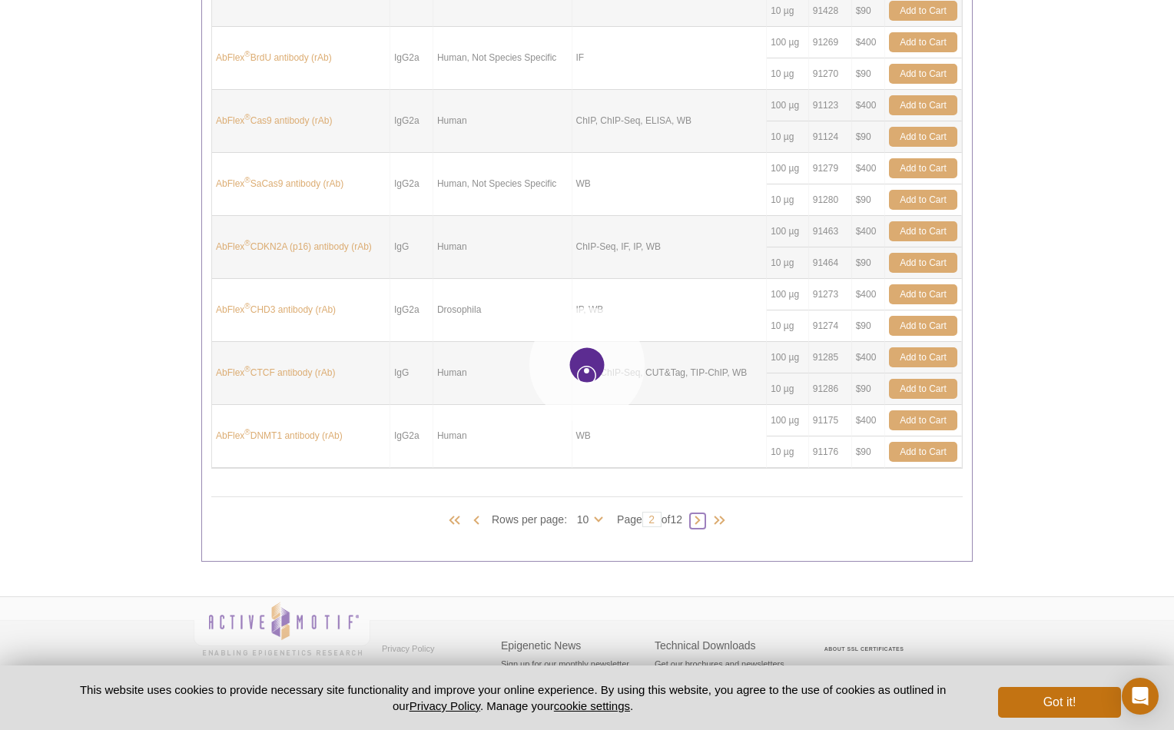
type input "3"
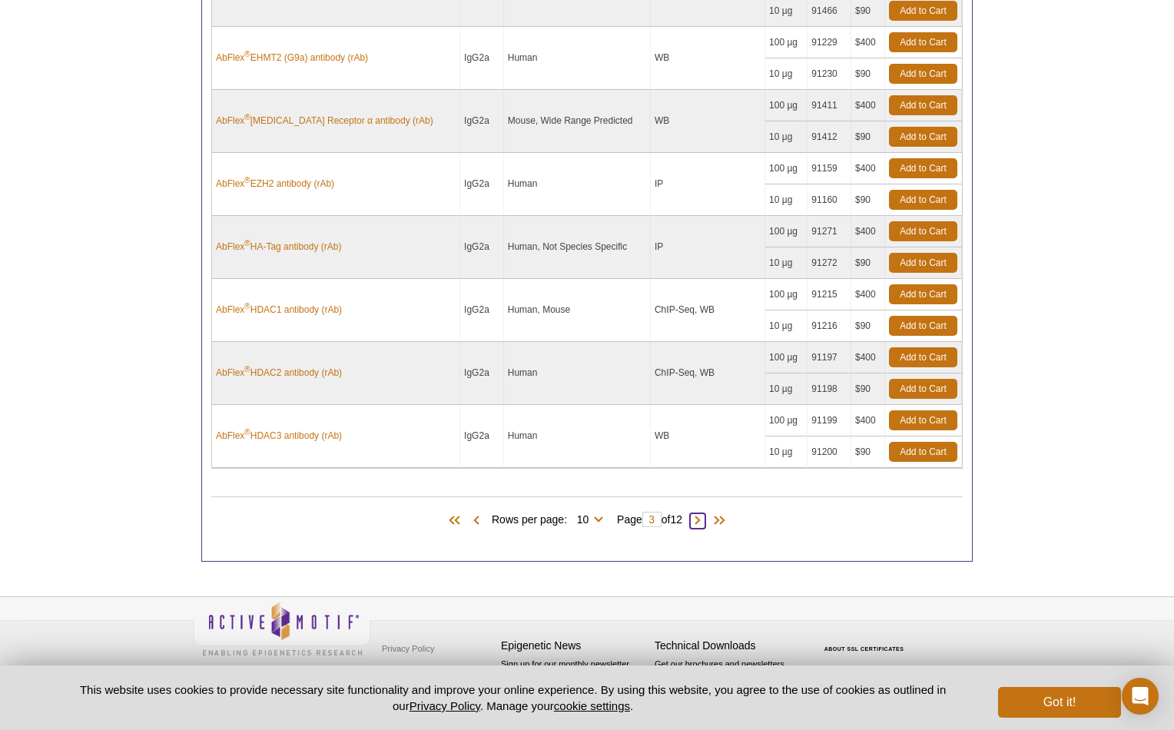
click at [705, 522] on span at bounding box center [697, 520] width 15 height 15
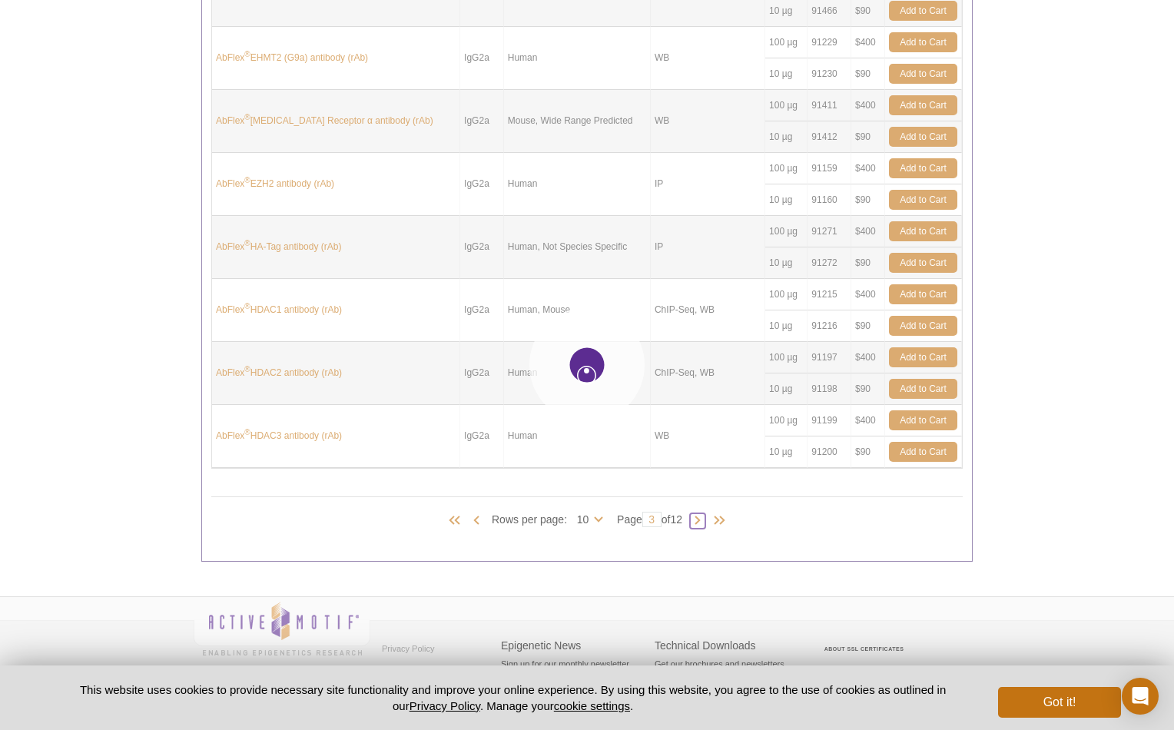
type input "4"
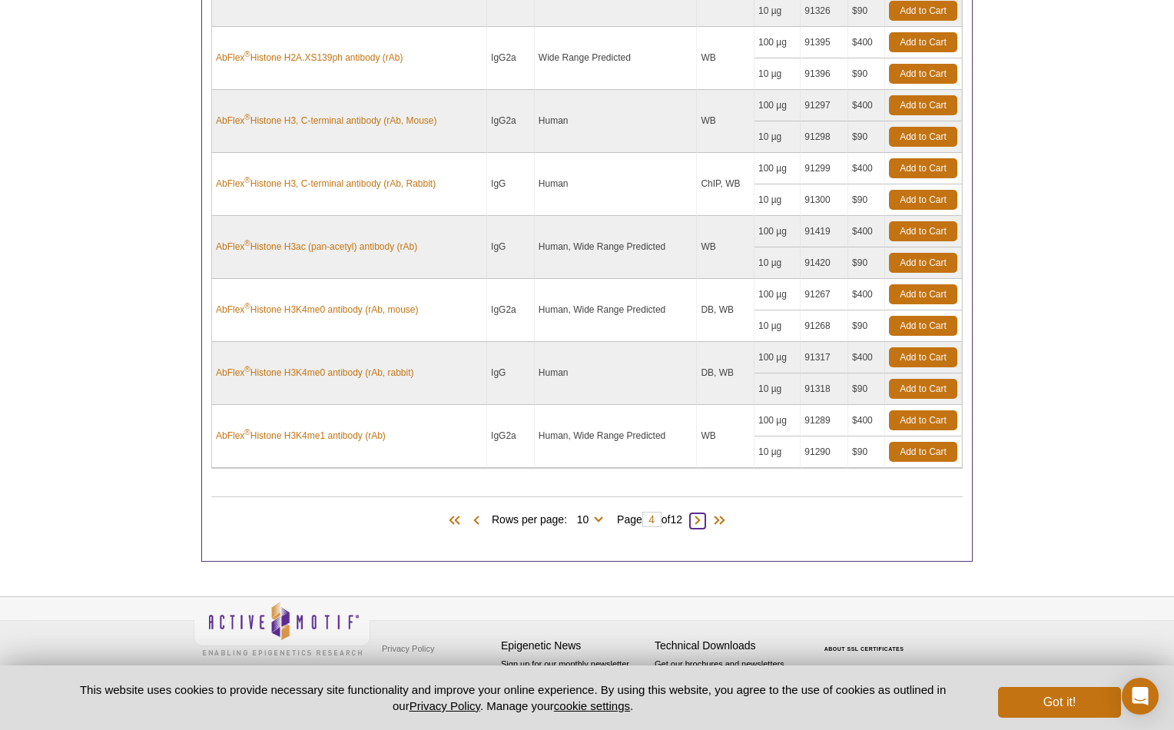
click at [705, 522] on span at bounding box center [697, 520] width 15 height 15
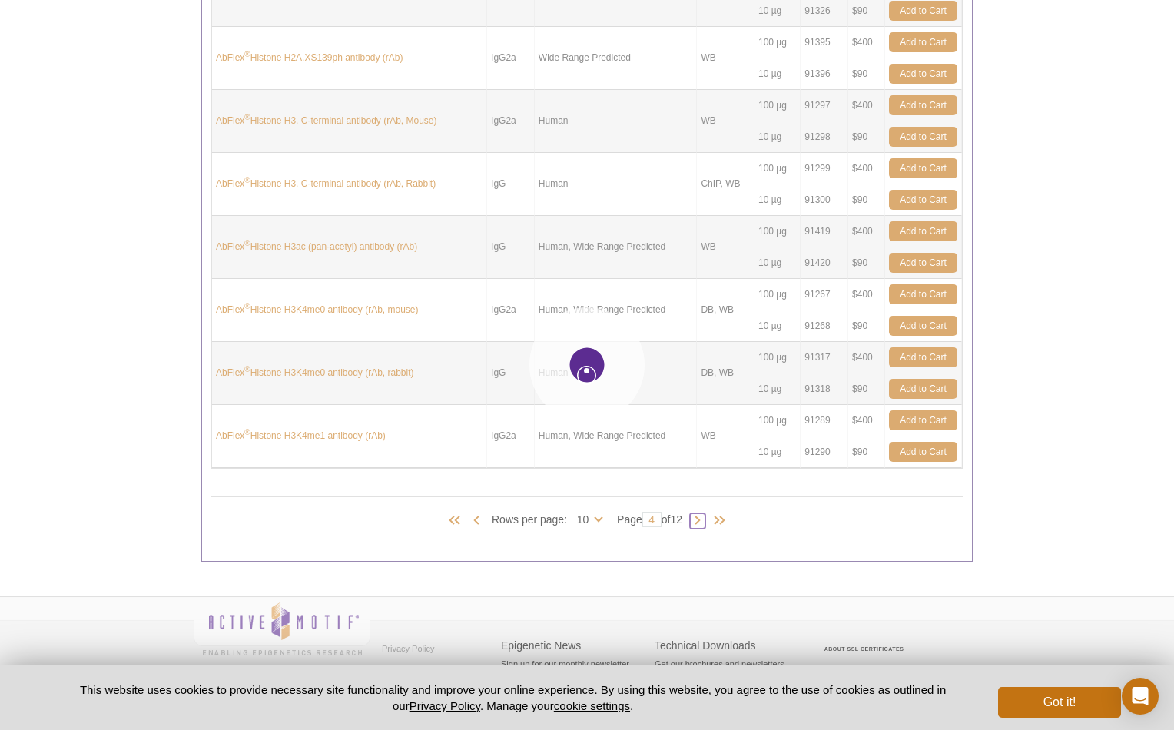
type input "5"
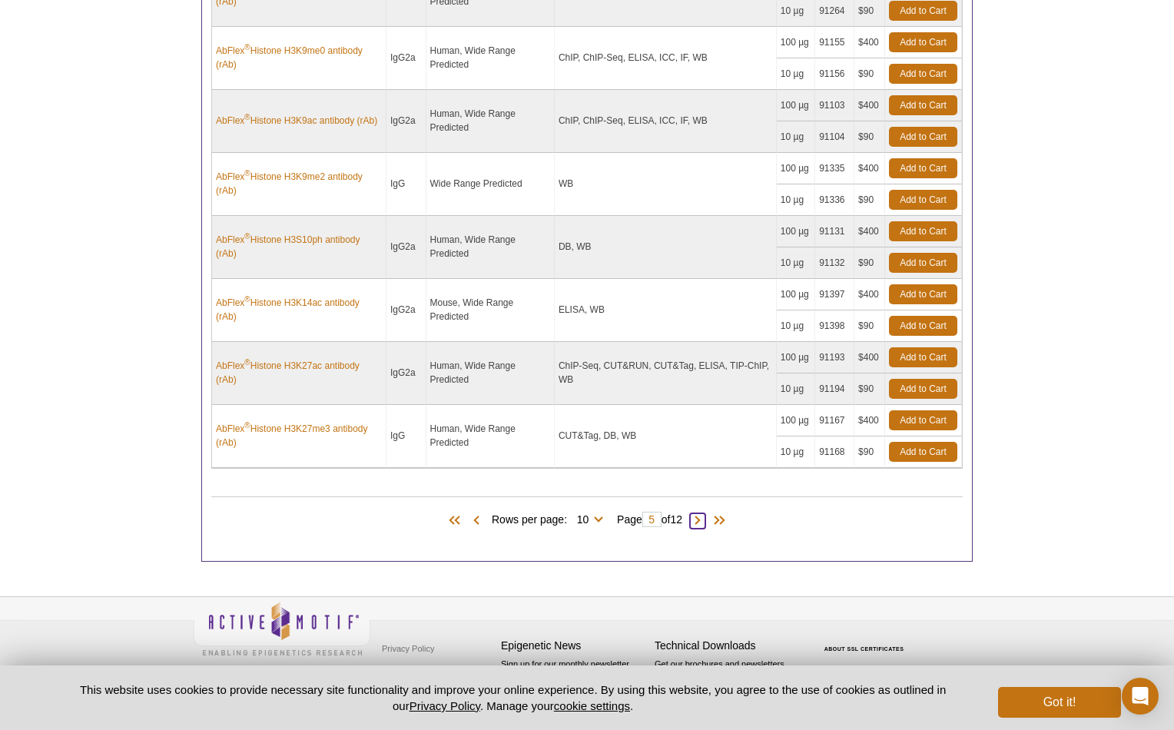
click at [705, 522] on span at bounding box center [697, 520] width 15 height 15
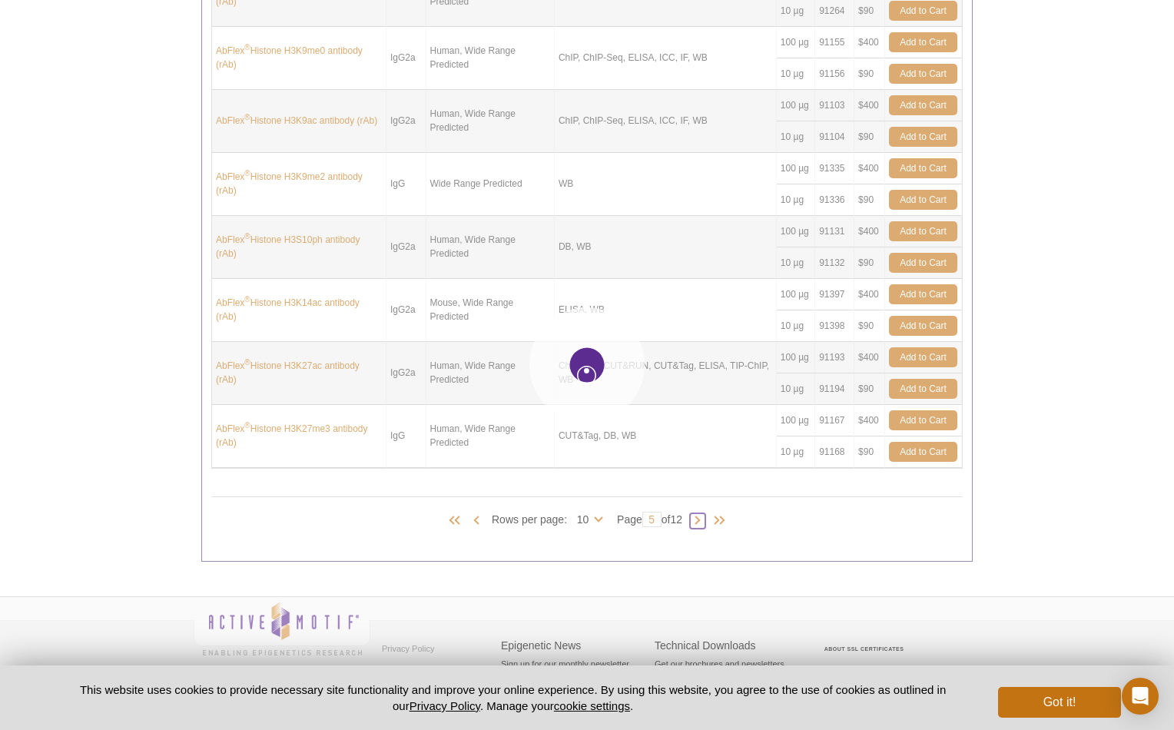
type input "6"
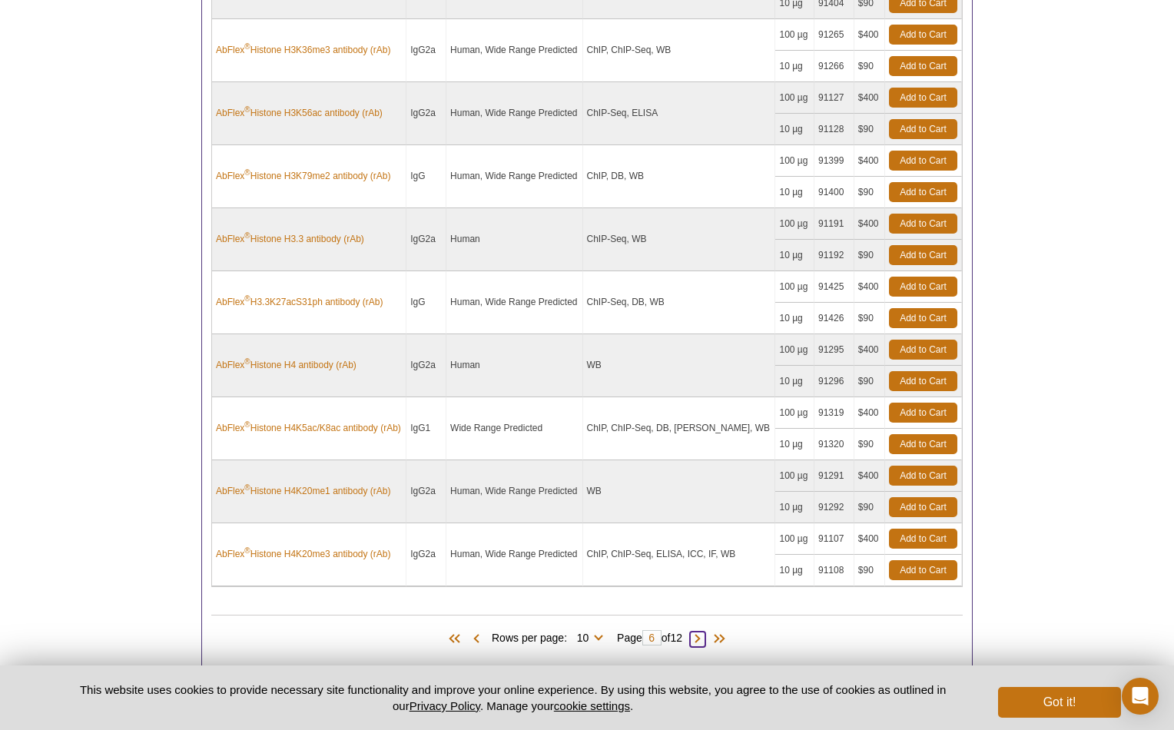
scroll to position [864, 0]
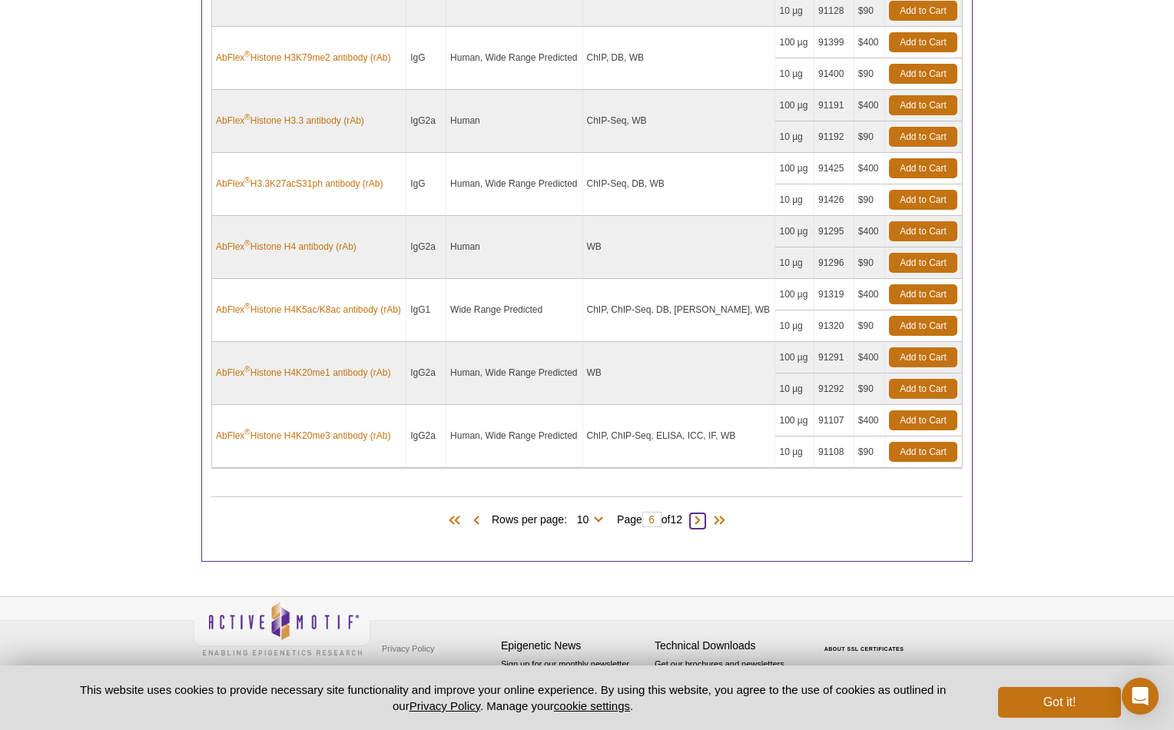
click at [702, 519] on span at bounding box center [697, 520] width 15 height 15
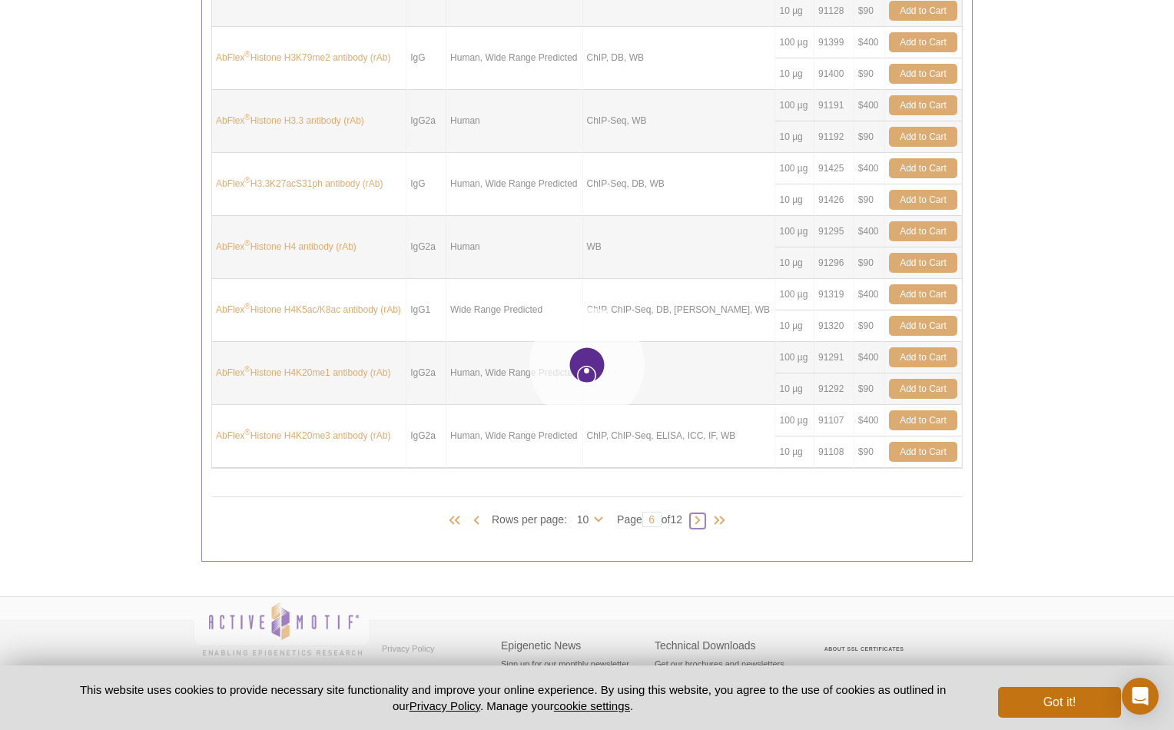
type input "7"
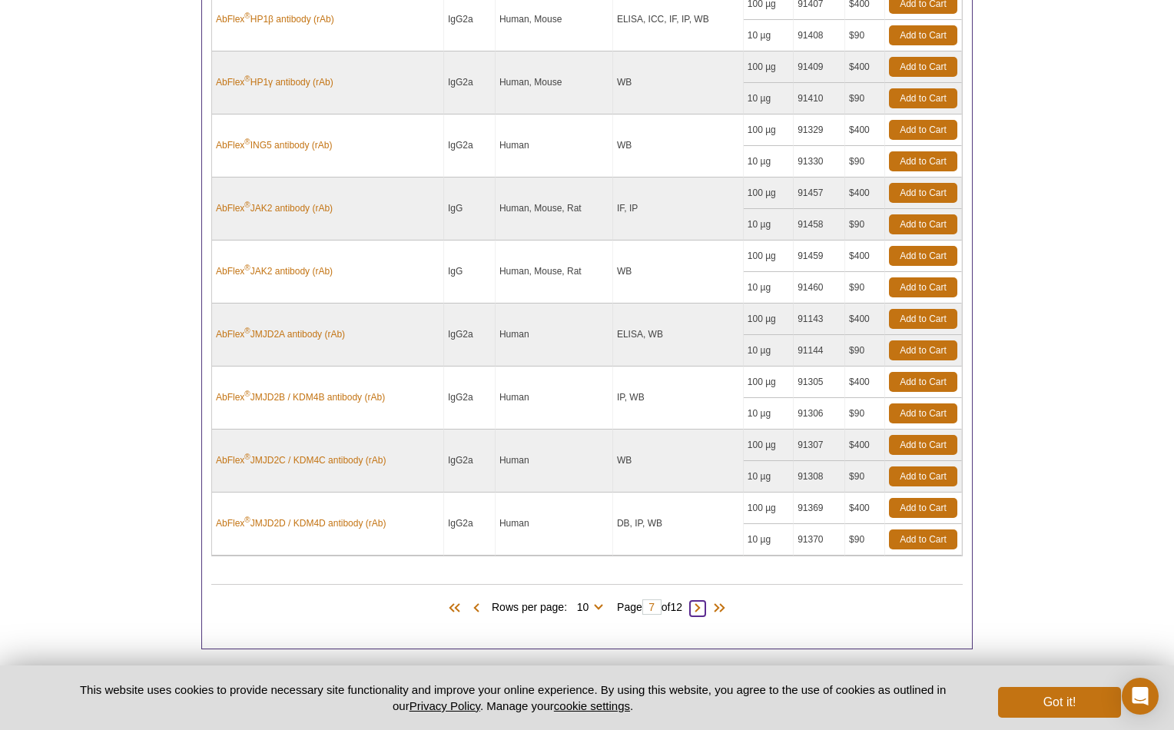
scroll to position [775, 0]
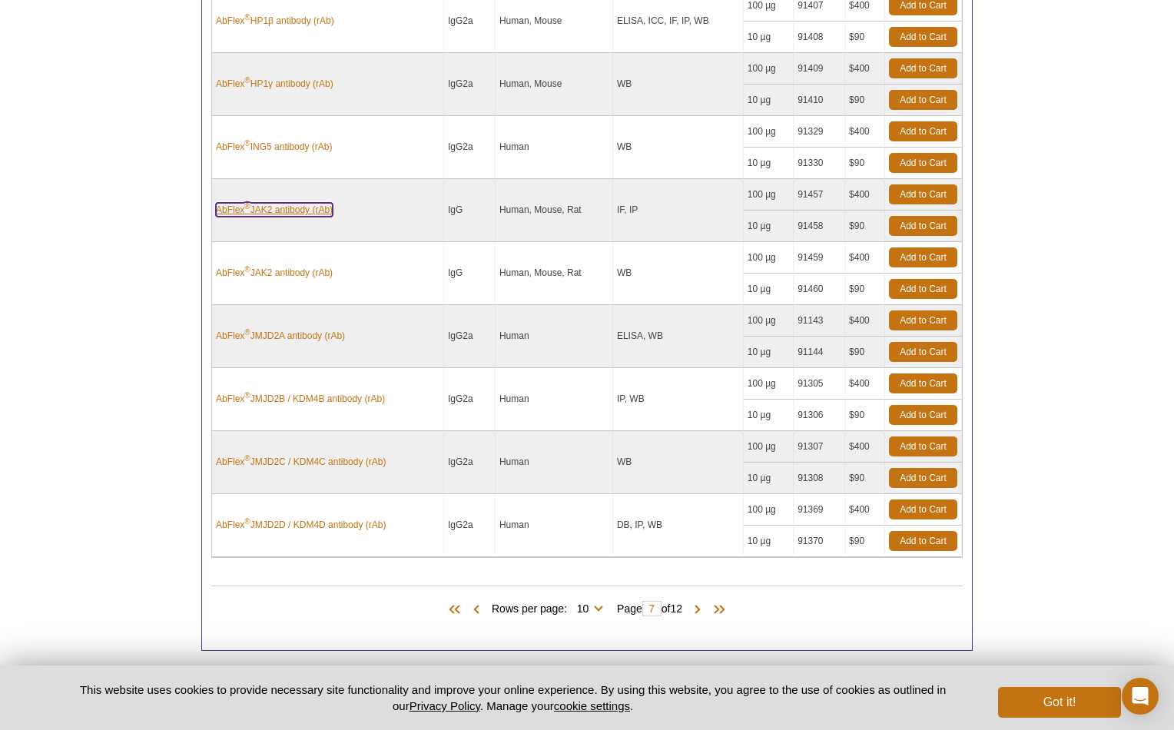
click at [285, 211] on link "AbFlex ® JAK2 antibody (rAb)" at bounding box center [274, 210] width 117 height 14
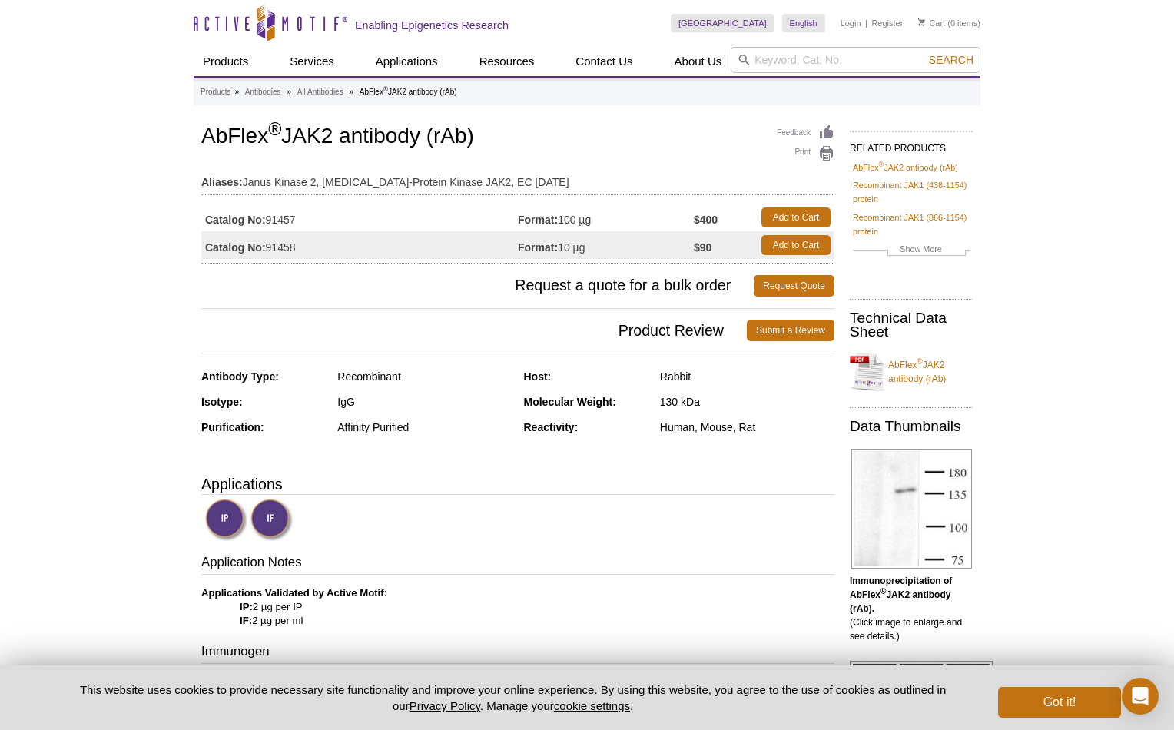
drag, startPoint x: 307, startPoint y: 221, endPoint x: 268, endPoint y: 217, distance: 39.3
click at [268, 217] on td "Catalog No: 91457" at bounding box center [359, 218] width 317 height 28
copy td "91457"
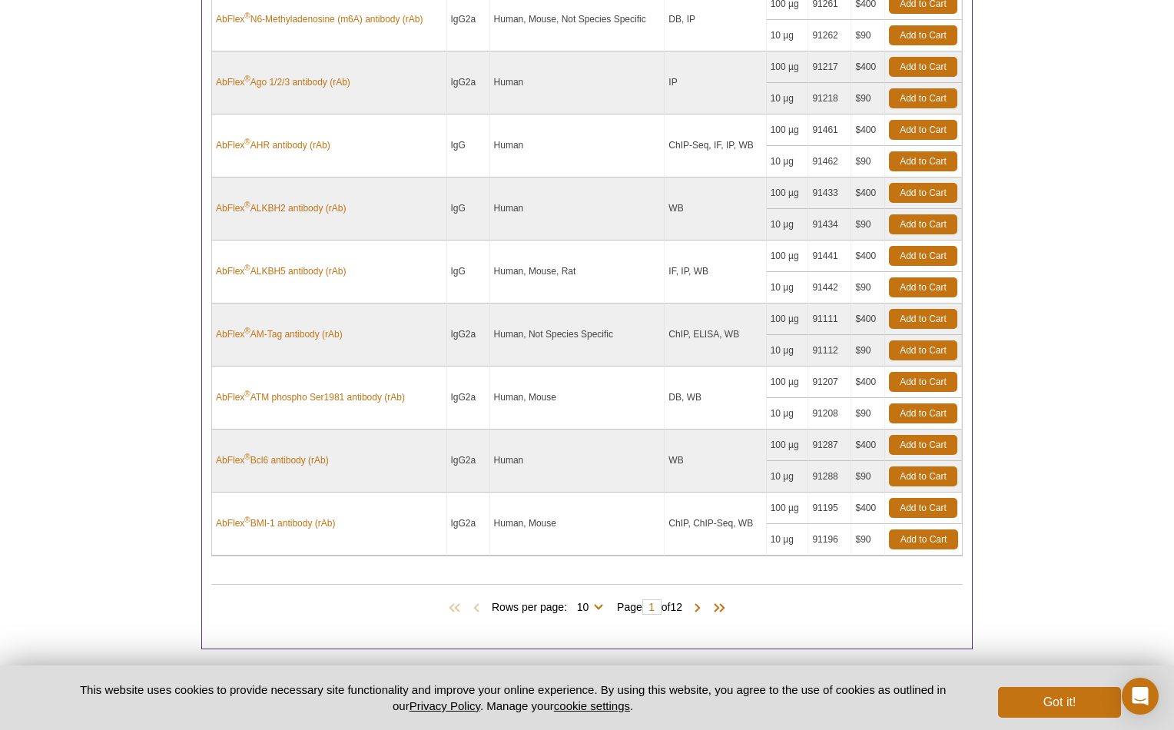
scroll to position [777, 0]
drag, startPoint x: 655, startPoint y: 610, endPoint x: 613, endPoint y: 609, distance: 42.3
click at [613, 609] on span "Page 1 of 12" at bounding box center [649, 606] width 81 height 15
type input "7"
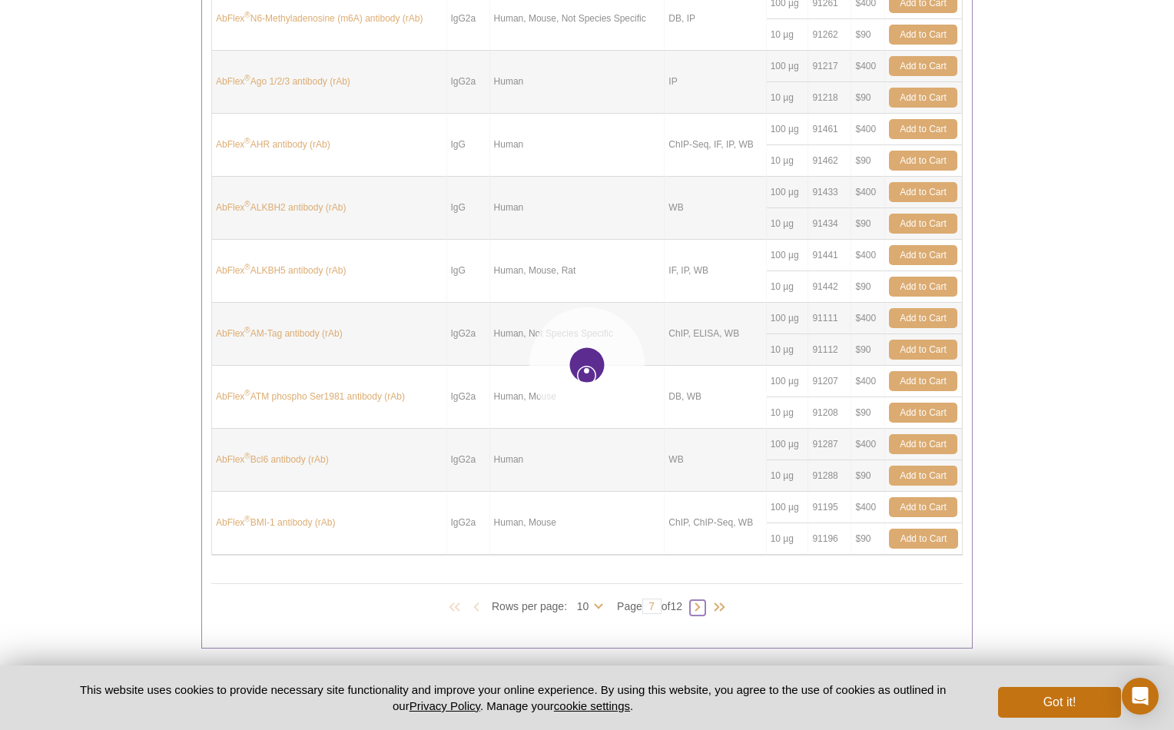
click at [702, 605] on body "Active Motif Logo Enabling Epigenetics Research 0 Search Skip to content Active…" at bounding box center [587, 20] width 1174 height 1594
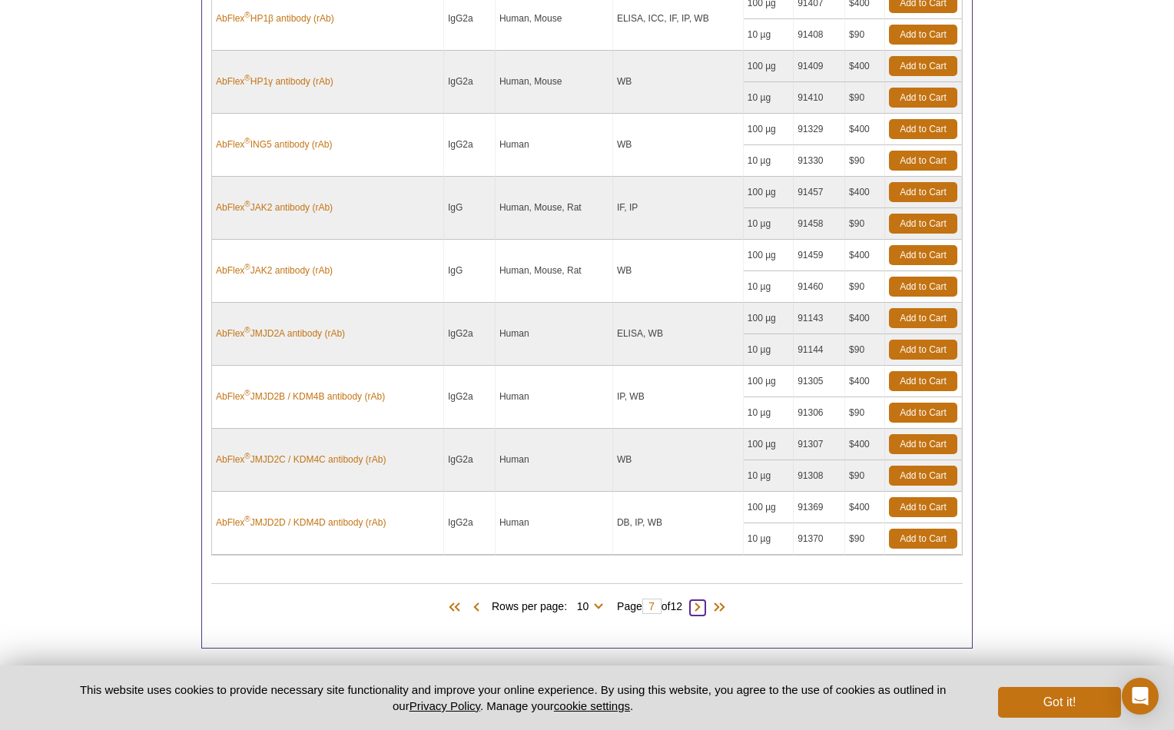
click at [705, 605] on span at bounding box center [697, 607] width 15 height 15
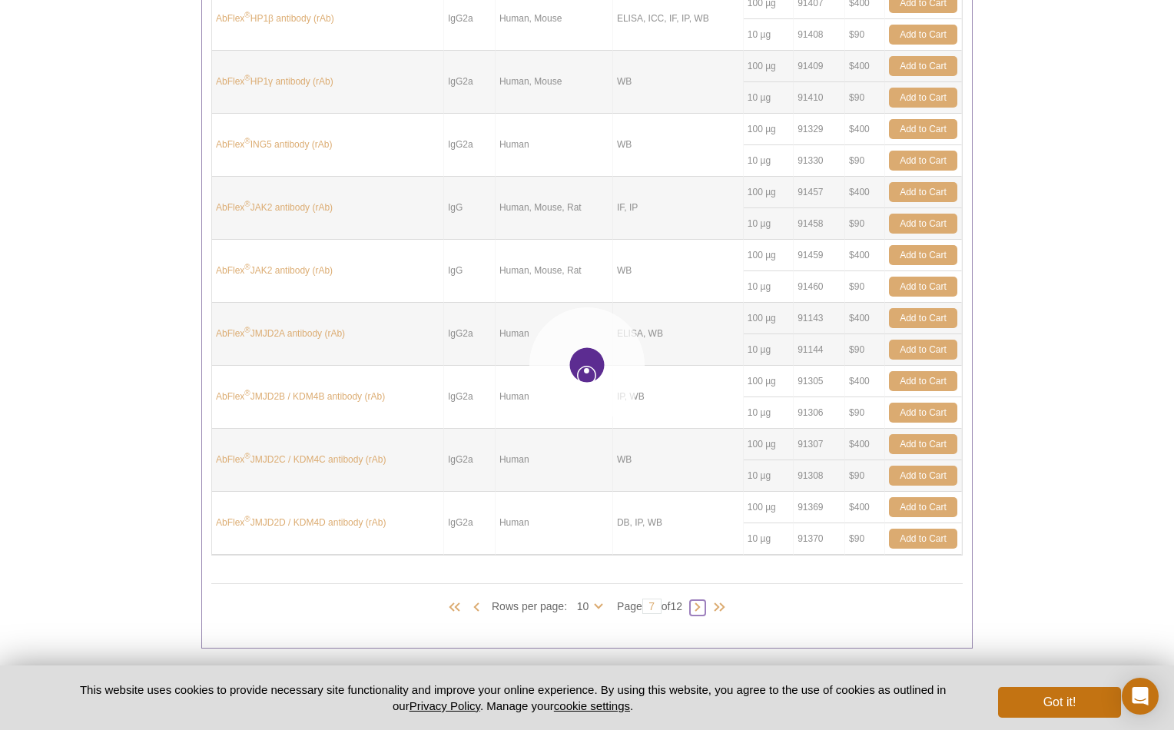
type input "8"
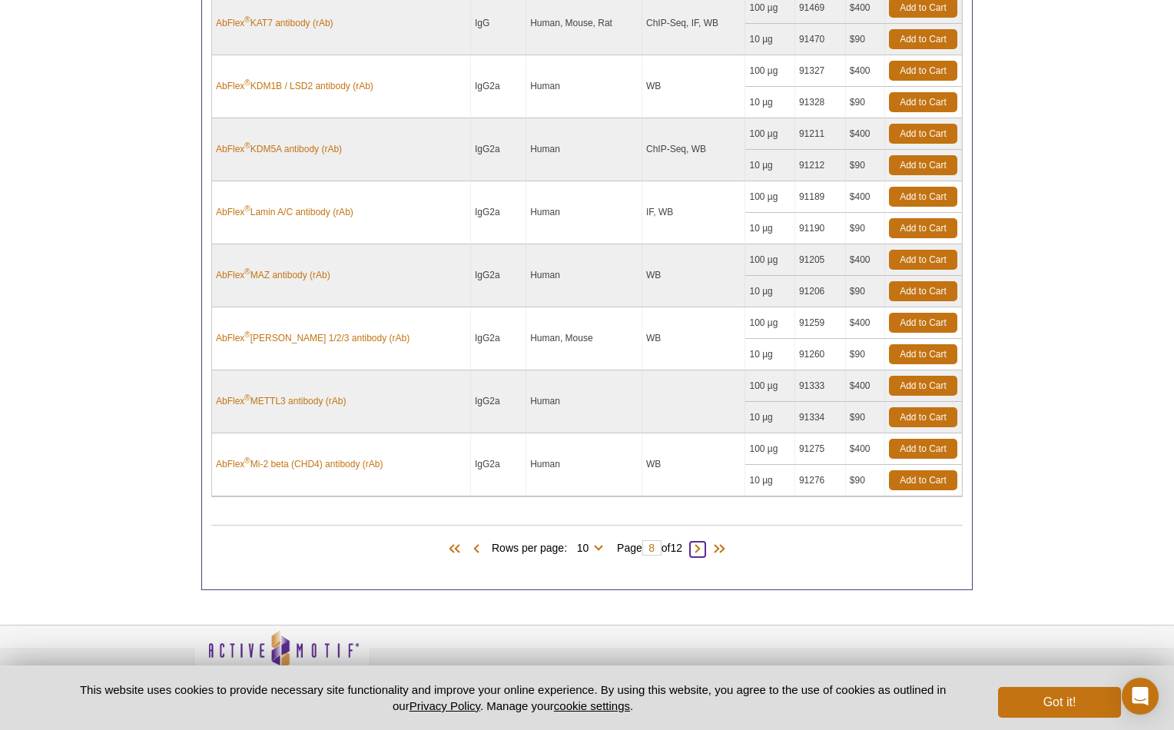
scroll to position [864, 0]
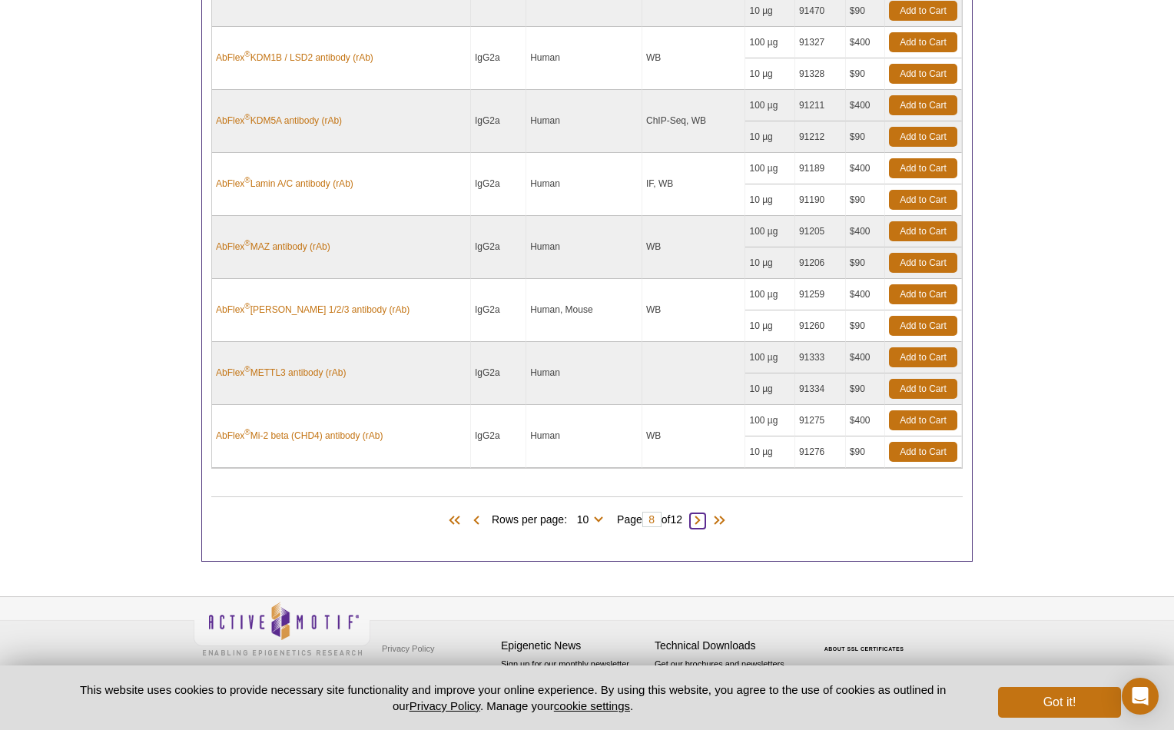
click at [705, 519] on span at bounding box center [697, 520] width 15 height 15
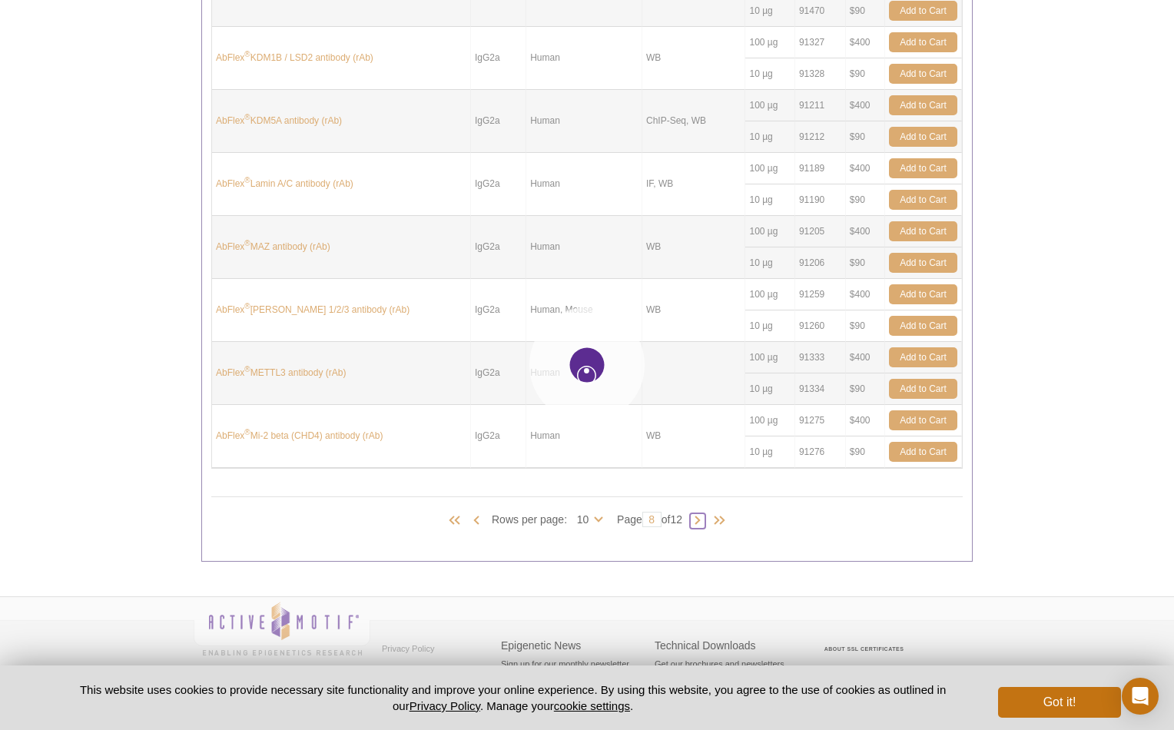
type input "9"
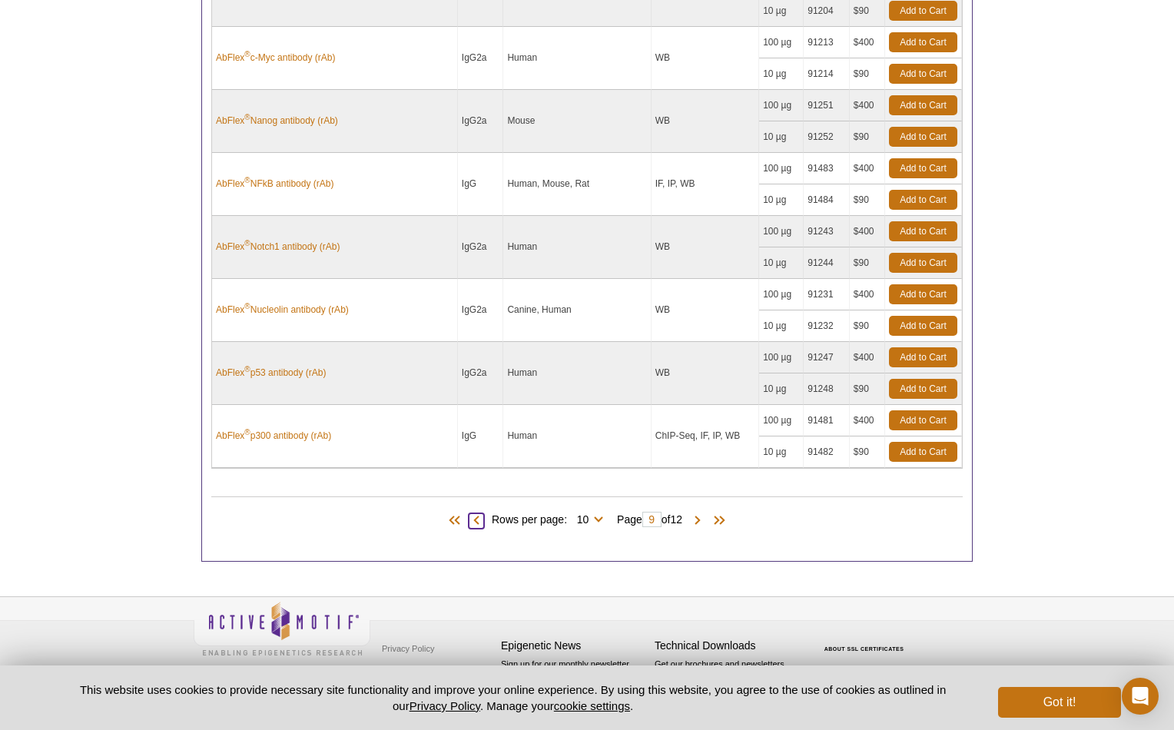
click at [469, 522] on span at bounding box center [476, 520] width 15 height 15
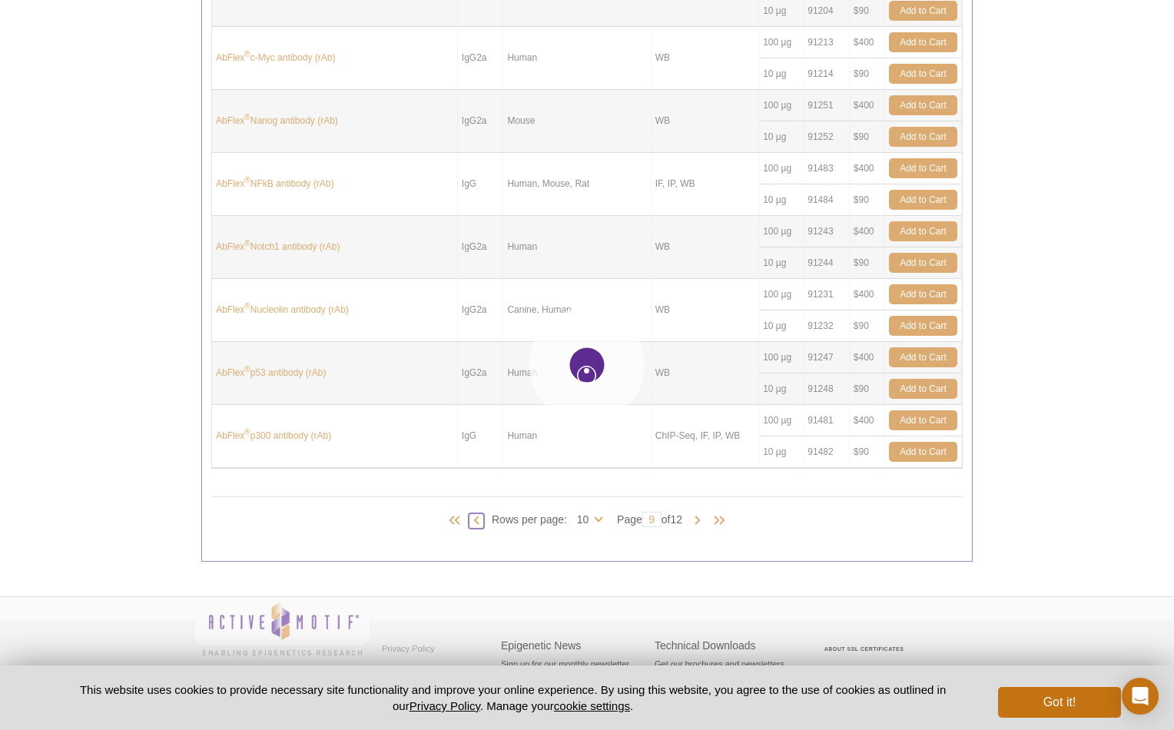
type input "8"
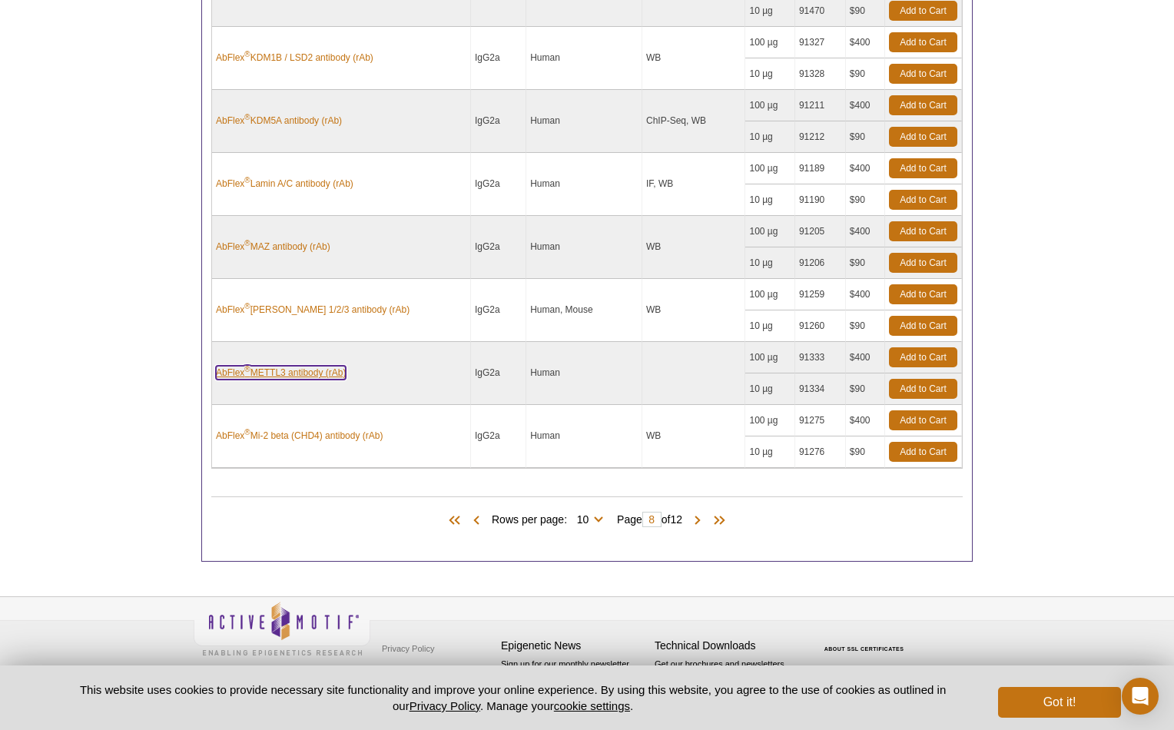
click at [305, 369] on link "AbFlex ® METTL3 antibody (rAb)" at bounding box center [281, 373] width 130 height 14
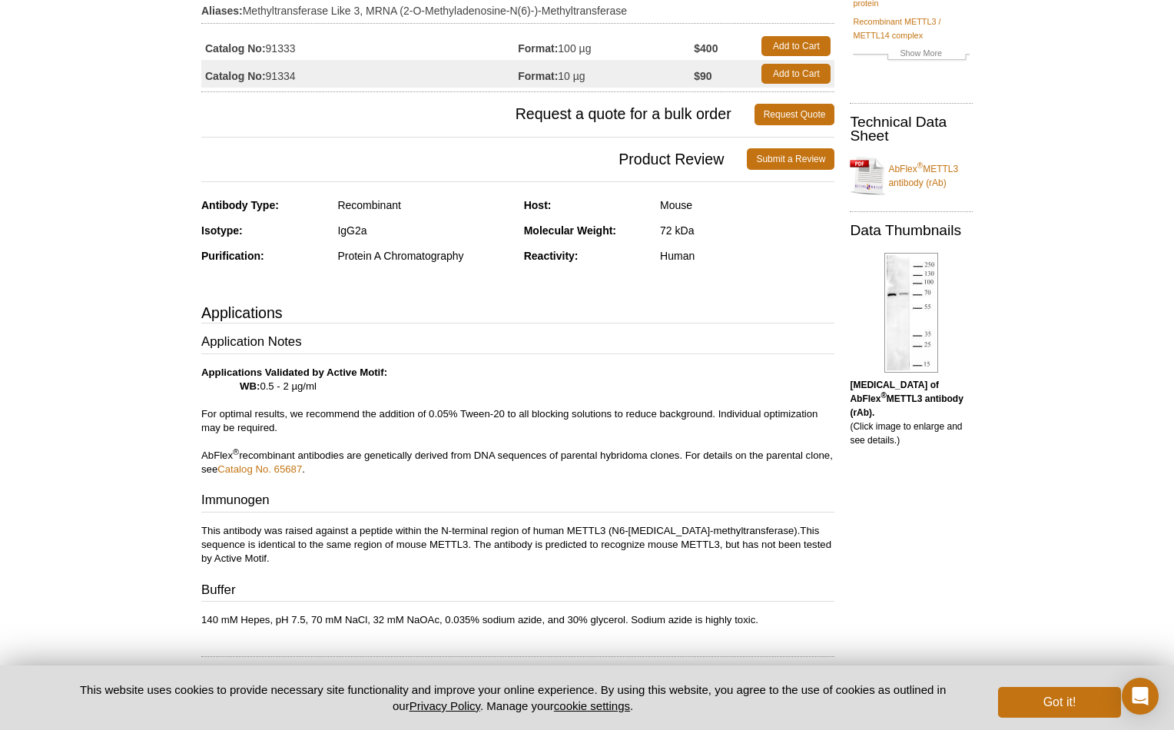
scroll to position [190, 0]
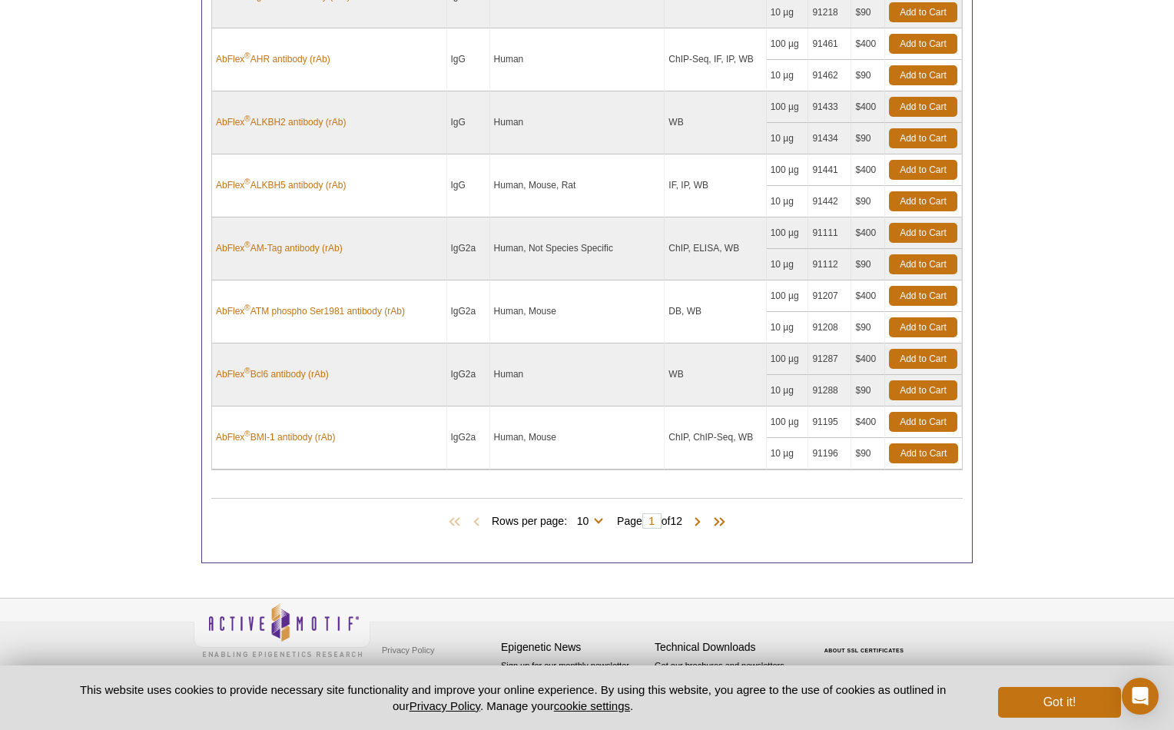
scroll to position [863, 0]
drag, startPoint x: 658, startPoint y: 519, endPoint x: 536, endPoint y: 519, distance: 122.2
click at [536, 519] on div "Rows per page: 10 25 50 100 All 10 Page 1 of 12" at bounding box center [586, 520] width 751 height 17
type input "9"
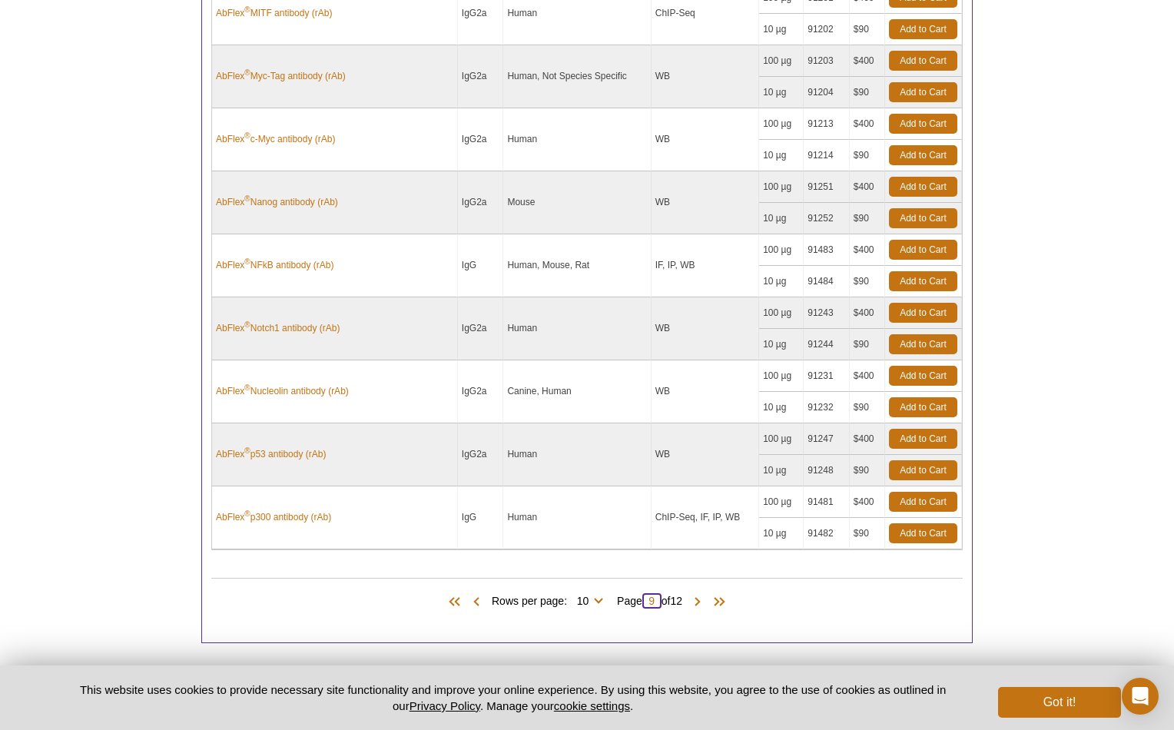
scroll to position [784, 0]
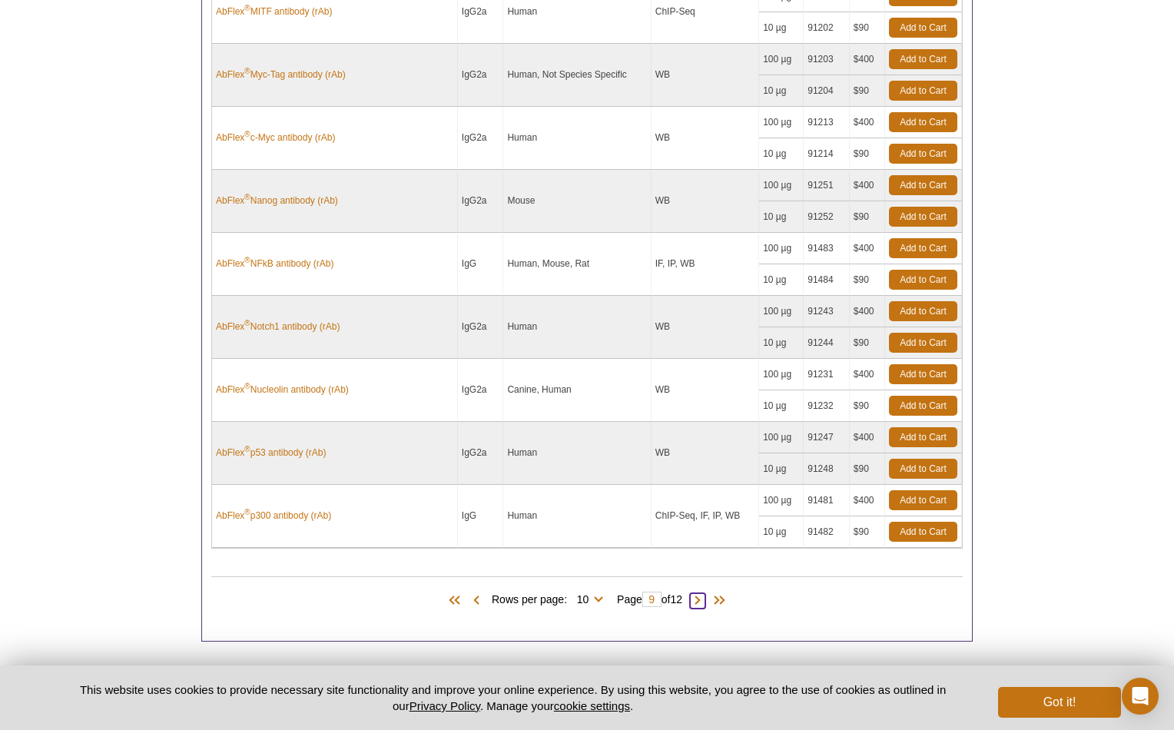
click at [705, 603] on span at bounding box center [697, 600] width 15 height 15
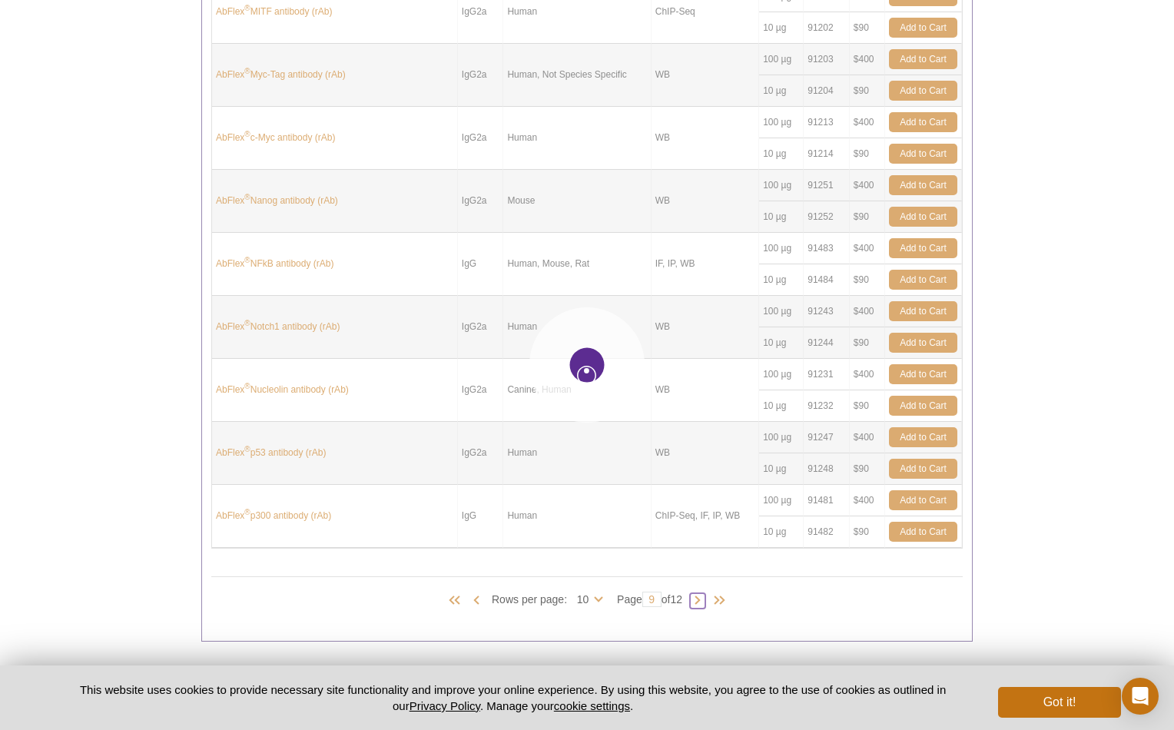
type input "10"
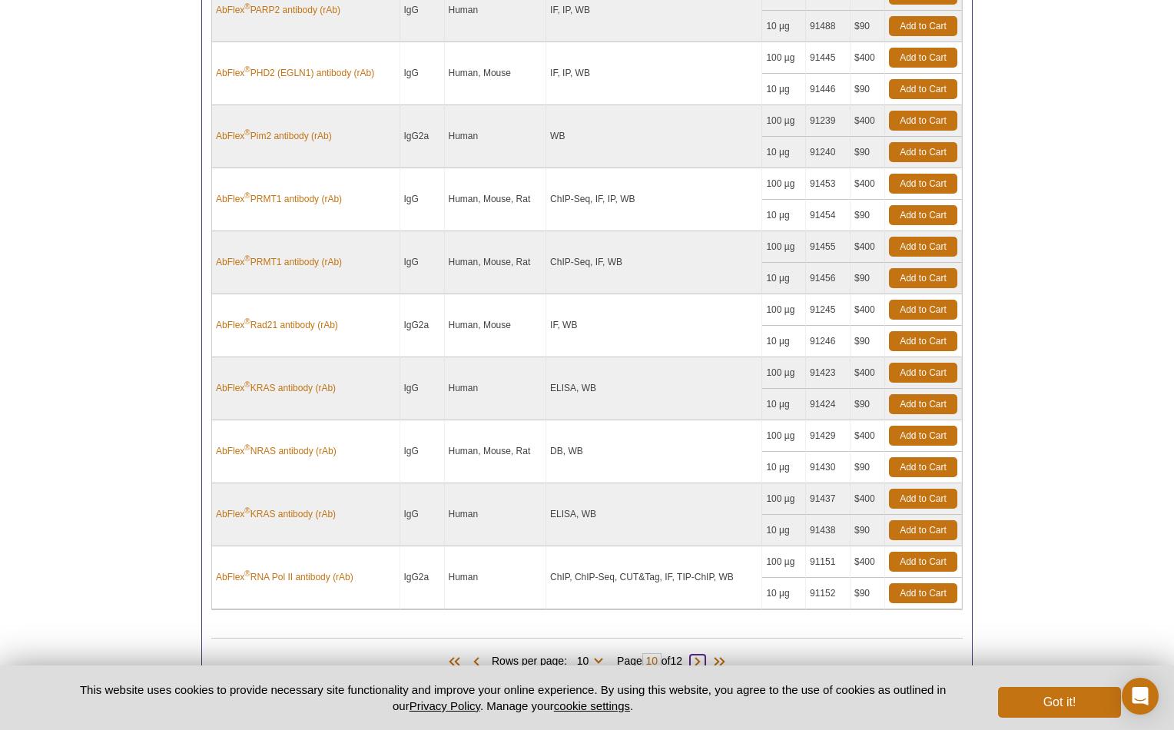
scroll to position [794, 0]
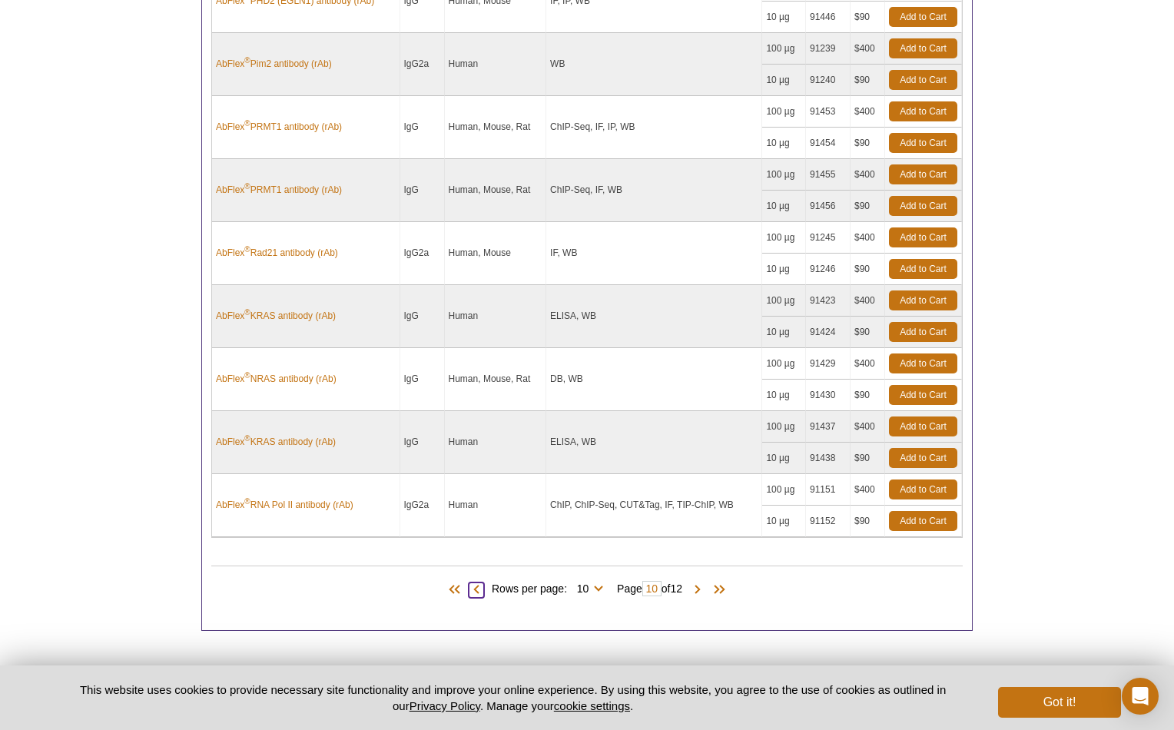
click at [472, 588] on span at bounding box center [476, 589] width 15 height 15
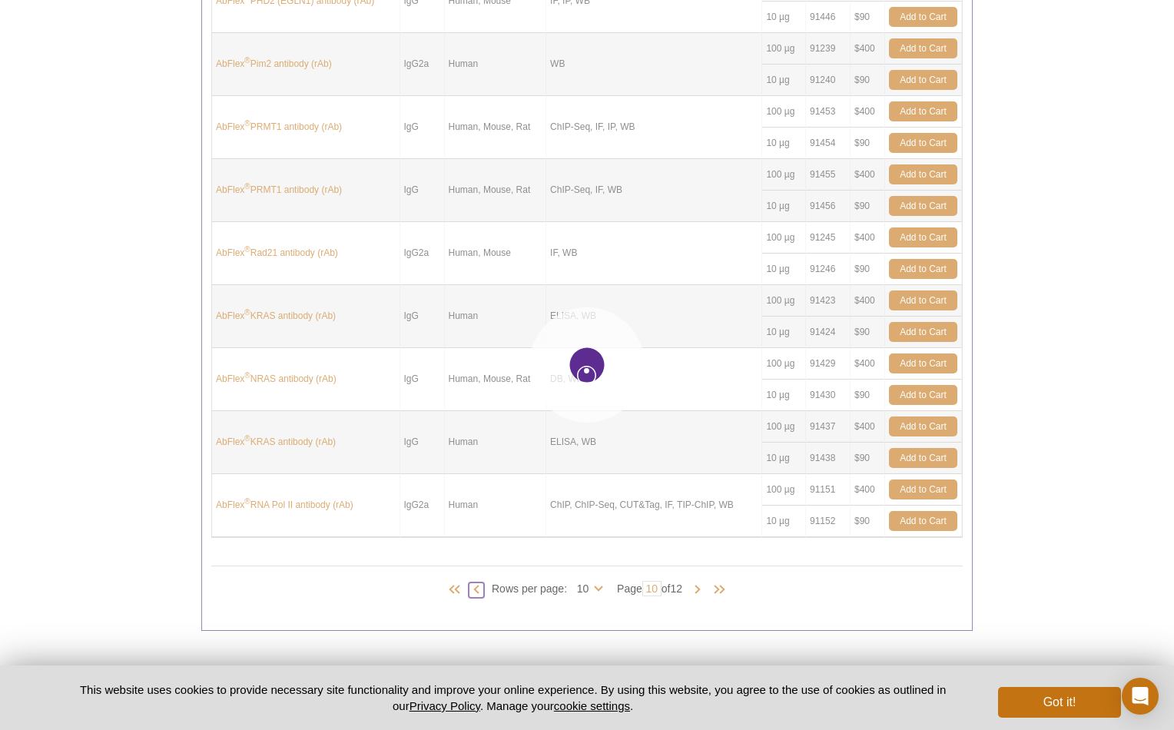
type input "9"
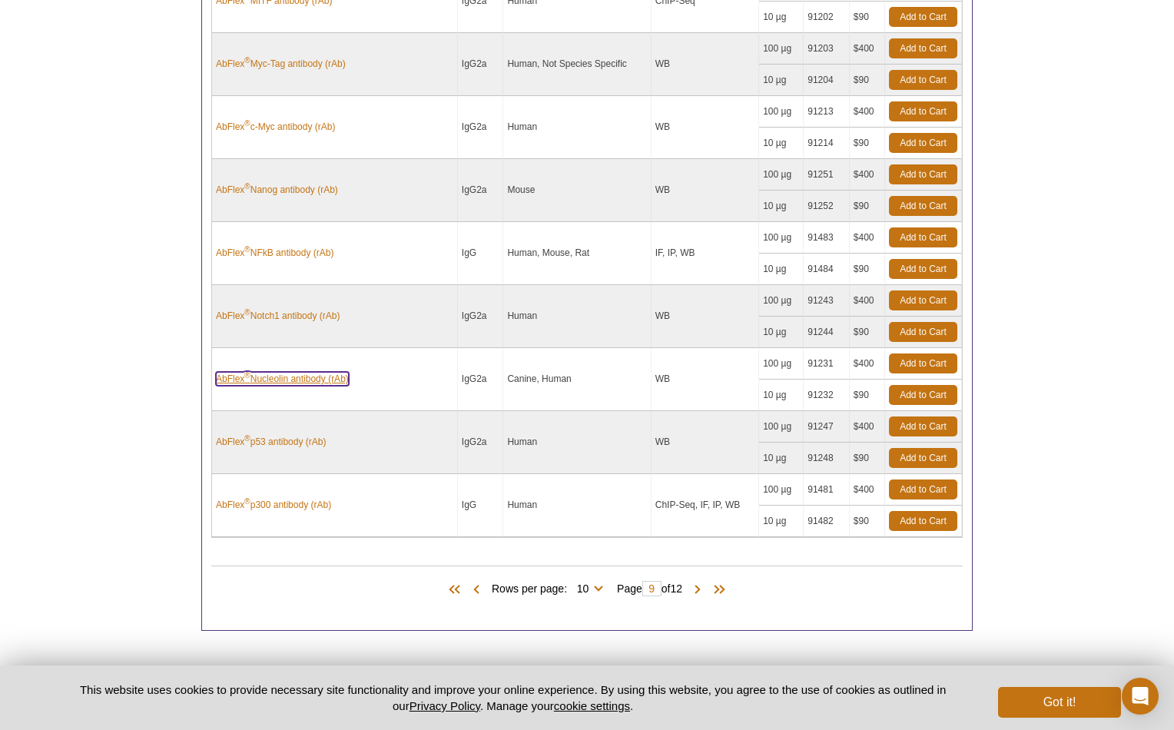
click at [268, 374] on link "AbFlex ® Nucleolin antibody (rAb)" at bounding box center [282, 379] width 133 height 14
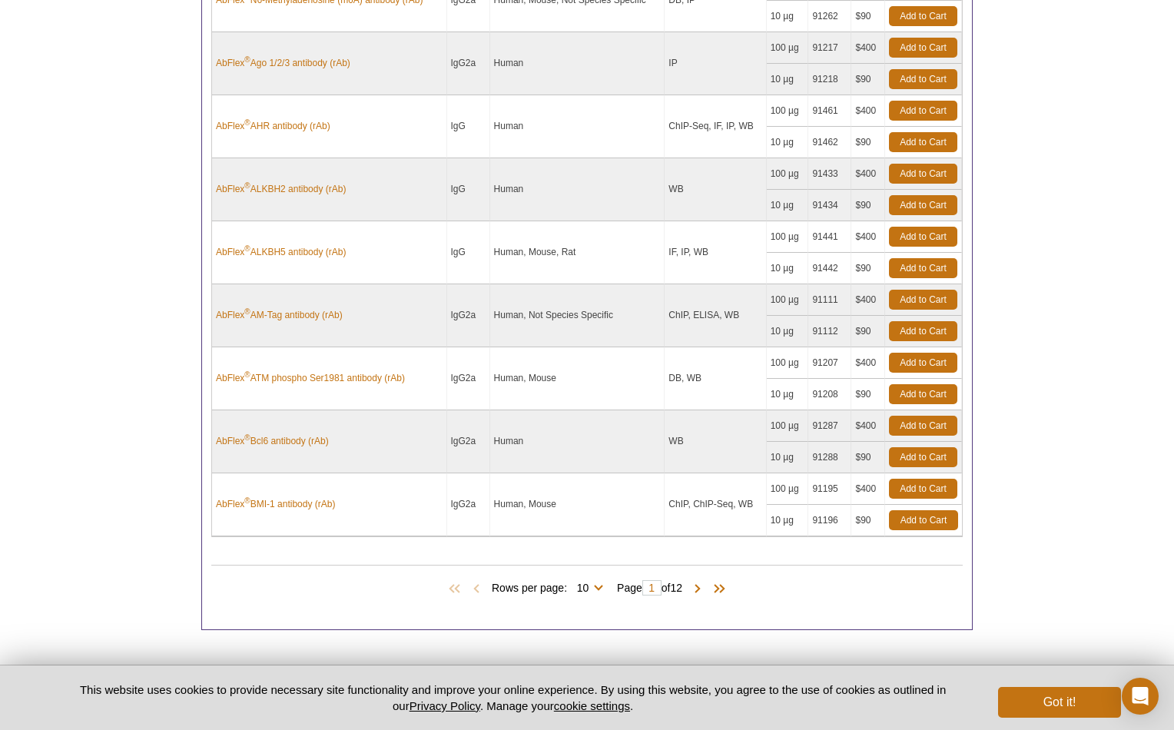
scroll to position [796, 0]
click at [656, 584] on input "1" at bounding box center [651, 586] width 19 height 15
type input "10"
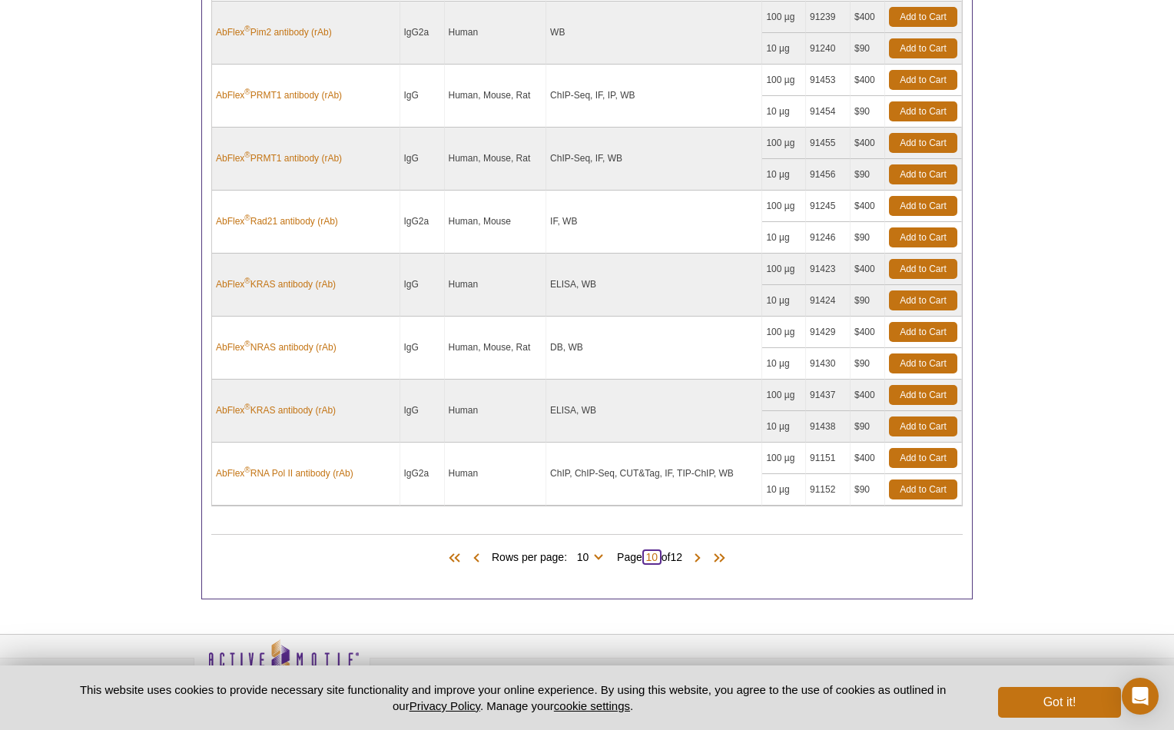
scroll to position [854, 0]
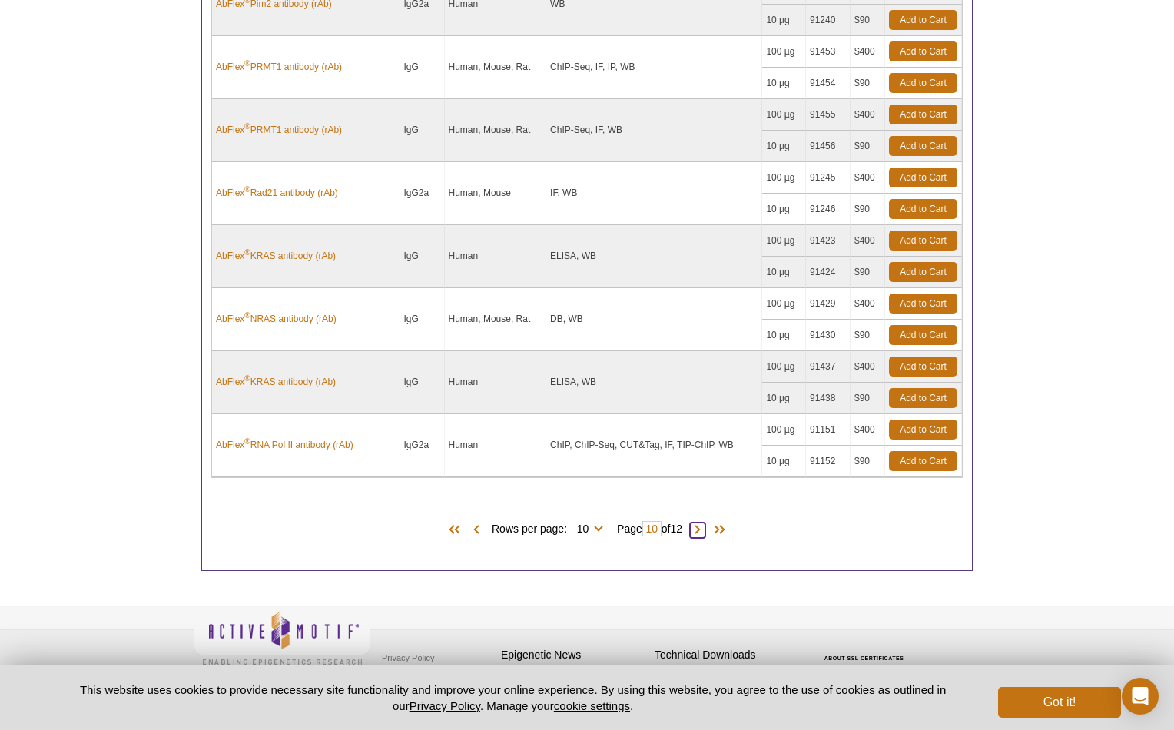
click at [699, 524] on span at bounding box center [697, 529] width 15 height 15
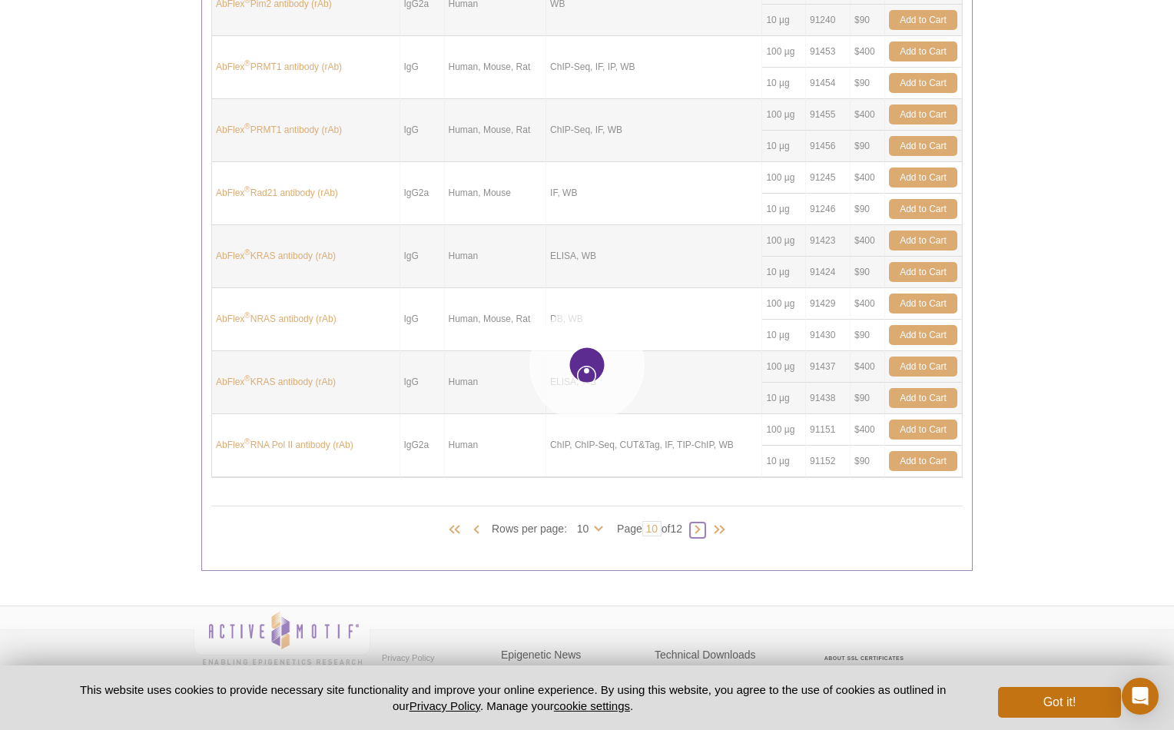
type input "11"
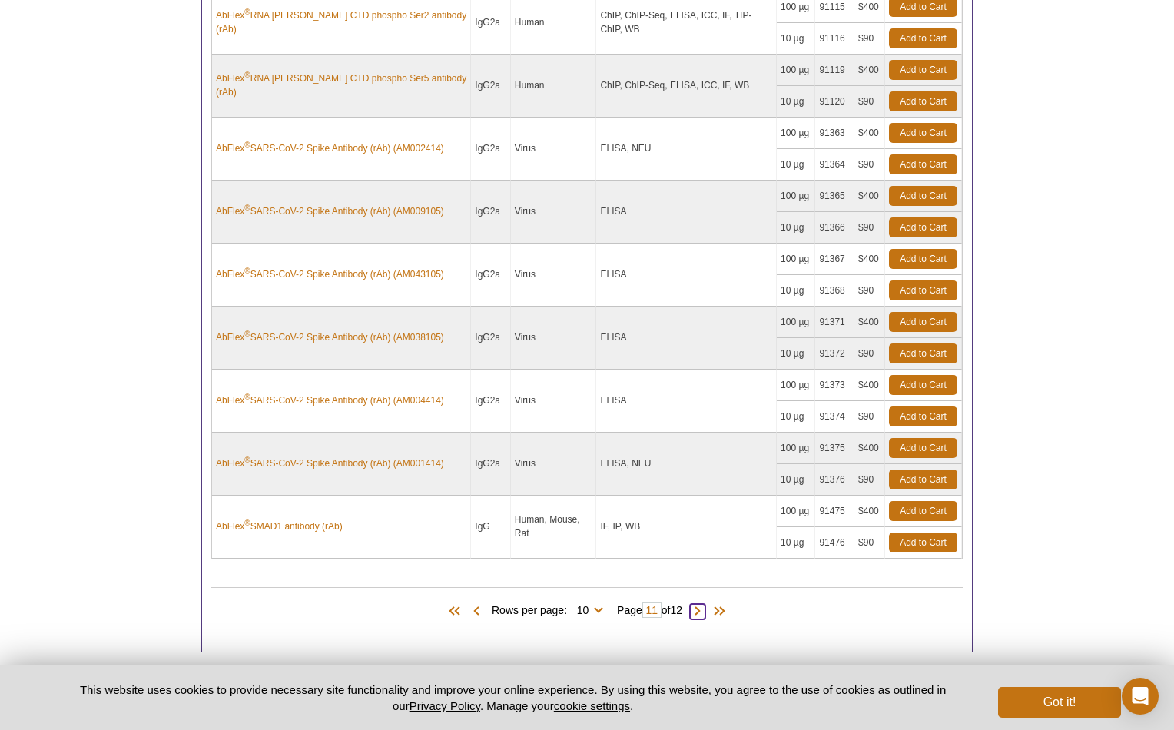
scroll to position [877, 0]
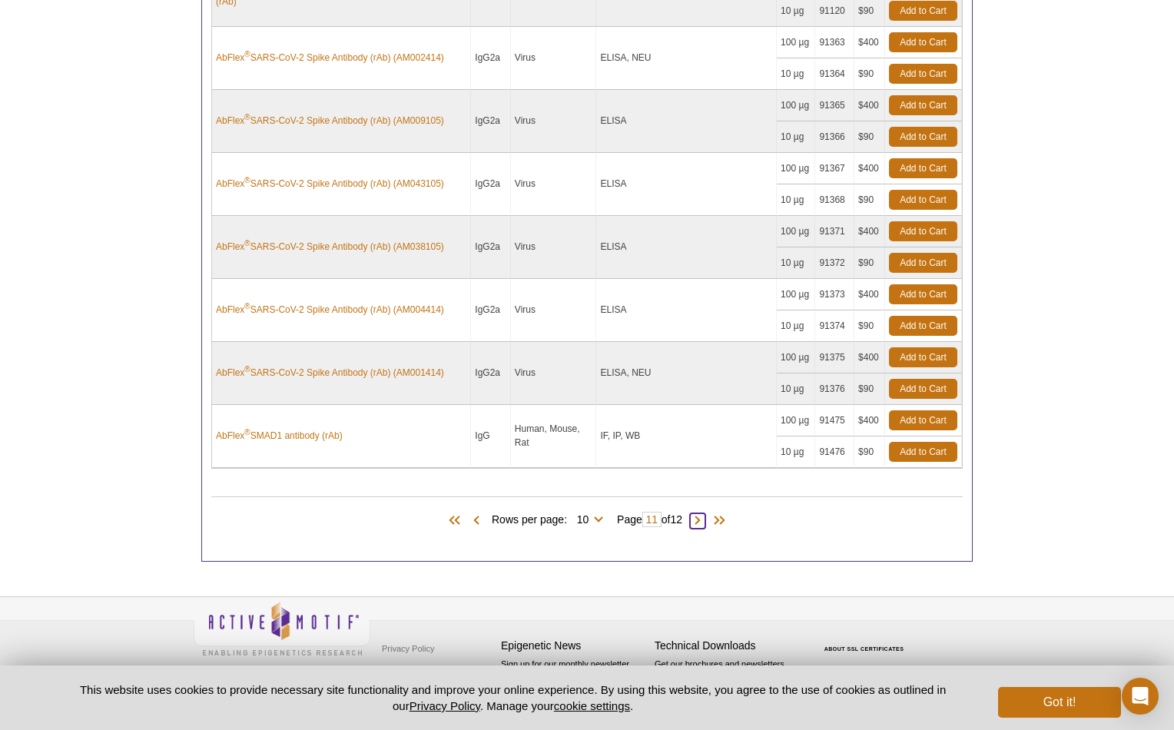
click at [702, 513] on span at bounding box center [697, 520] width 15 height 15
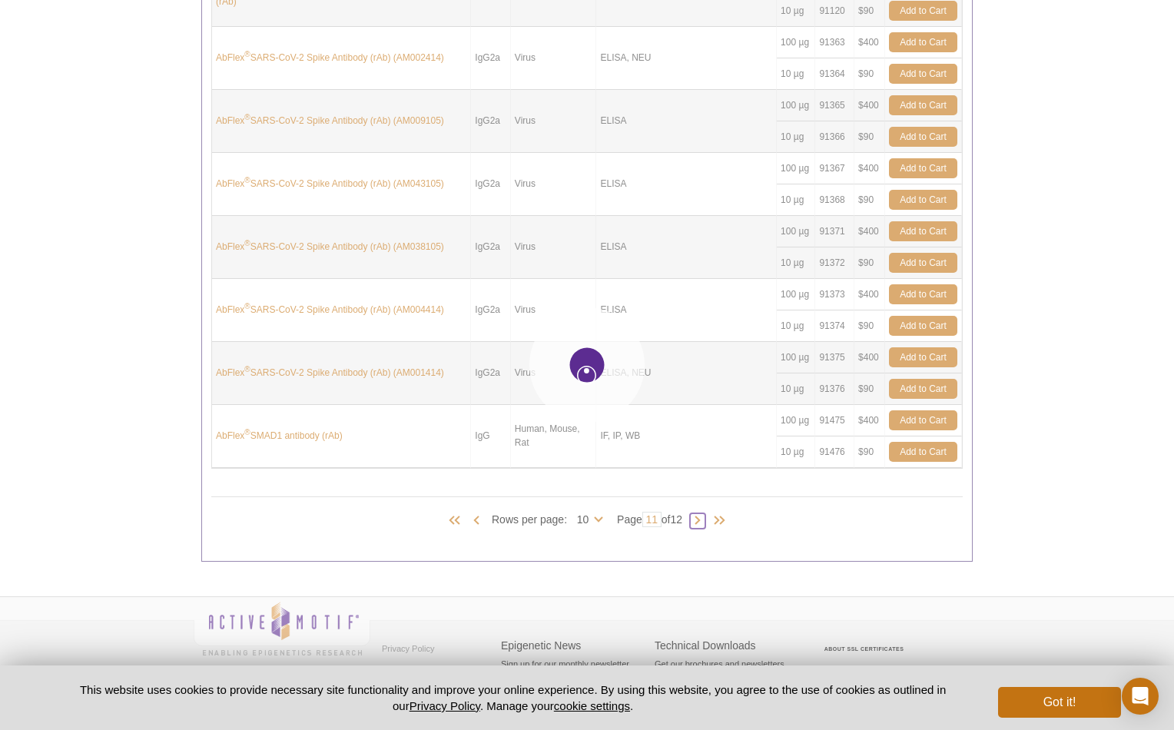
type input "12"
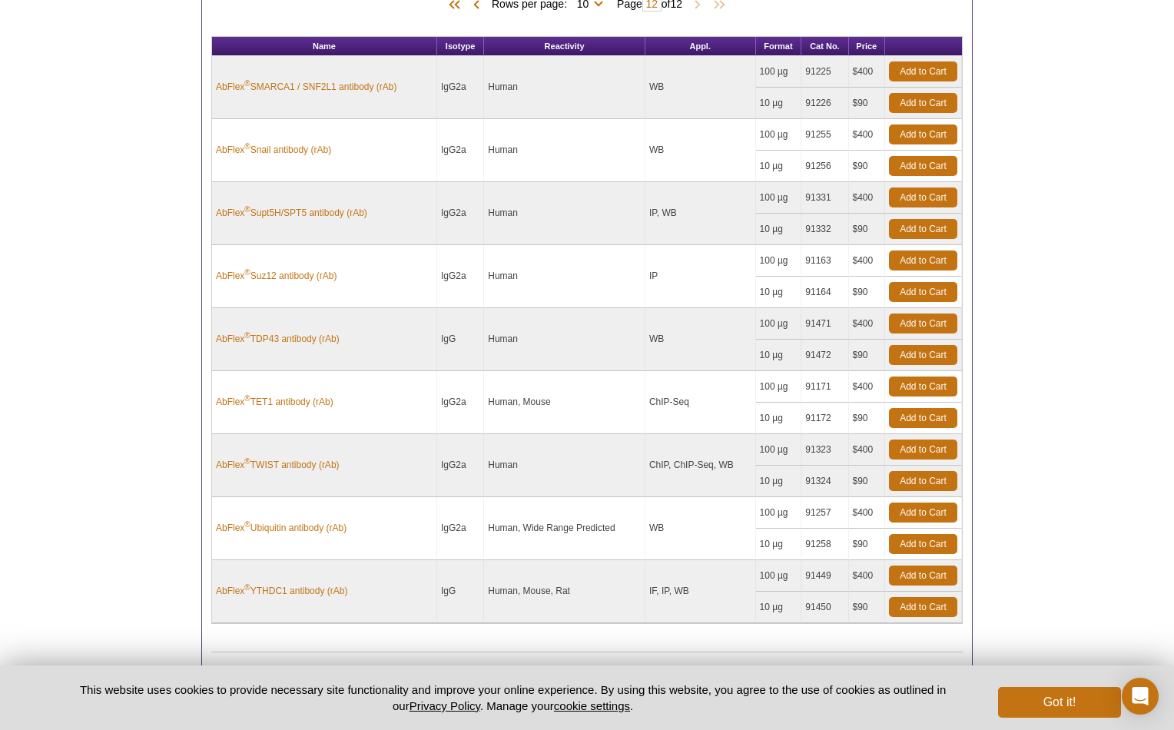
scroll to position [696, 0]
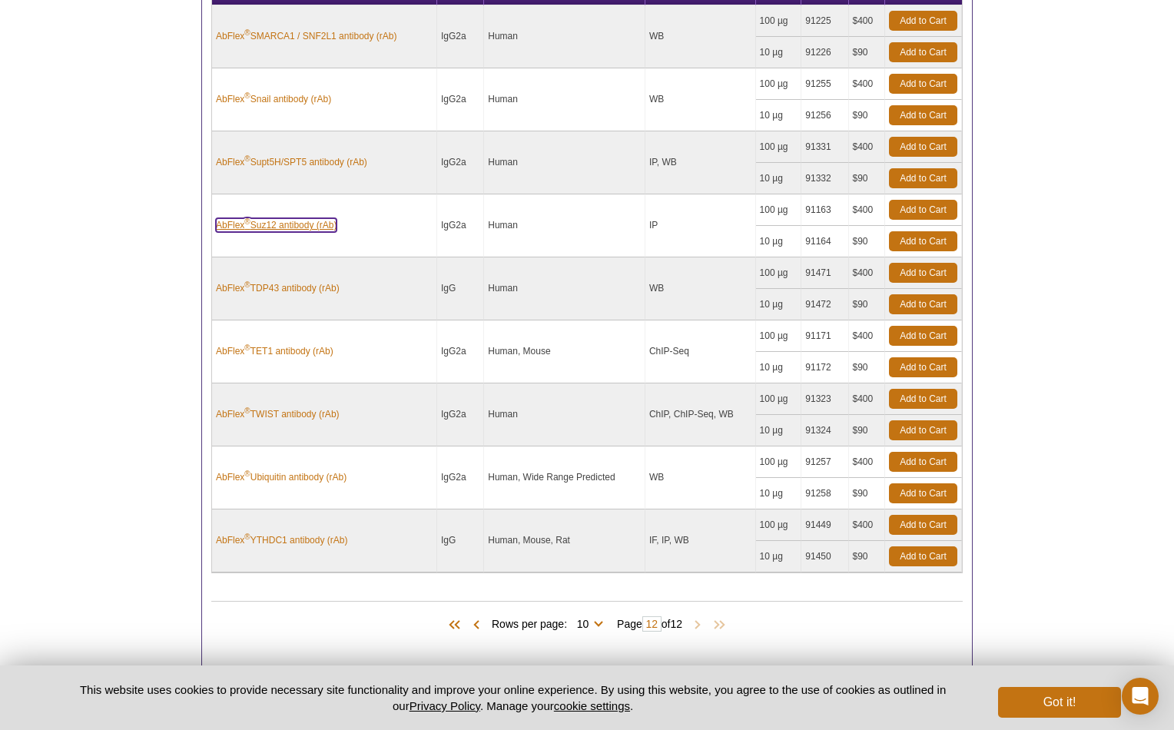
click at [290, 222] on link "AbFlex ® Suz12 antibody (rAb)" at bounding box center [276, 225] width 121 height 14
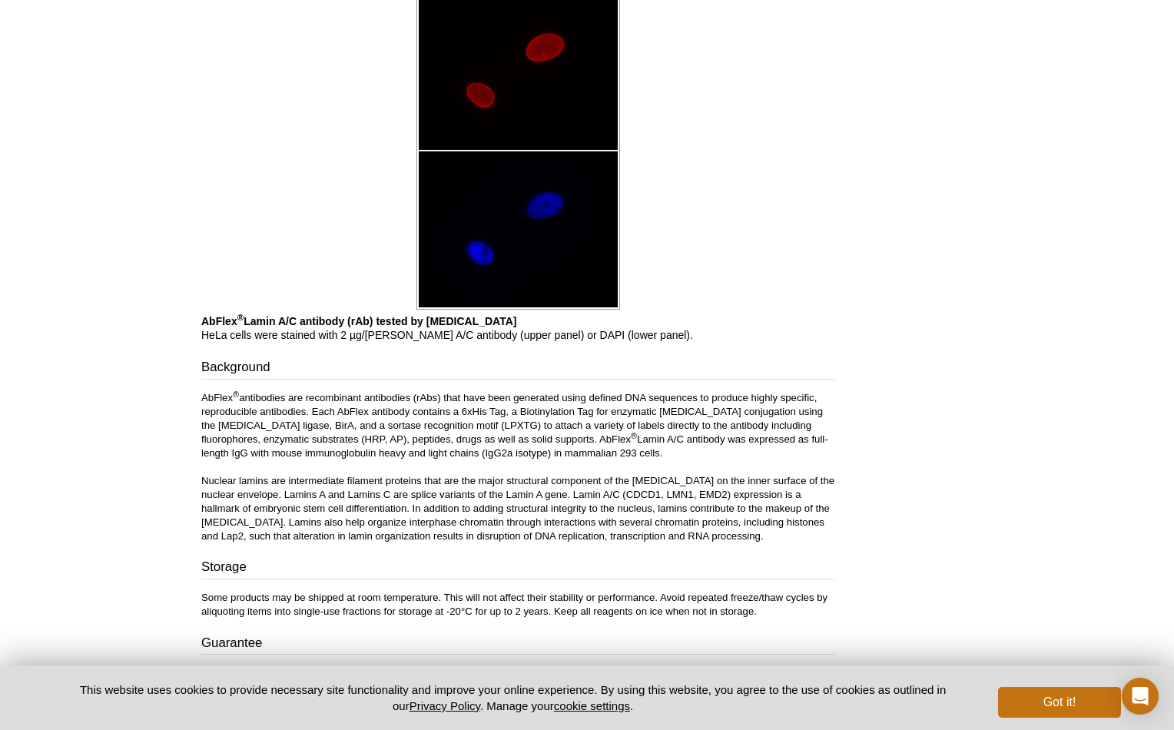
scroll to position [2095, 0]
